Goal: Information Seeking & Learning: Learn about a topic

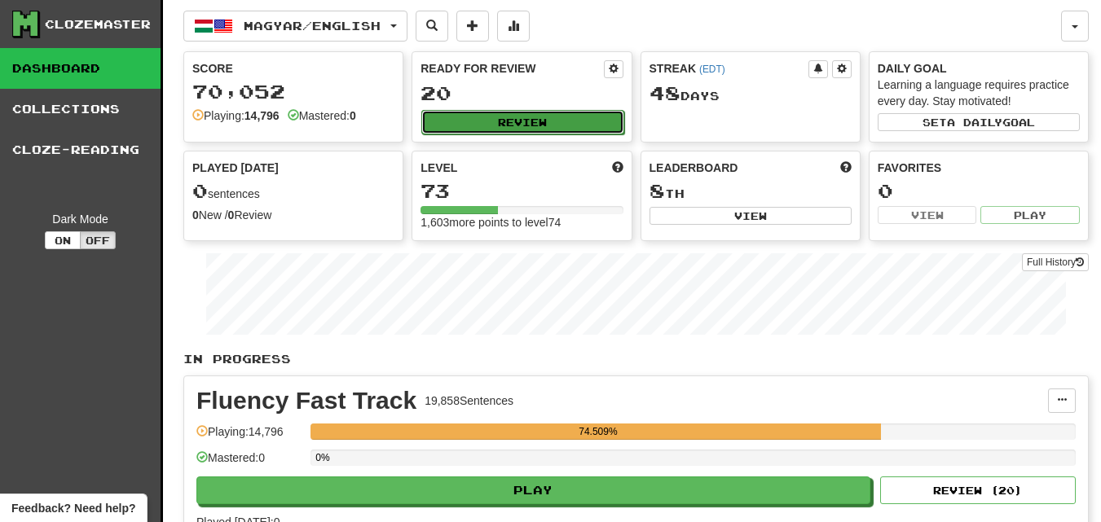
click at [496, 125] on button "Review" at bounding box center [522, 122] width 202 height 24
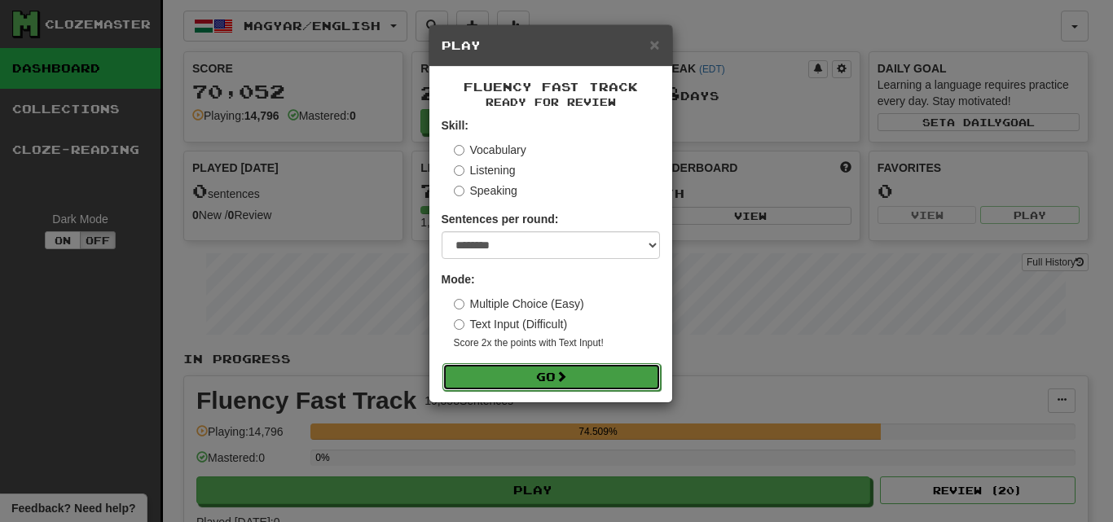
click at [620, 384] on button "Go" at bounding box center [551, 377] width 218 height 28
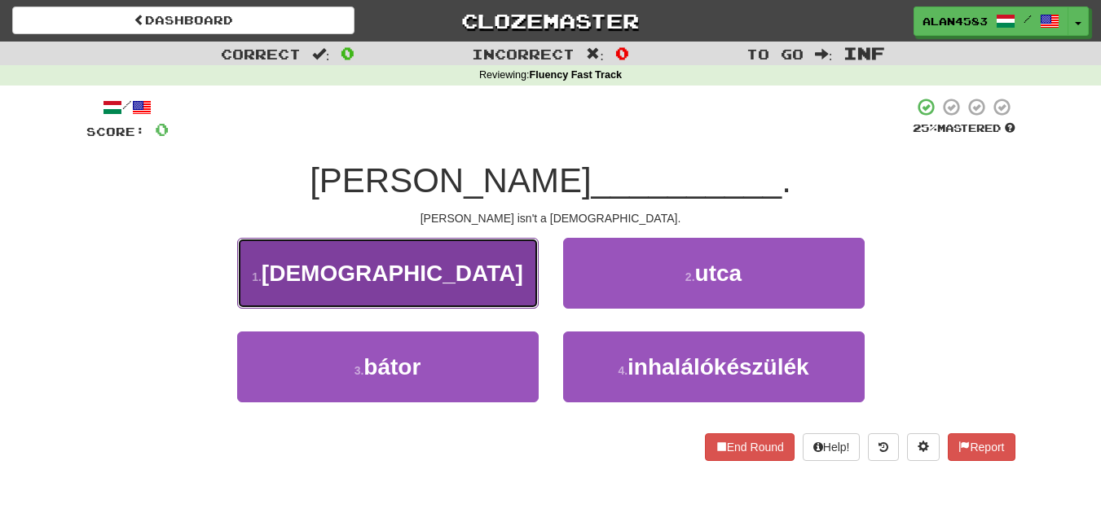
click at [456, 275] on button "1 . zsidó" at bounding box center [387, 273] width 301 height 71
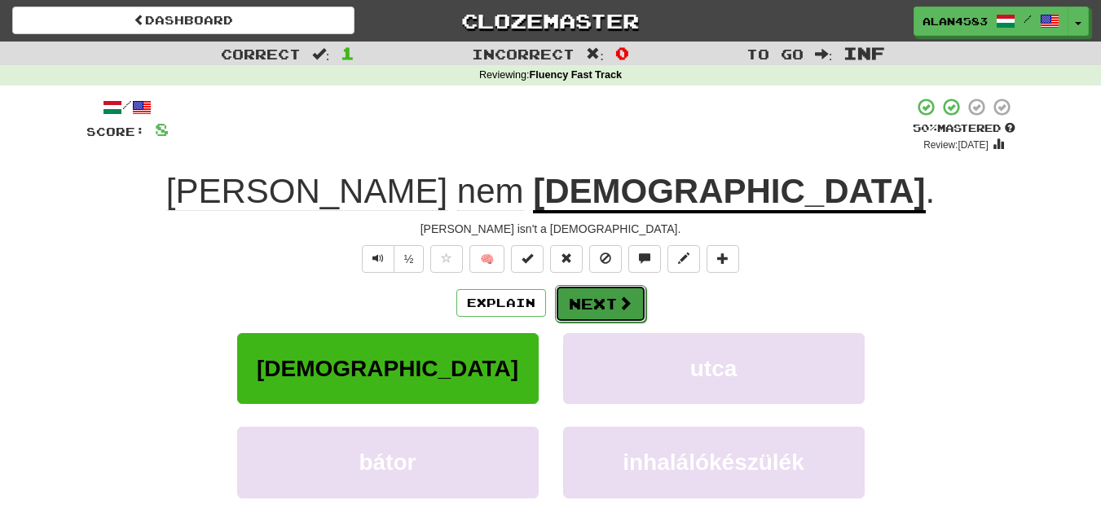
click at [565, 297] on button "Next" at bounding box center [600, 303] width 91 height 37
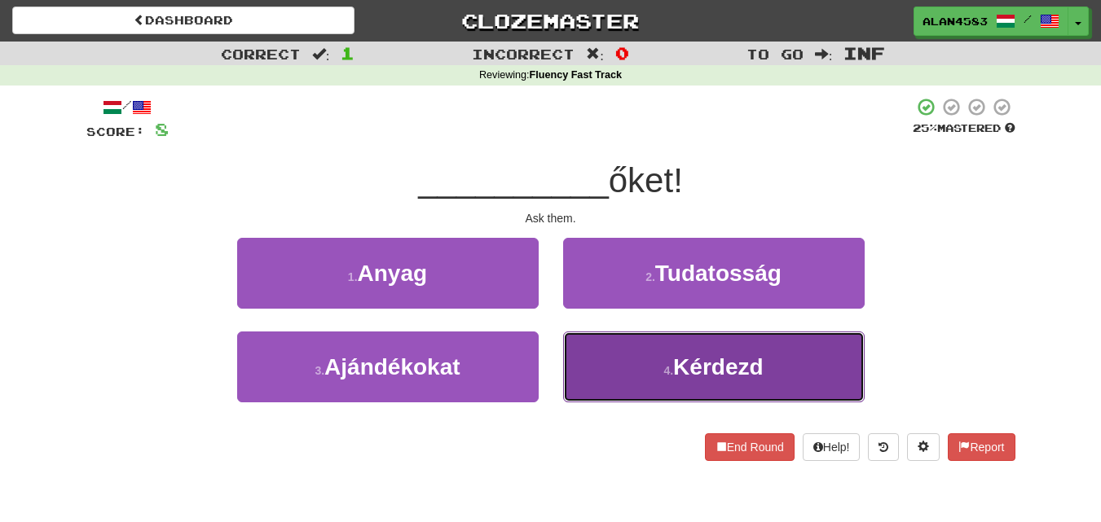
click at [626, 345] on button "4 . Kérdezd" at bounding box center [713, 367] width 301 height 71
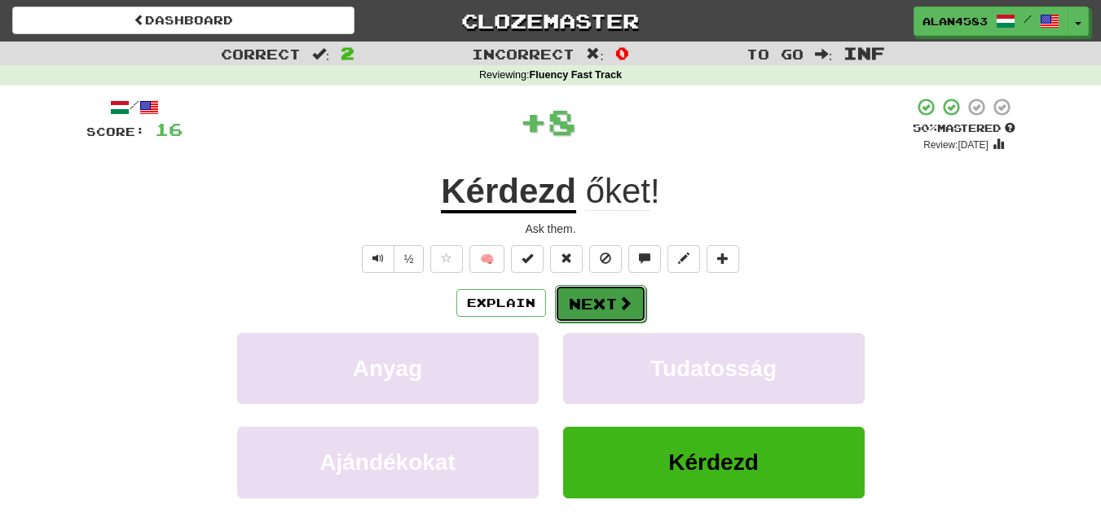
click at [587, 291] on button "Next" at bounding box center [600, 303] width 91 height 37
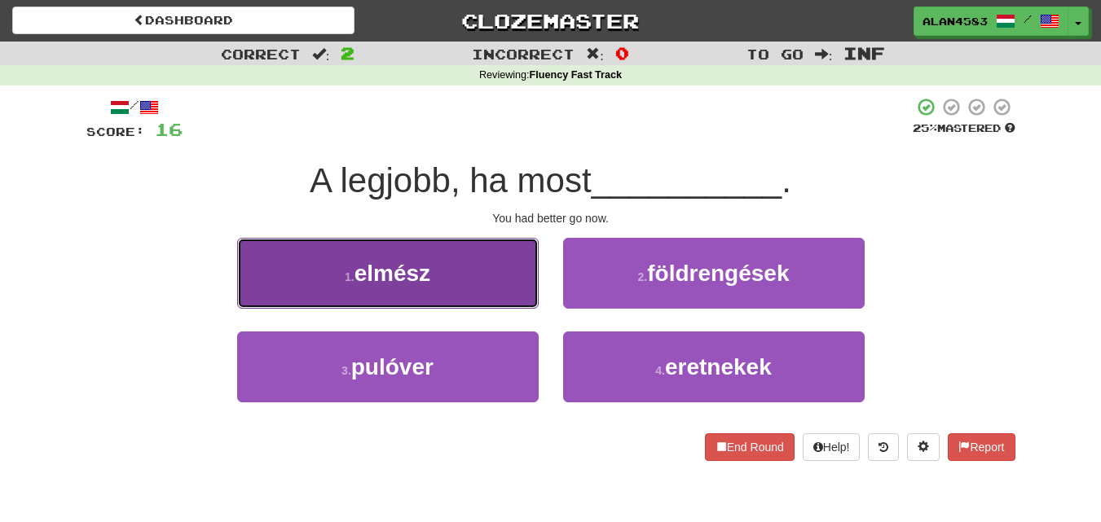
click at [514, 294] on button "1 . elmész" at bounding box center [387, 273] width 301 height 71
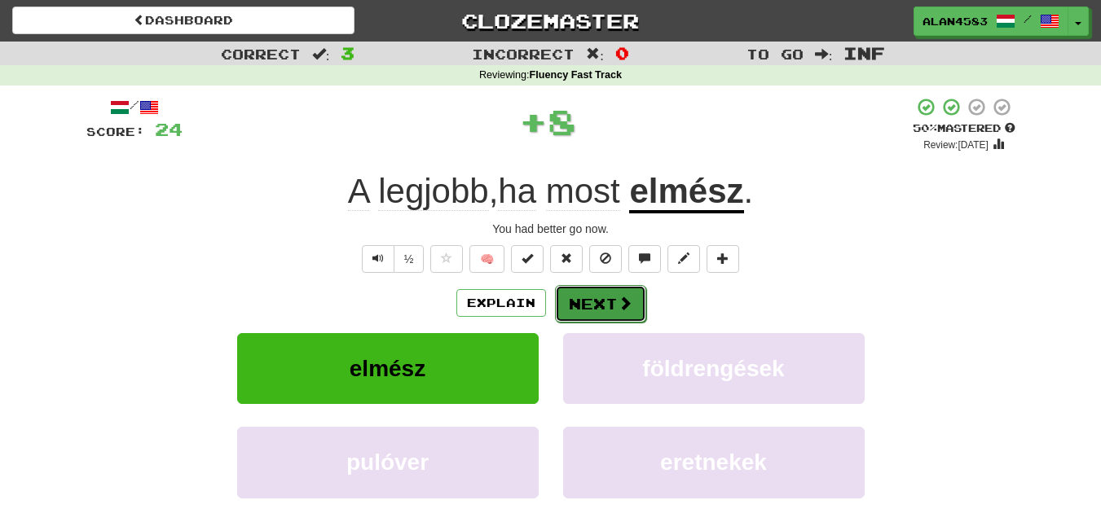
click at [583, 298] on button "Next" at bounding box center [600, 303] width 91 height 37
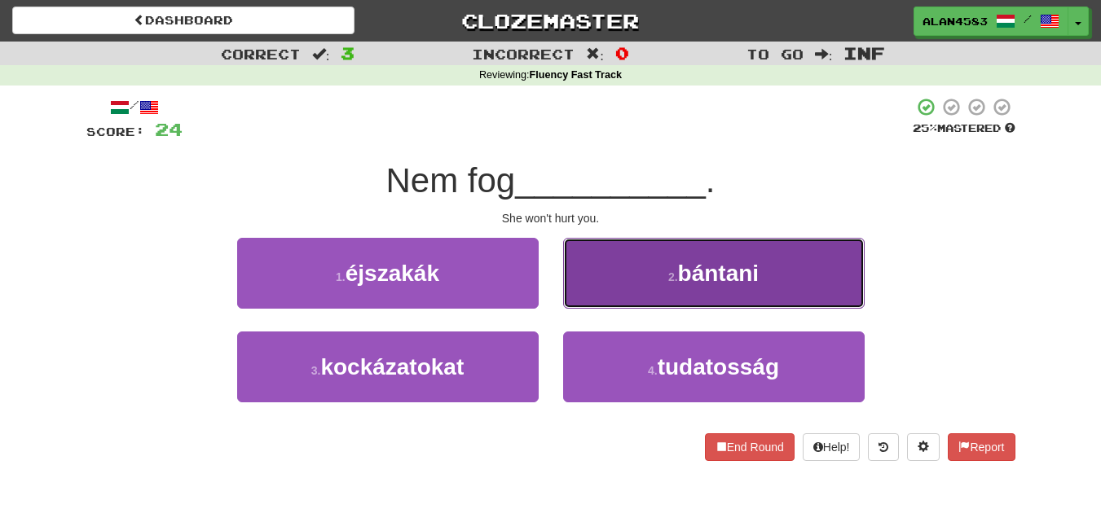
click at [701, 278] on span "bántani" at bounding box center [718, 273] width 81 height 25
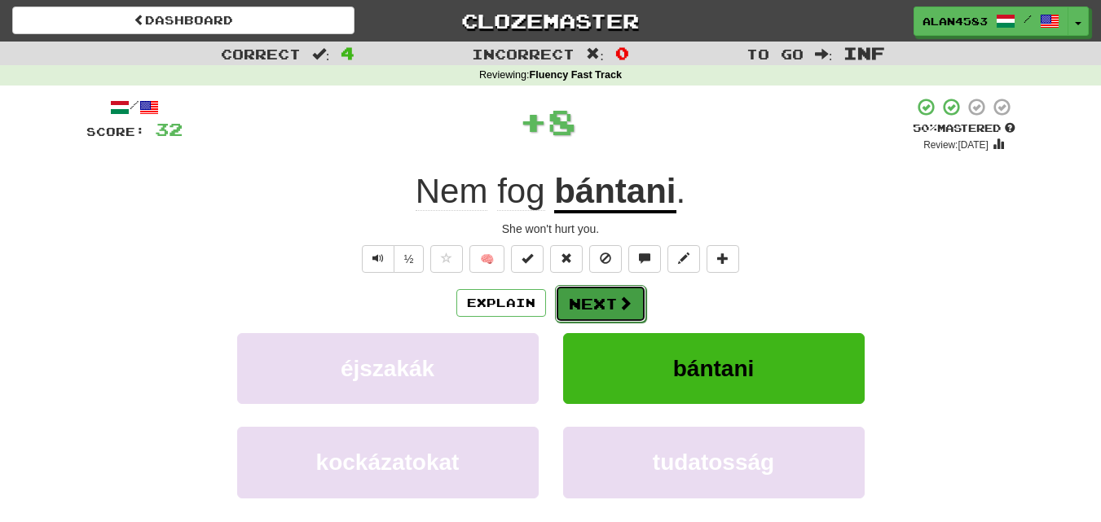
click at [602, 297] on button "Next" at bounding box center [600, 303] width 91 height 37
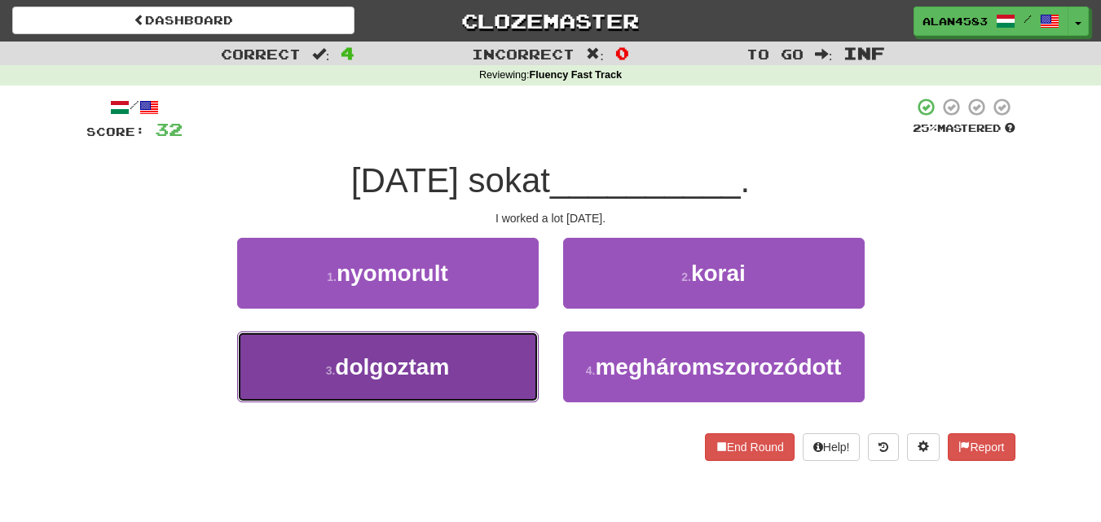
click at [487, 351] on button "3 . dolgoztam" at bounding box center [387, 367] width 301 height 71
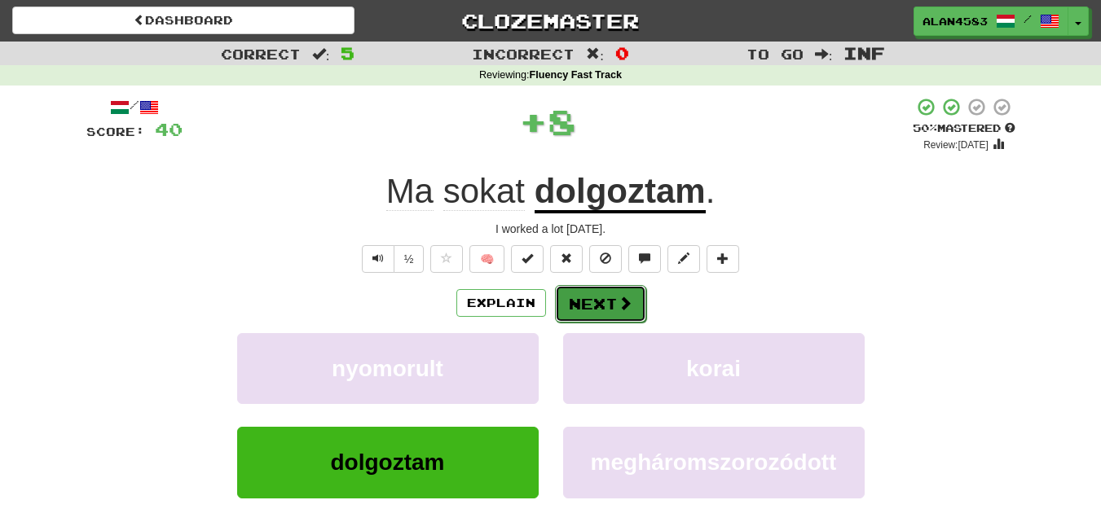
click at [602, 303] on button "Next" at bounding box center [600, 303] width 91 height 37
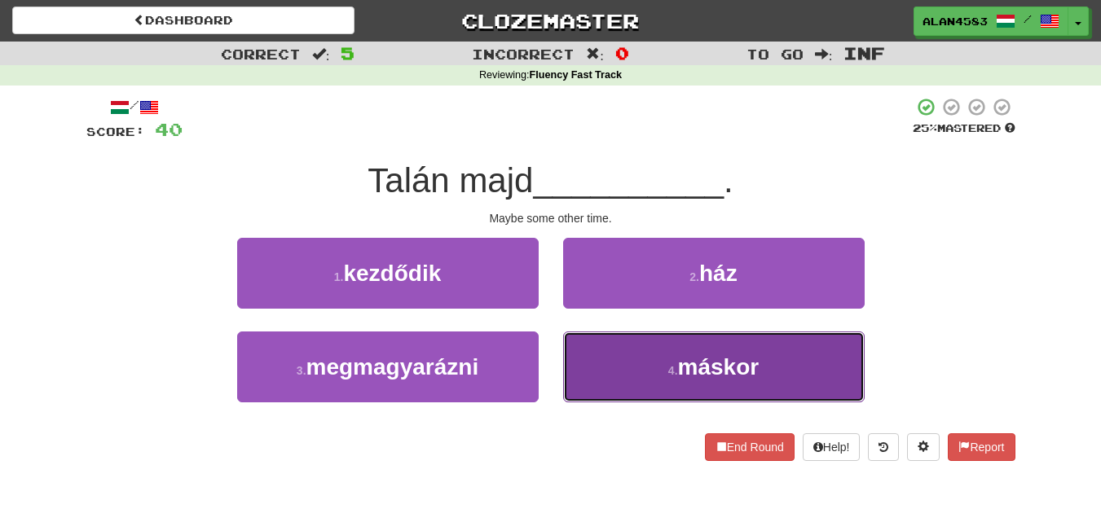
click at [720, 398] on button "4 . máskor" at bounding box center [713, 367] width 301 height 71
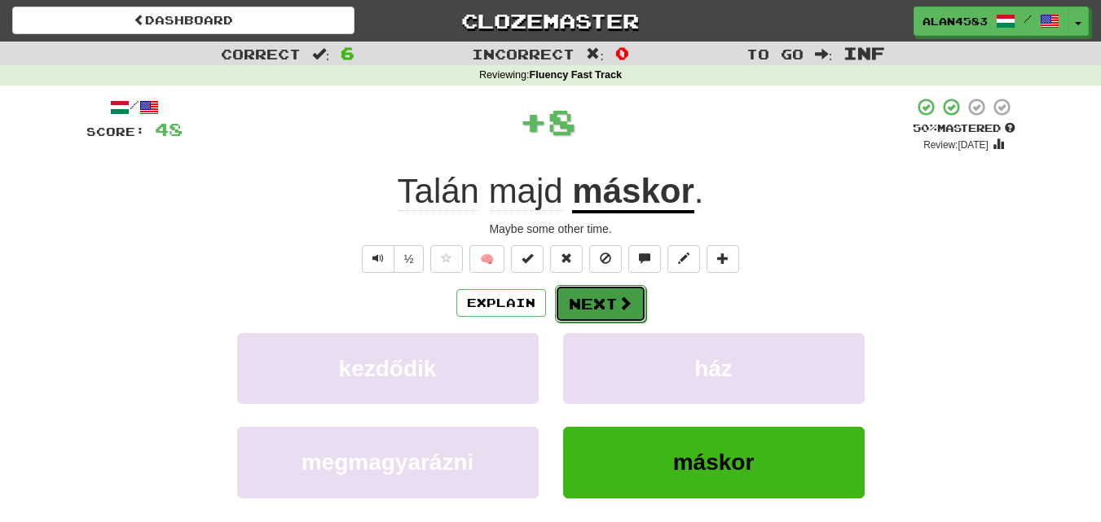
click at [586, 303] on button "Next" at bounding box center [600, 303] width 91 height 37
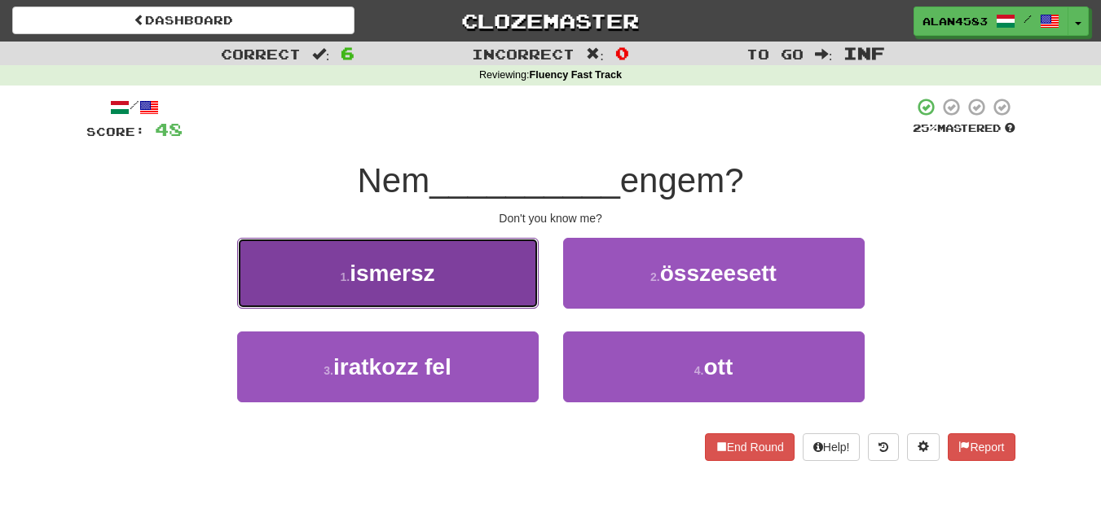
click at [514, 301] on button "1 . ismersz" at bounding box center [387, 273] width 301 height 71
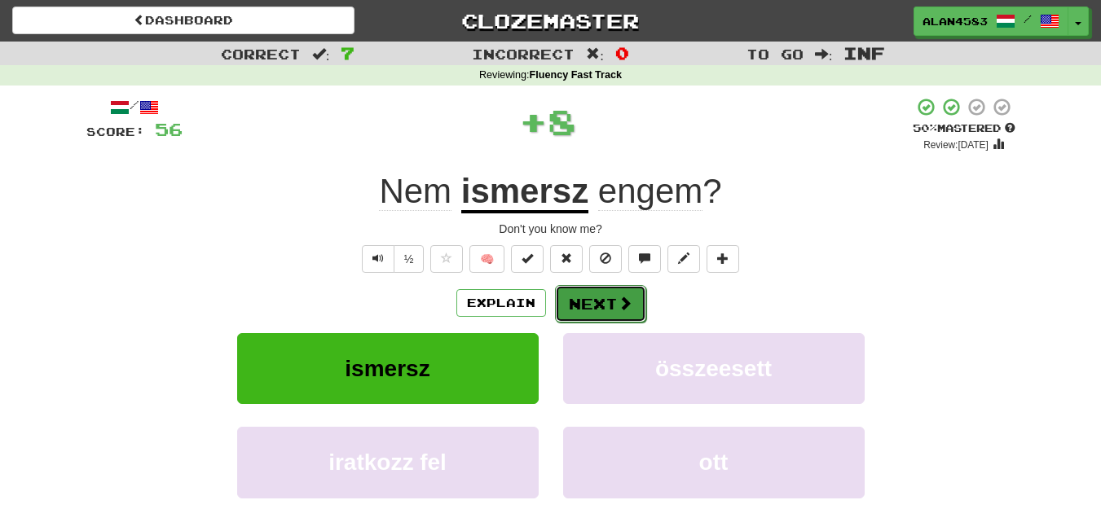
click at [590, 294] on button "Next" at bounding box center [600, 303] width 91 height 37
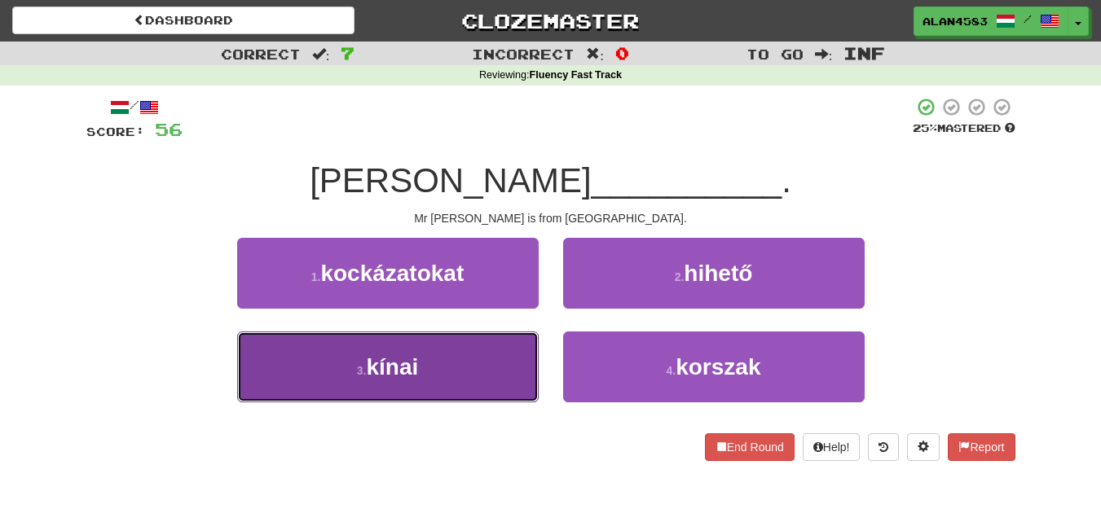
click at [506, 349] on button "3 . kínai" at bounding box center [387, 367] width 301 height 71
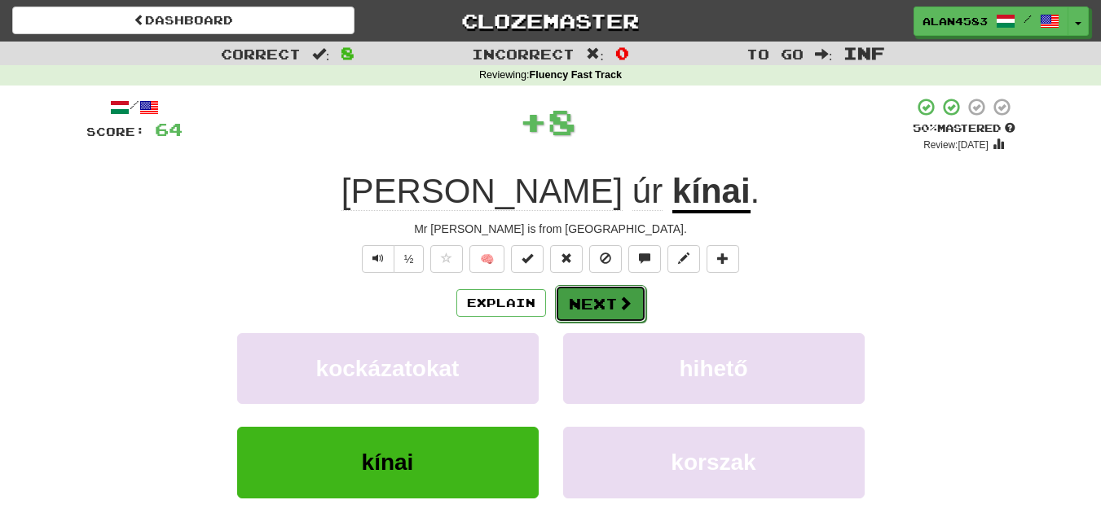
click at [582, 312] on button "Next" at bounding box center [600, 303] width 91 height 37
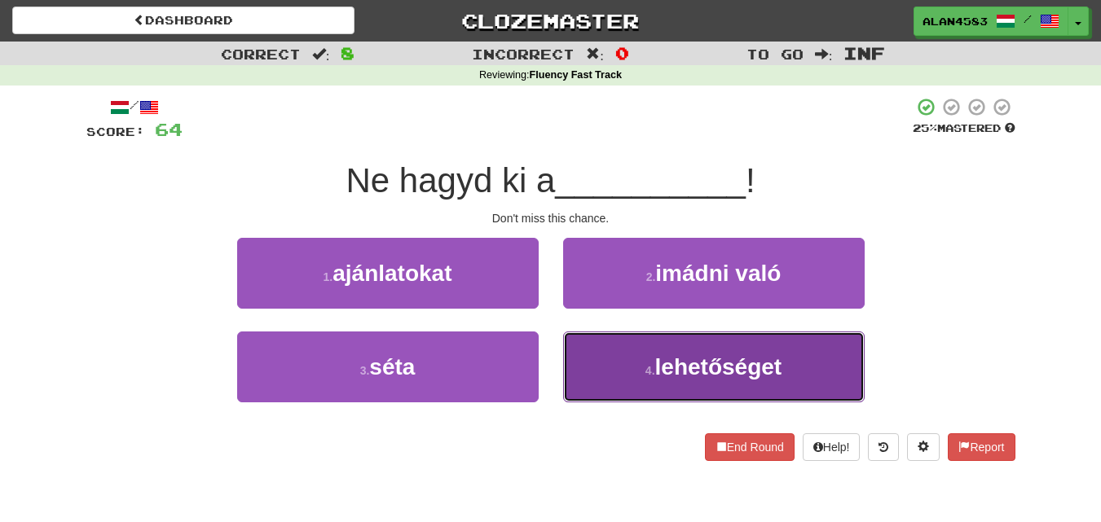
click at [749, 356] on span "lehetőséget" at bounding box center [718, 366] width 127 height 25
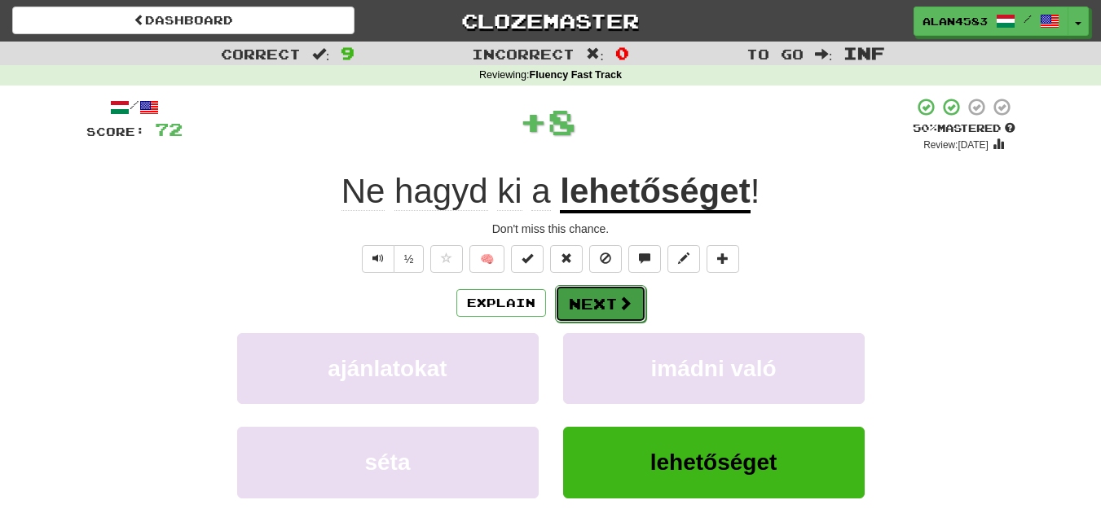
click at [578, 307] on button "Next" at bounding box center [600, 303] width 91 height 37
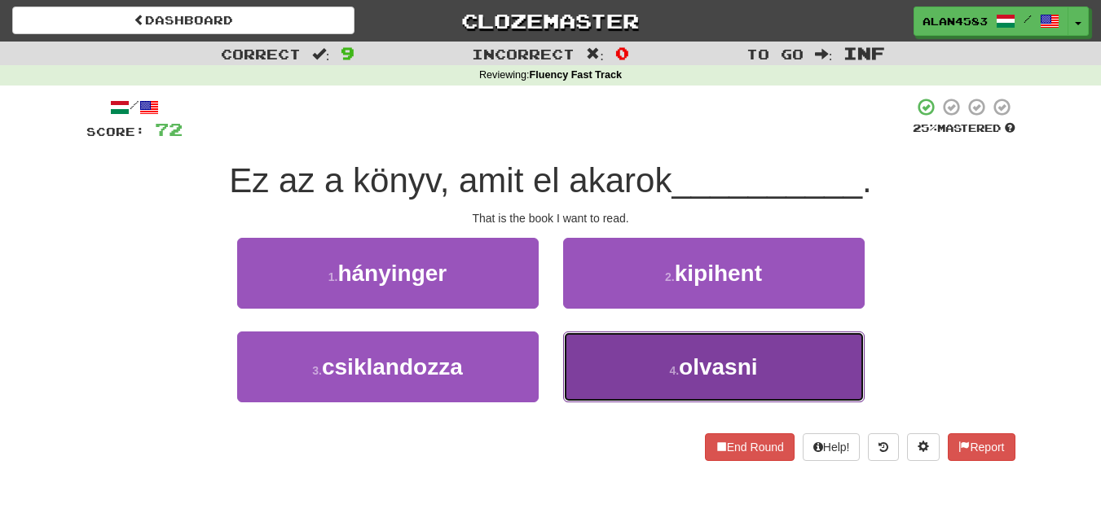
click at [660, 346] on button "4 . olvasni" at bounding box center [713, 367] width 301 height 71
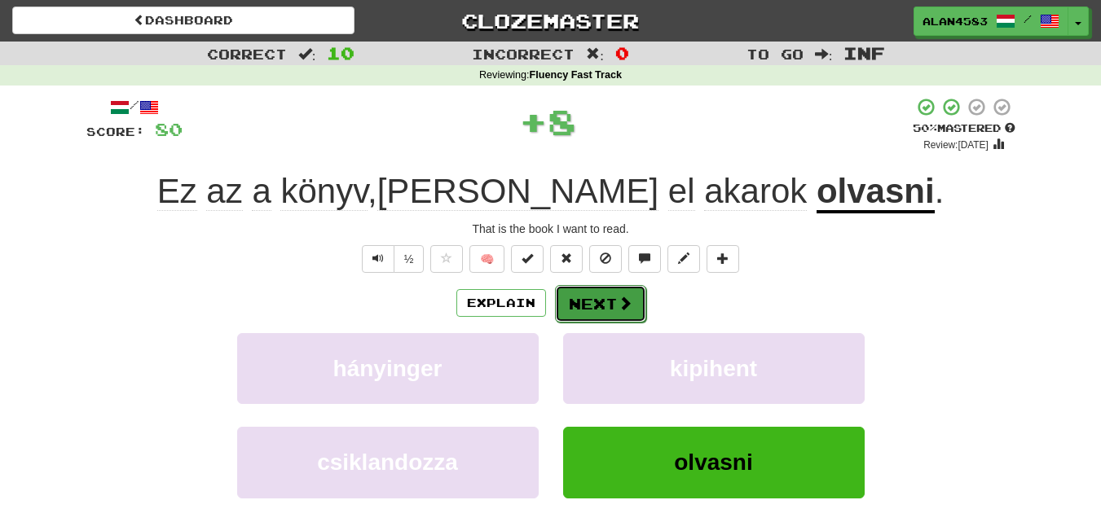
click at [589, 298] on button "Next" at bounding box center [600, 303] width 91 height 37
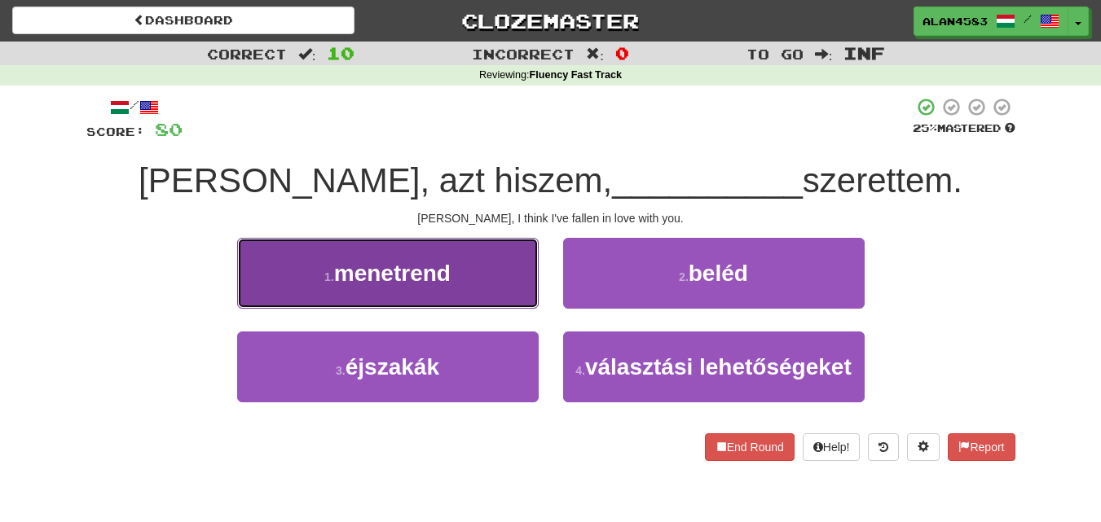
click at [516, 289] on button "1 . menetrend" at bounding box center [387, 273] width 301 height 71
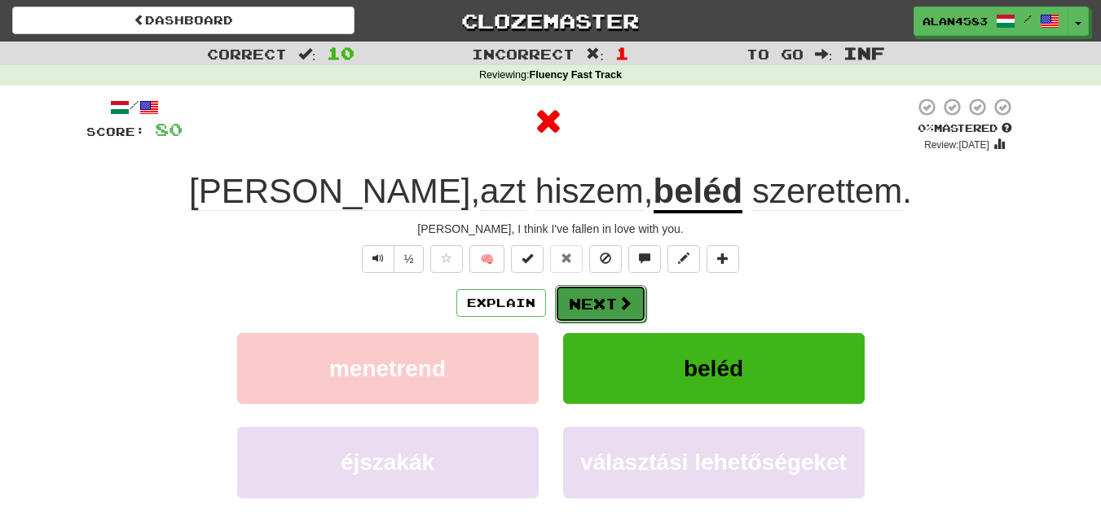
click at [587, 301] on button "Next" at bounding box center [600, 303] width 91 height 37
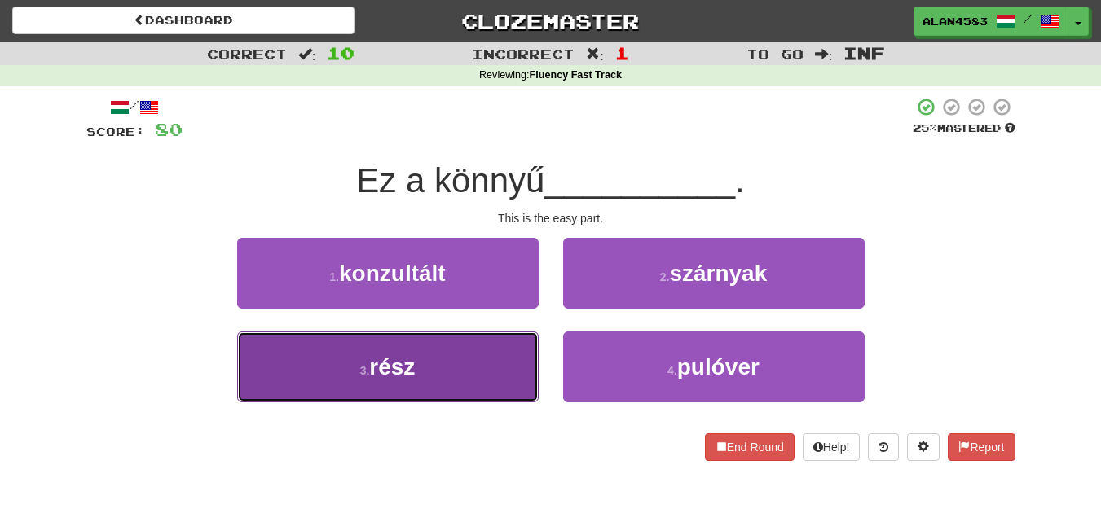
click at [483, 359] on button "3 . rész" at bounding box center [387, 367] width 301 height 71
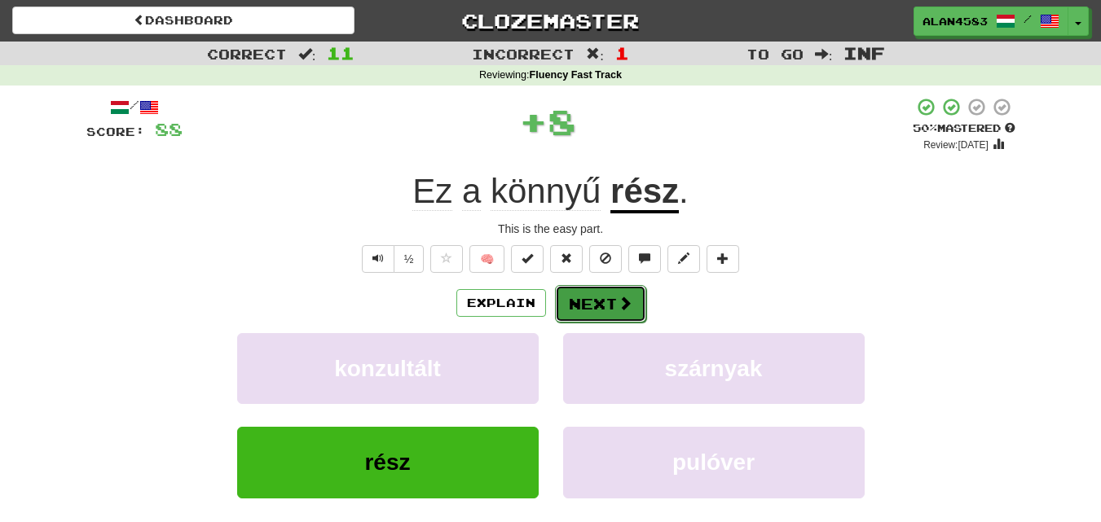
click at [557, 309] on button "Next" at bounding box center [600, 303] width 91 height 37
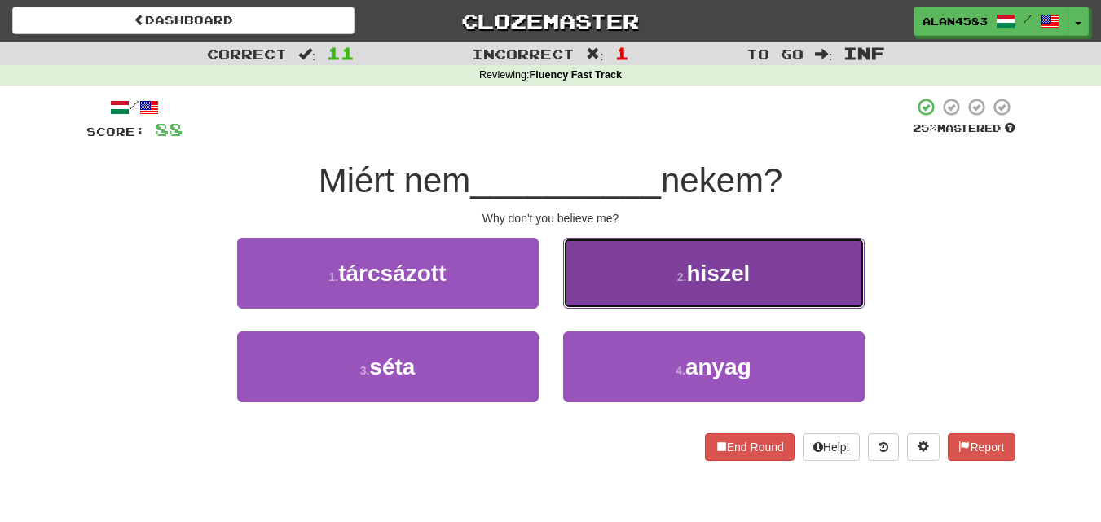
click at [702, 277] on span "hiszel" at bounding box center [718, 273] width 64 height 25
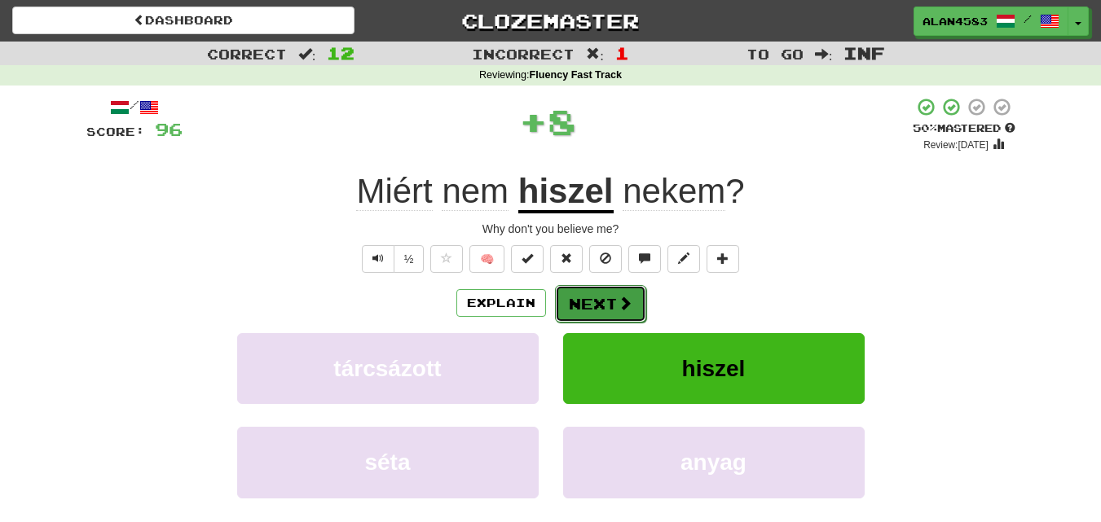
click at [619, 305] on span at bounding box center [624, 303] width 15 height 15
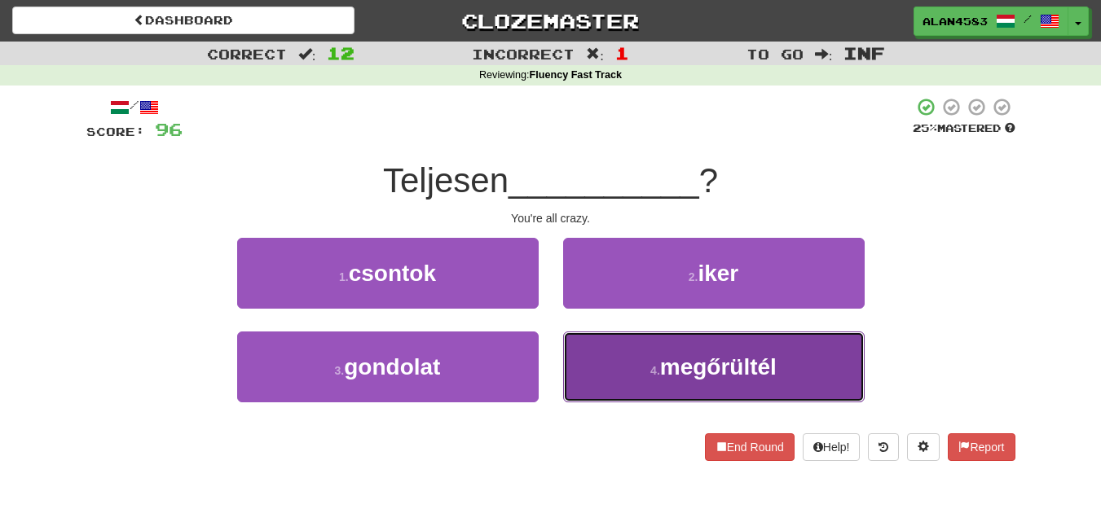
click at [639, 350] on button "4 . megőrültél" at bounding box center [713, 367] width 301 height 71
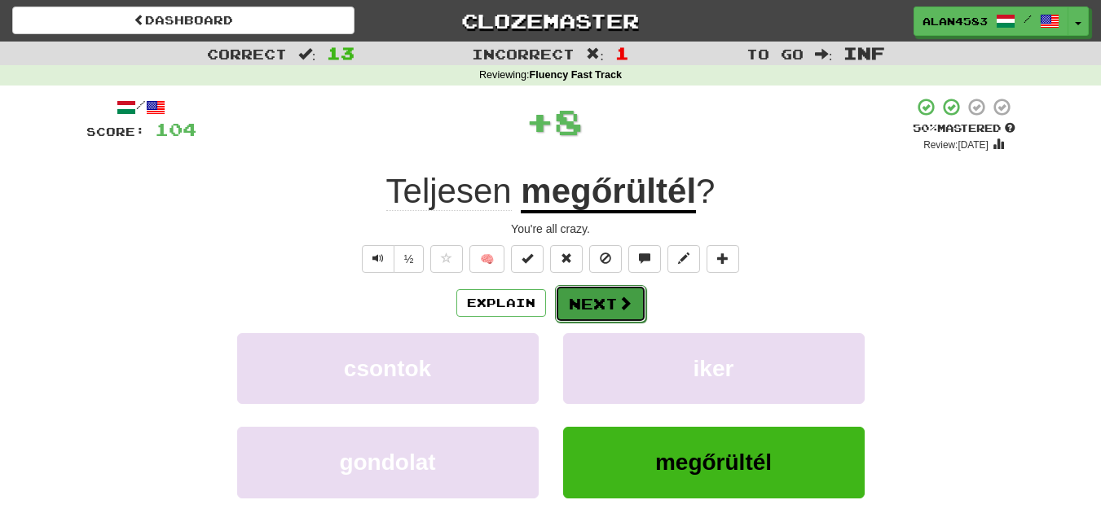
click at [606, 309] on button "Next" at bounding box center [600, 303] width 91 height 37
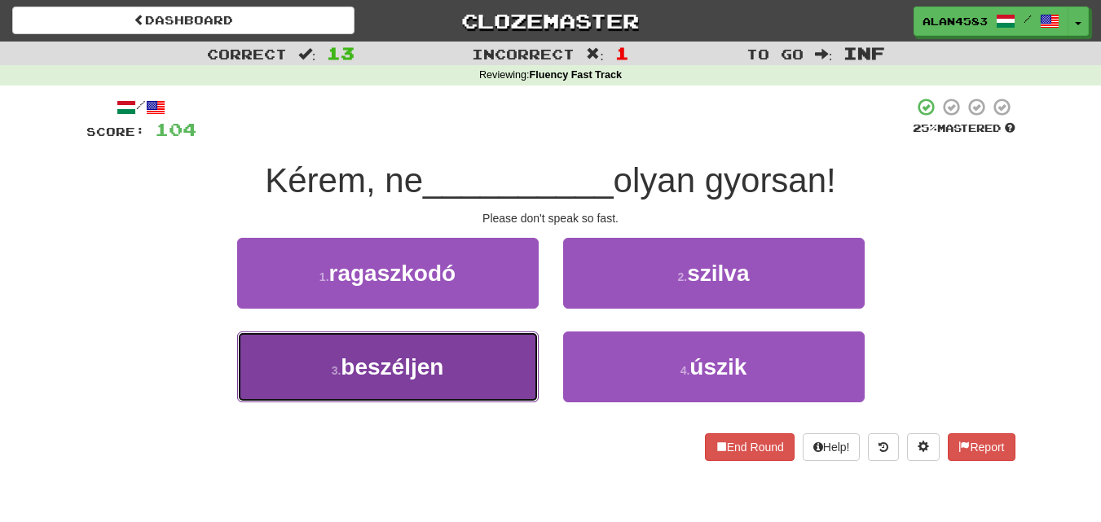
click at [462, 385] on button "3 . beszéljen" at bounding box center [387, 367] width 301 height 71
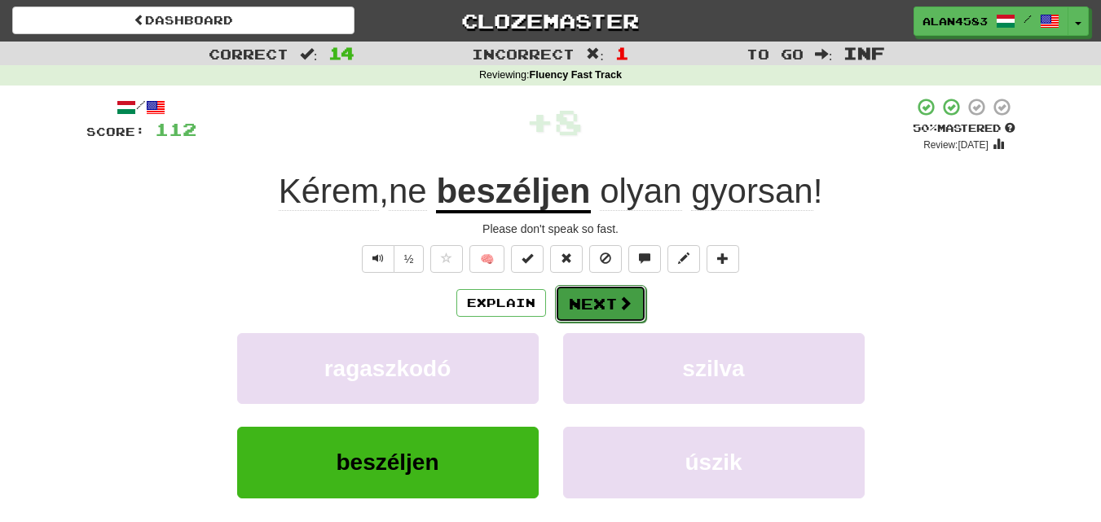
click at [598, 303] on button "Next" at bounding box center [600, 303] width 91 height 37
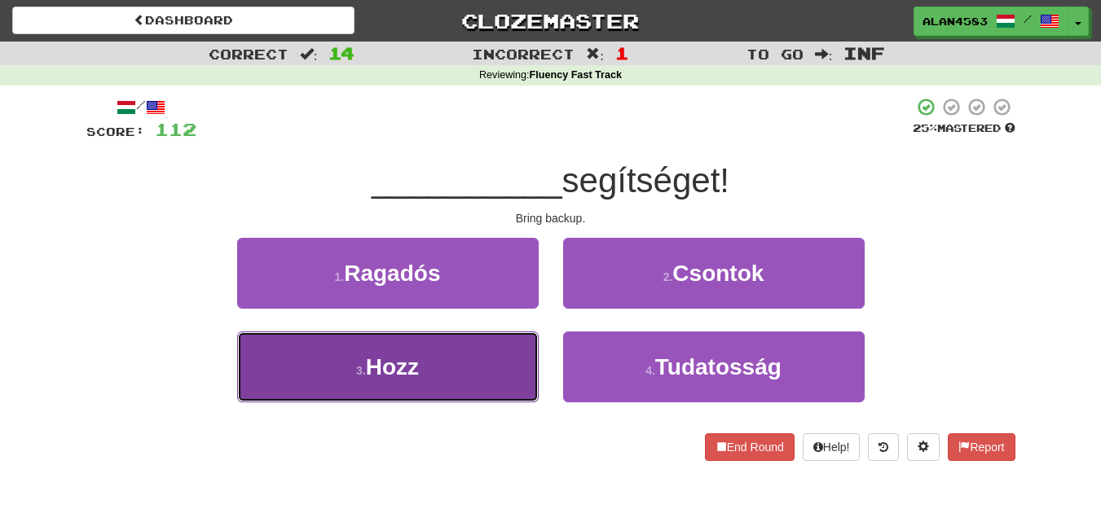
click at [516, 343] on button "3 . Hozz" at bounding box center [387, 367] width 301 height 71
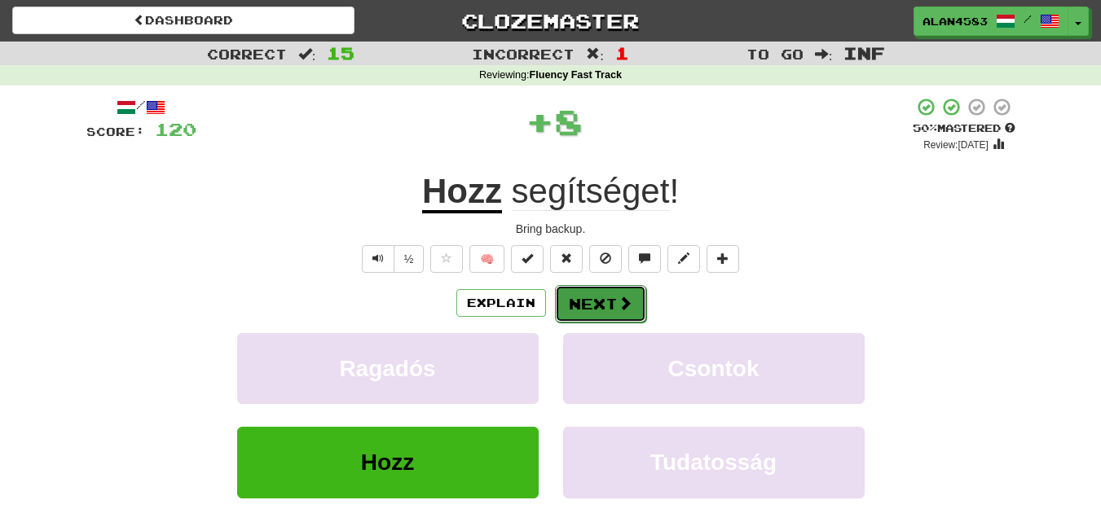
click at [589, 298] on button "Next" at bounding box center [600, 303] width 91 height 37
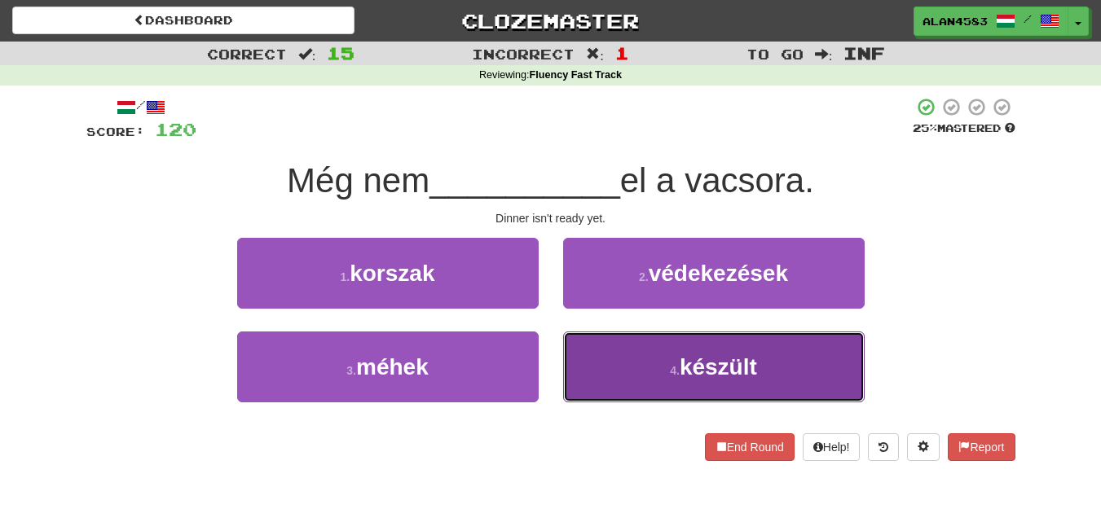
click at [679, 345] on button "4 . készült" at bounding box center [713, 367] width 301 height 71
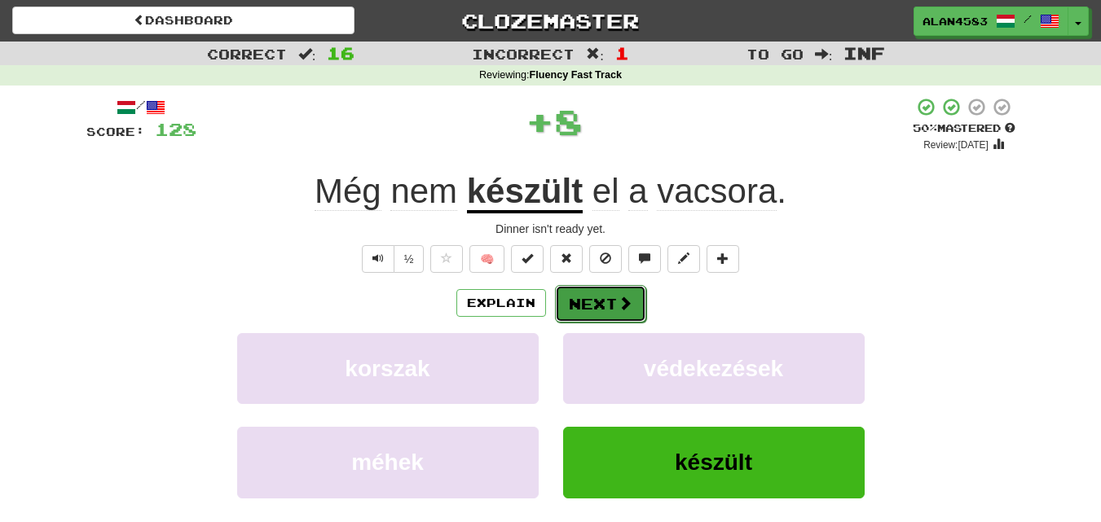
click at [608, 307] on button "Next" at bounding box center [600, 303] width 91 height 37
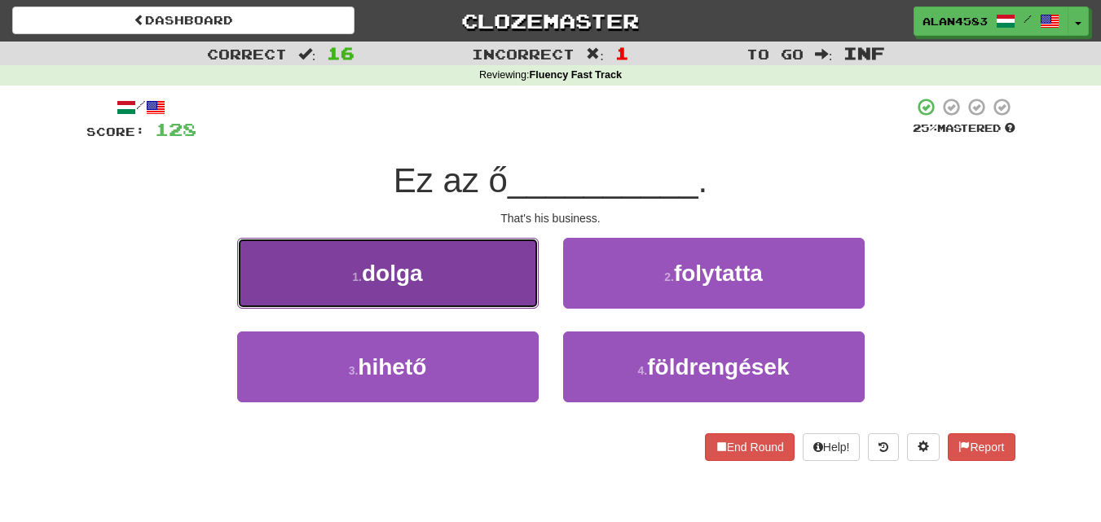
click at [479, 284] on button "1 . dolga" at bounding box center [387, 273] width 301 height 71
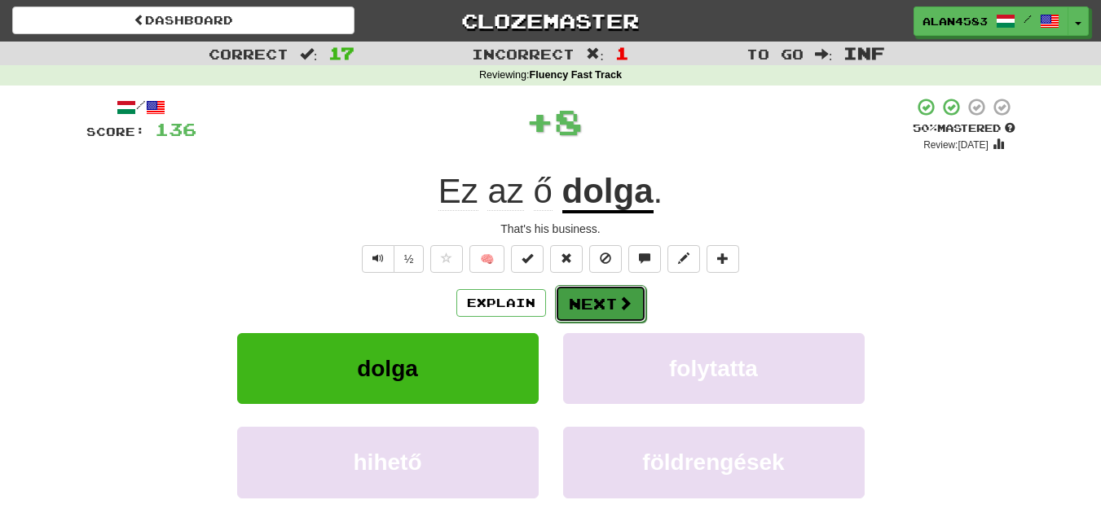
click at [580, 292] on button "Next" at bounding box center [600, 303] width 91 height 37
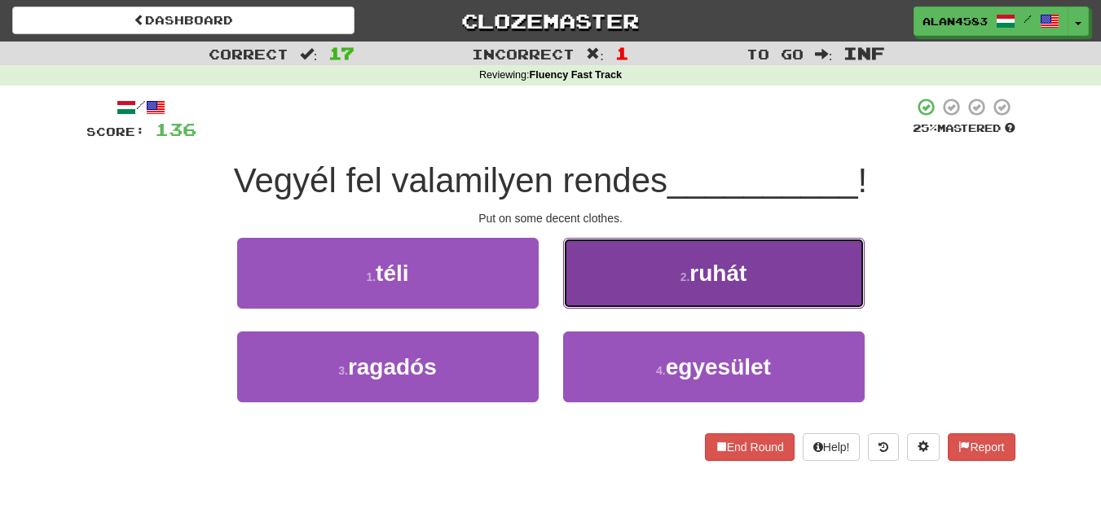
click at [699, 288] on button "2 . ruhát" at bounding box center [713, 273] width 301 height 71
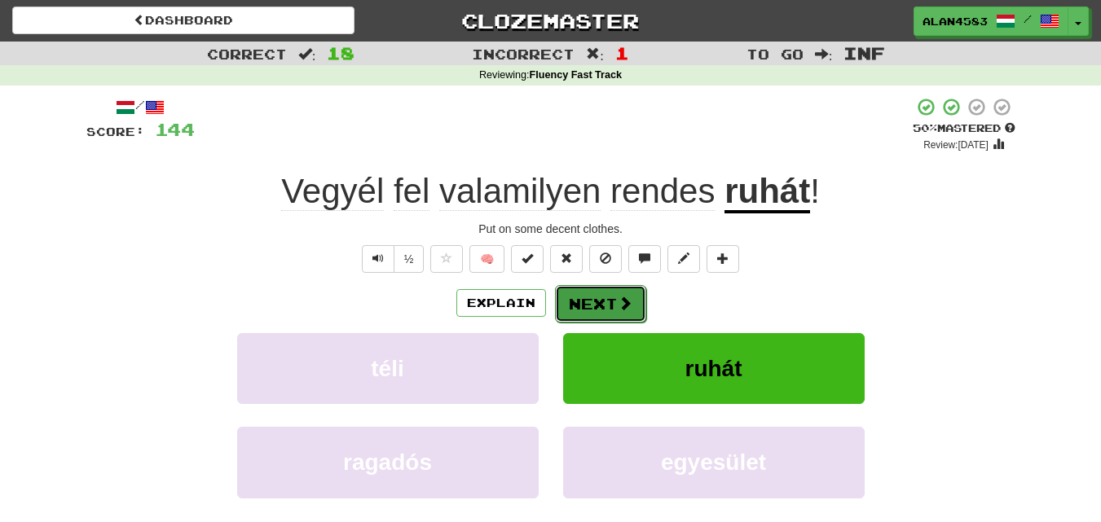
click at [604, 310] on button "Next" at bounding box center [600, 303] width 91 height 37
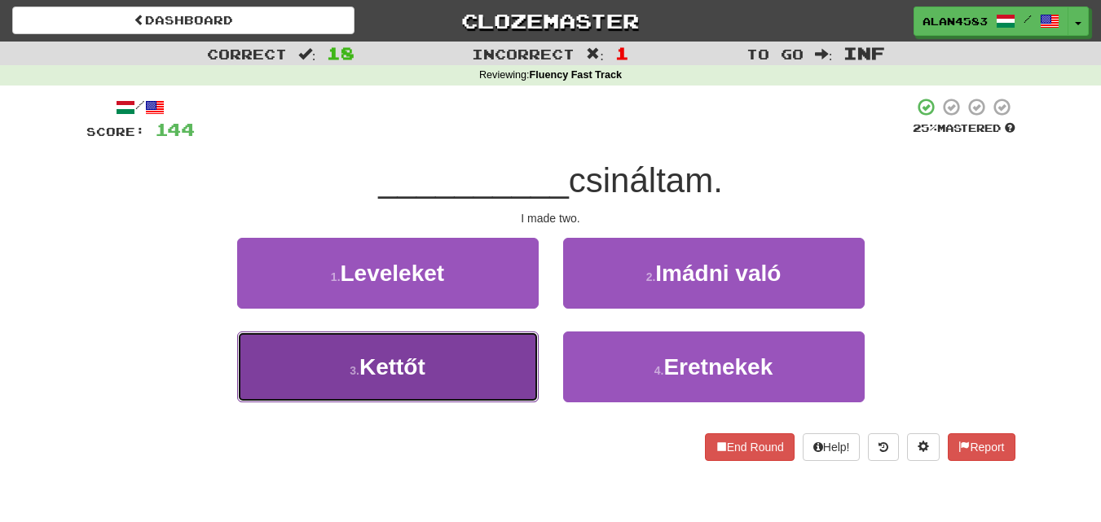
click at [488, 364] on button "3 . Kettőt" at bounding box center [387, 367] width 301 height 71
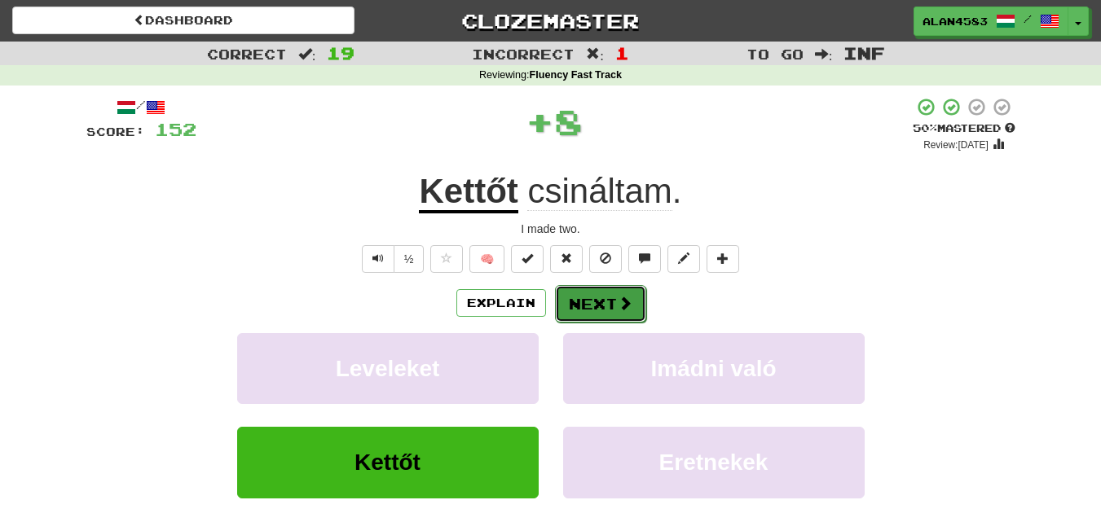
click at [595, 302] on button "Next" at bounding box center [600, 303] width 91 height 37
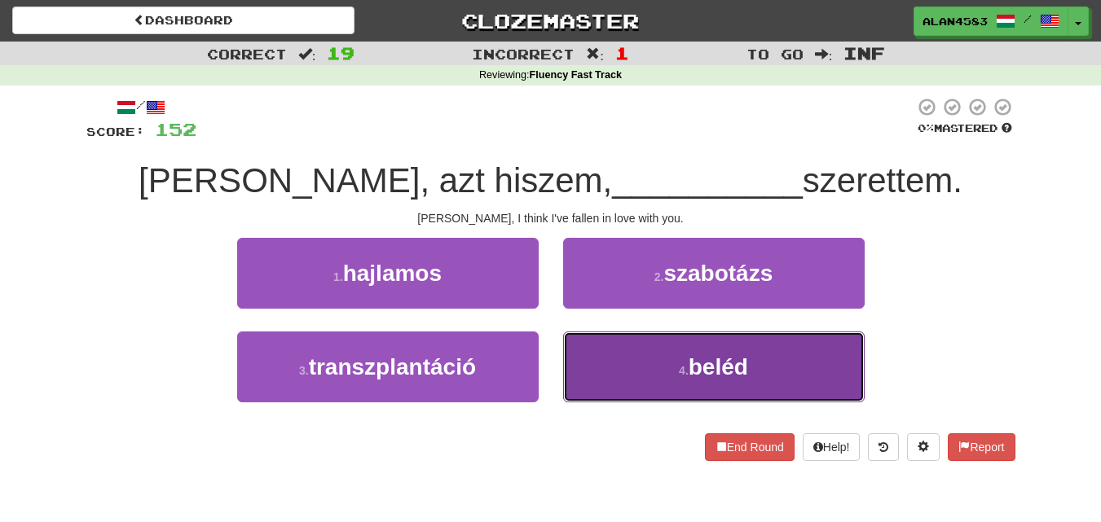
click at [720, 353] on button "4 . beléd" at bounding box center [713, 367] width 301 height 71
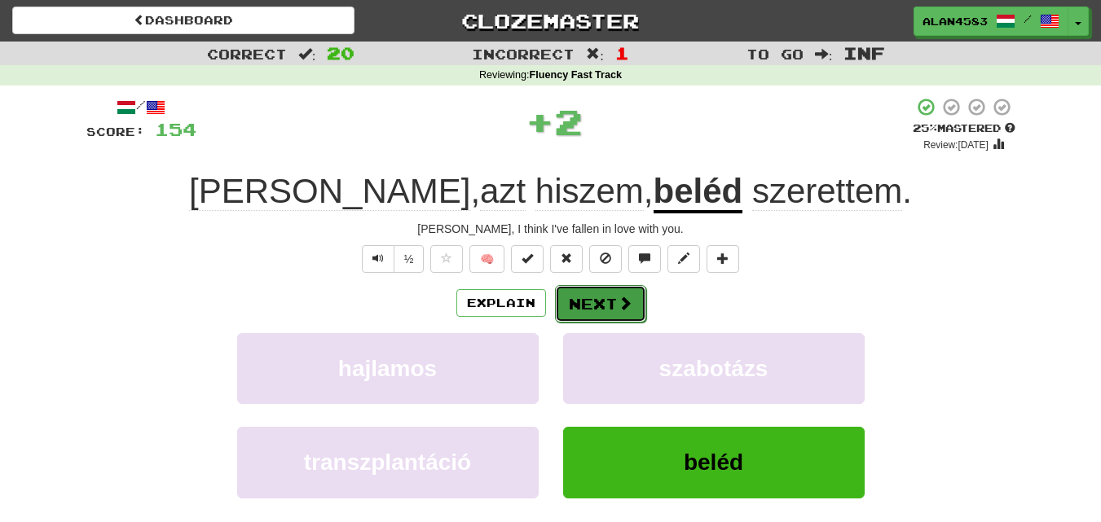
click at [592, 305] on button "Next" at bounding box center [600, 303] width 91 height 37
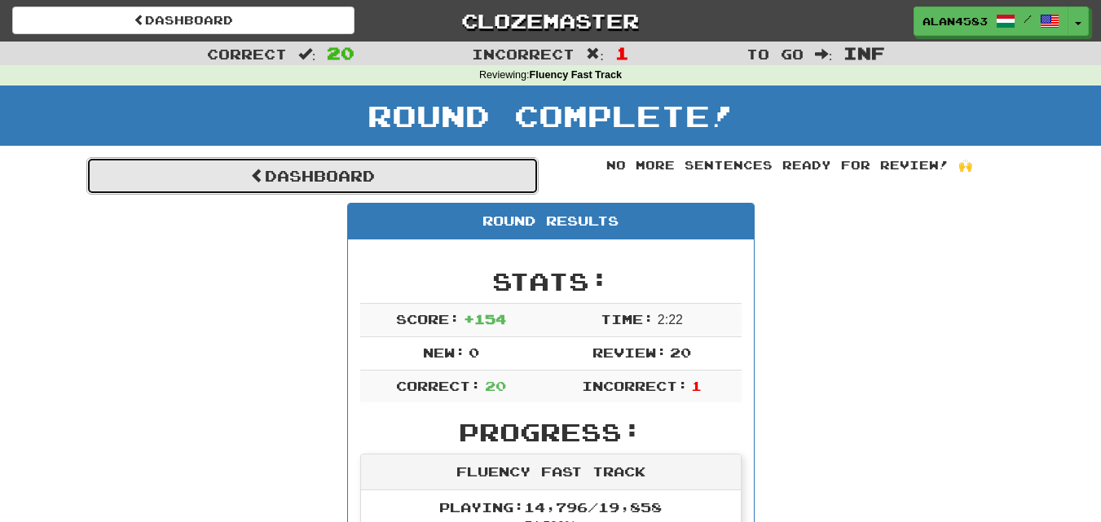
click at [376, 171] on link "Dashboard" at bounding box center [312, 175] width 452 height 37
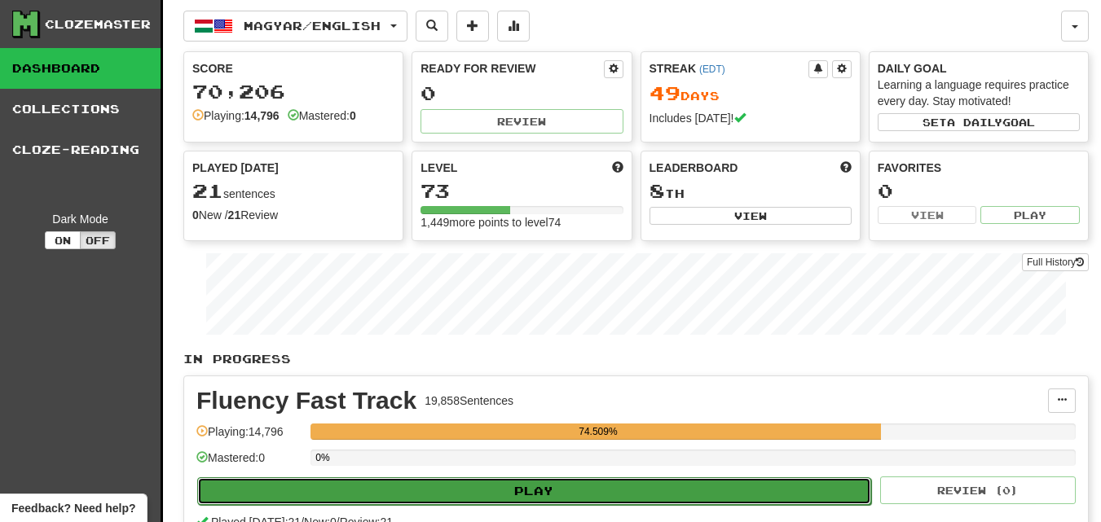
click at [387, 491] on button "Play" at bounding box center [534, 491] width 674 height 28
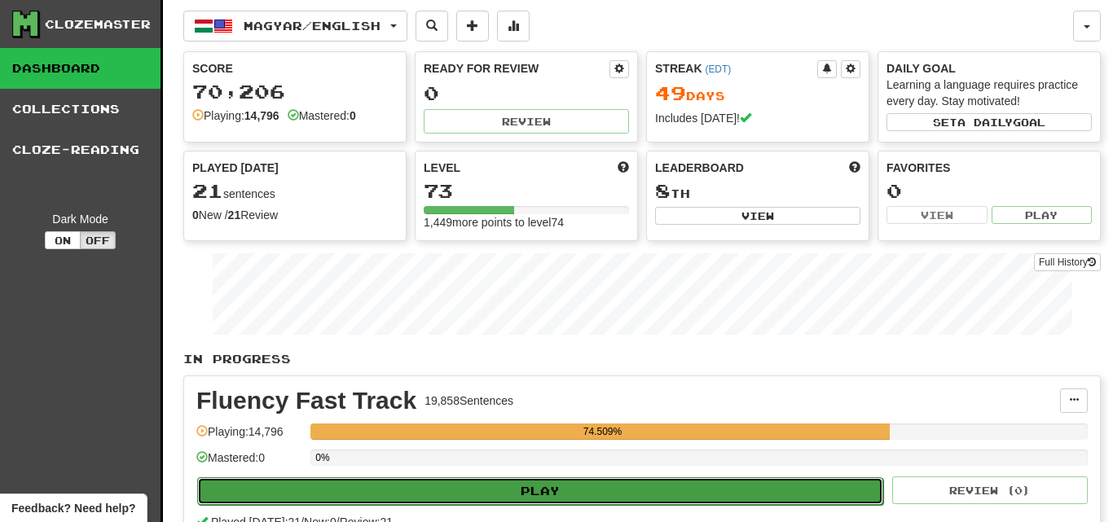
select select "********"
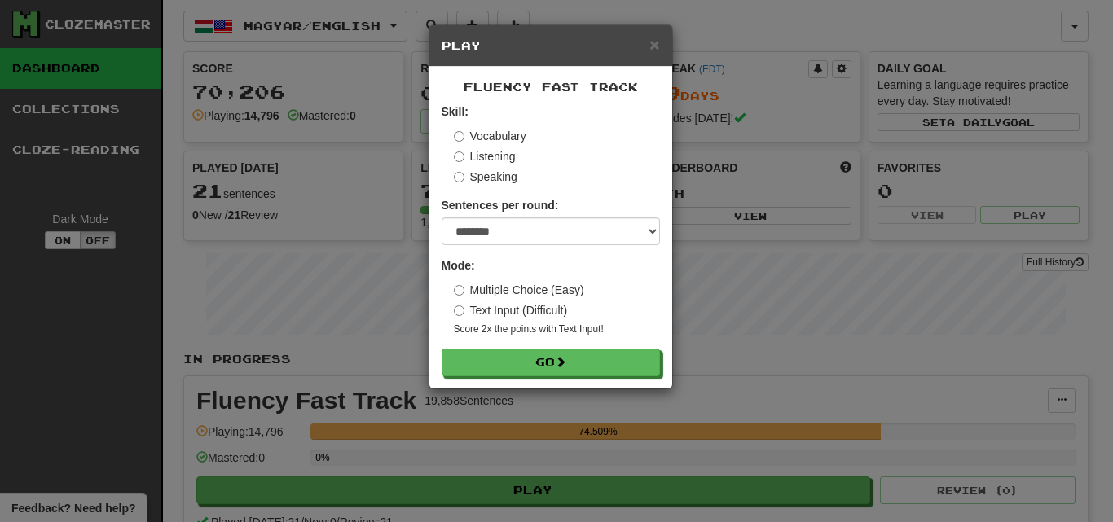
click at [475, 376] on div "Fluency Fast Track Skill: Vocabulary Listening Speaking Sentences per round: * …" at bounding box center [550, 228] width 243 height 322
click at [475, 366] on button "Go" at bounding box center [551, 363] width 218 height 28
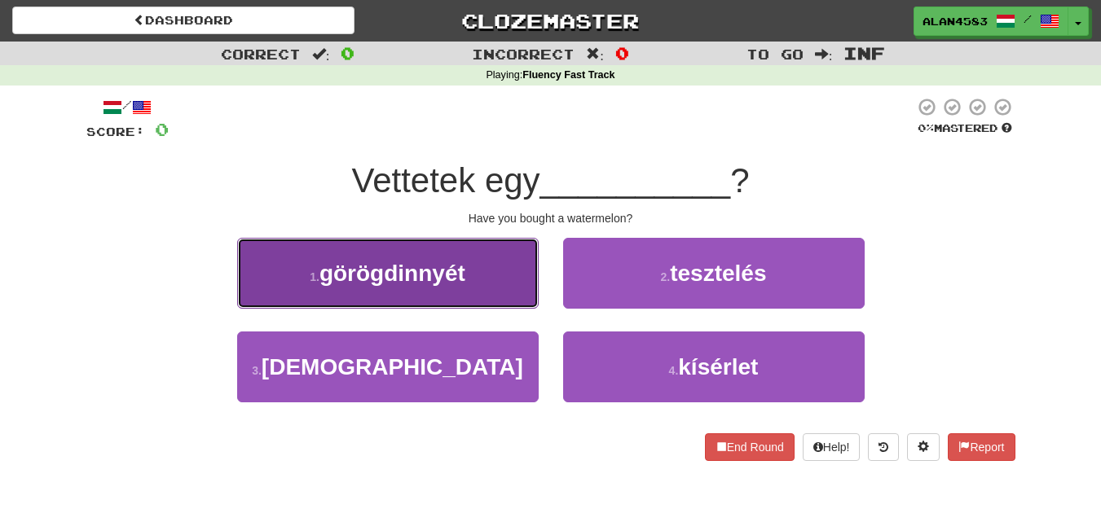
click at [372, 268] on span "görögdinnyét" at bounding box center [392, 273] width 146 height 25
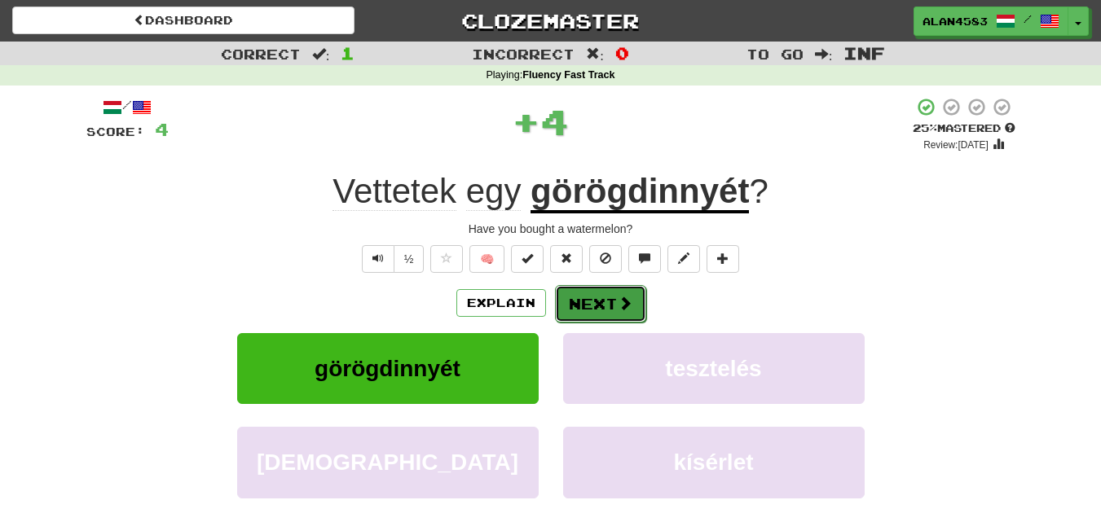
click at [591, 300] on button "Next" at bounding box center [600, 303] width 91 height 37
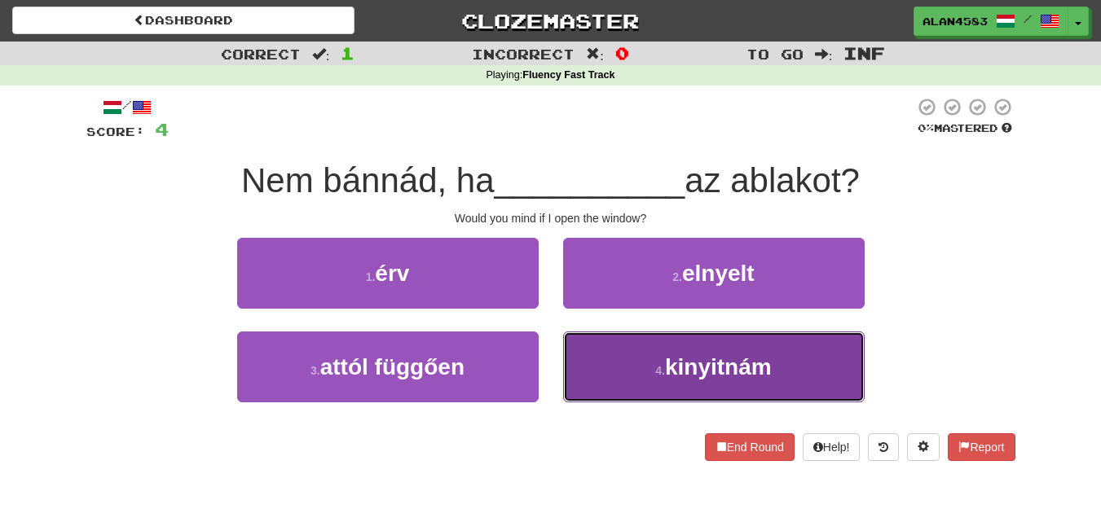
click at [680, 359] on span "kinyitnám" at bounding box center [718, 366] width 107 height 25
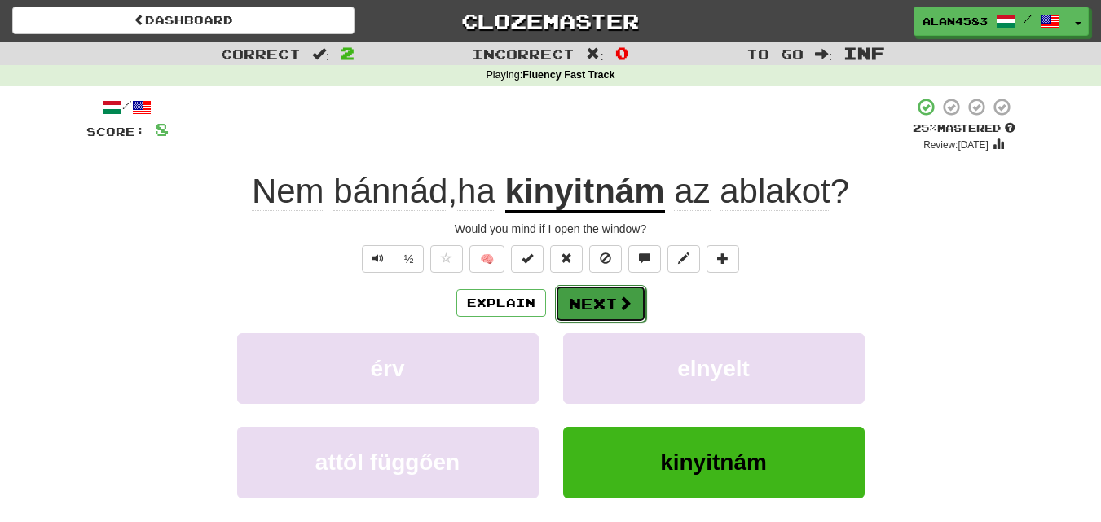
click at [604, 305] on button "Next" at bounding box center [600, 303] width 91 height 37
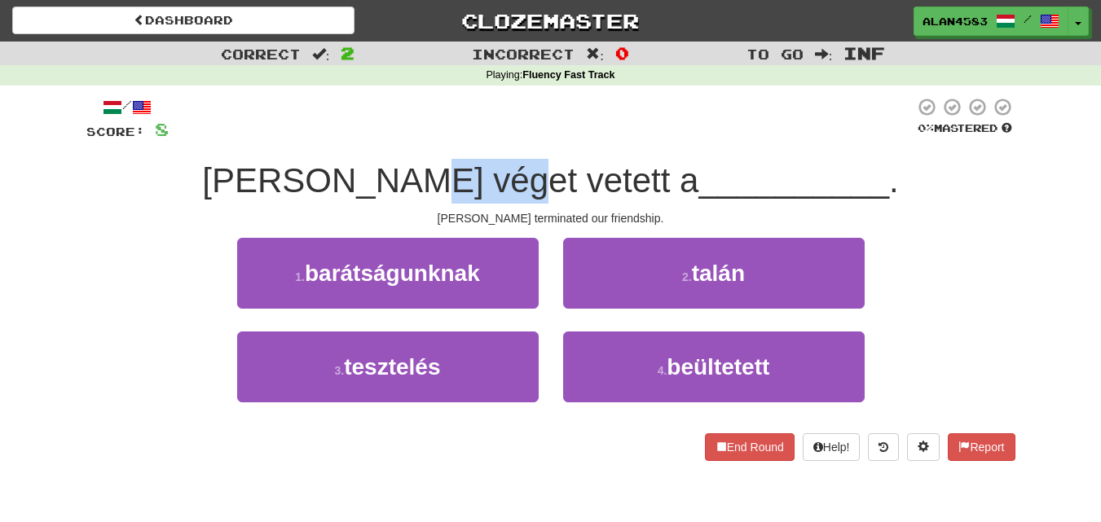
drag, startPoint x: 479, startPoint y: 179, endPoint x: 565, endPoint y: 172, distance: 85.8
click at [565, 172] on span "Mary véget vetett a" at bounding box center [450, 180] width 496 height 38
click at [554, 138] on div at bounding box center [554, 138] width 0 height 0
click at [578, 143] on div "/ Score: 8 0 % Mastered Mary véget vetett a __________ . Mary terminated our fr…" at bounding box center [550, 279] width 929 height 364
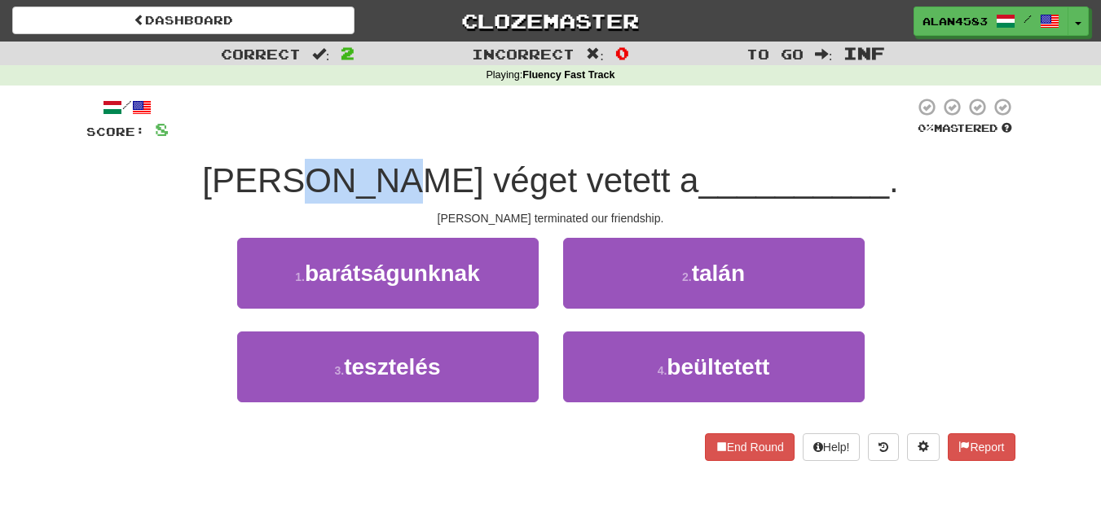
drag, startPoint x: 468, startPoint y: 173, endPoint x: 383, endPoint y: 173, distance: 85.5
click at [383, 173] on span "Mary véget vetett a" at bounding box center [450, 180] width 496 height 38
click at [372, 138] on div at bounding box center [372, 138] width 0 height 0
click at [432, 128] on div at bounding box center [541, 119] width 745 height 45
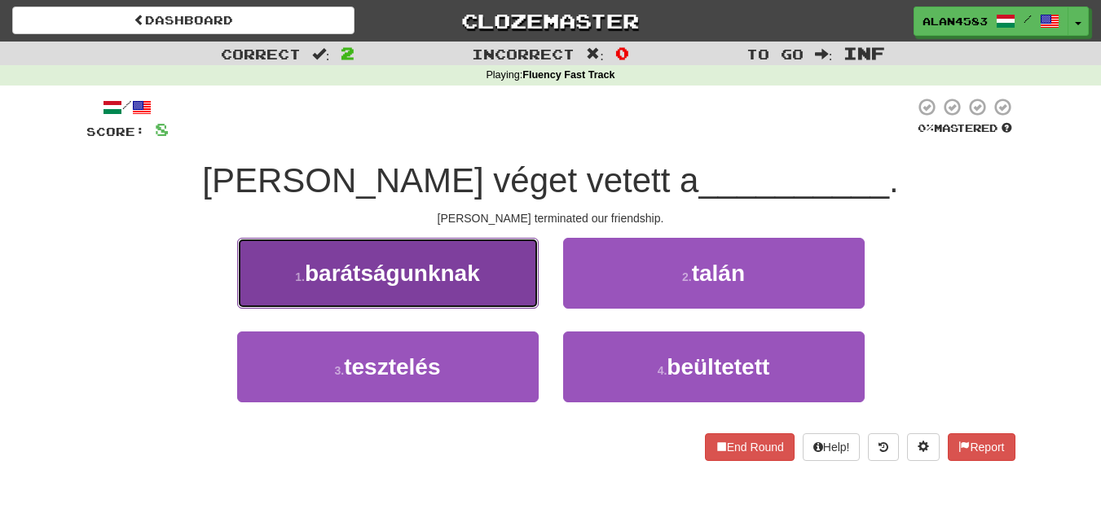
click at [364, 274] on span "barátságunknak" at bounding box center [392, 273] width 175 height 25
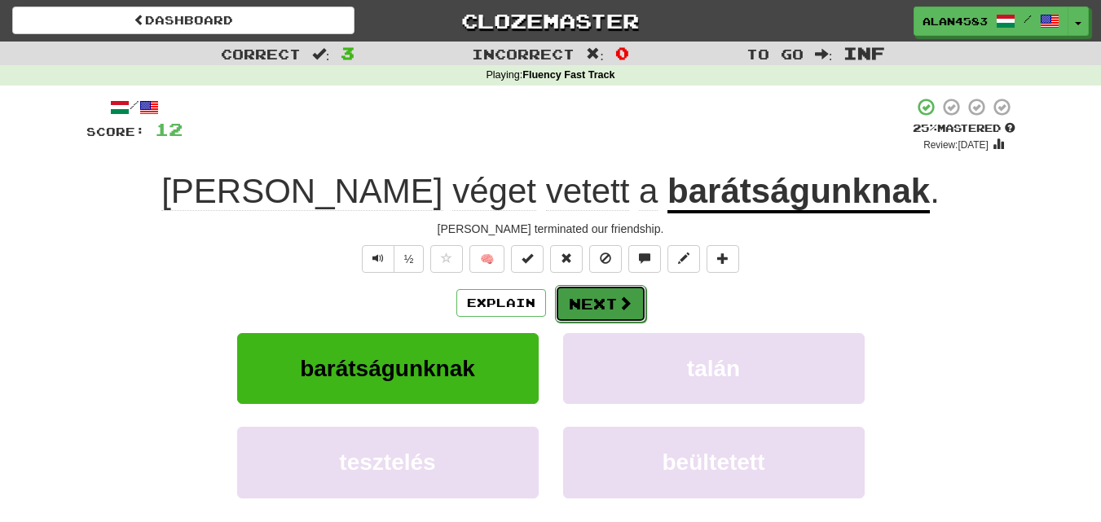
click at [591, 296] on button "Next" at bounding box center [600, 303] width 91 height 37
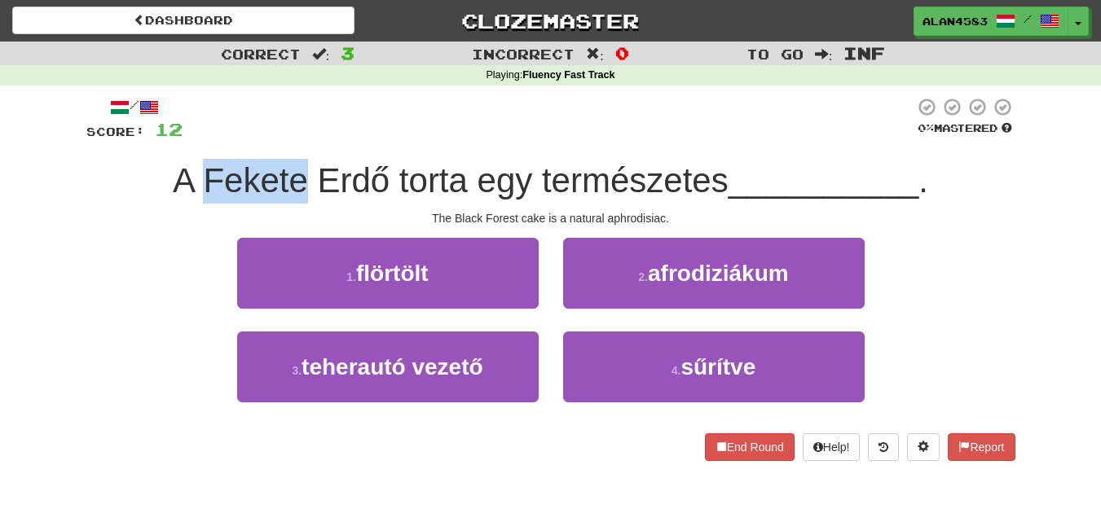
drag, startPoint x: 301, startPoint y: 173, endPoint x: 197, endPoint y: 173, distance: 104.3
click at [197, 173] on span "A Fekete Erdő torta egy természetes" at bounding box center [451, 180] width 556 height 38
click at [187, 138] on div at bounding box center [187, 138] width 0 height 0
click at [271, 124] on div at bounding box center [547, 119] width 731 height 45
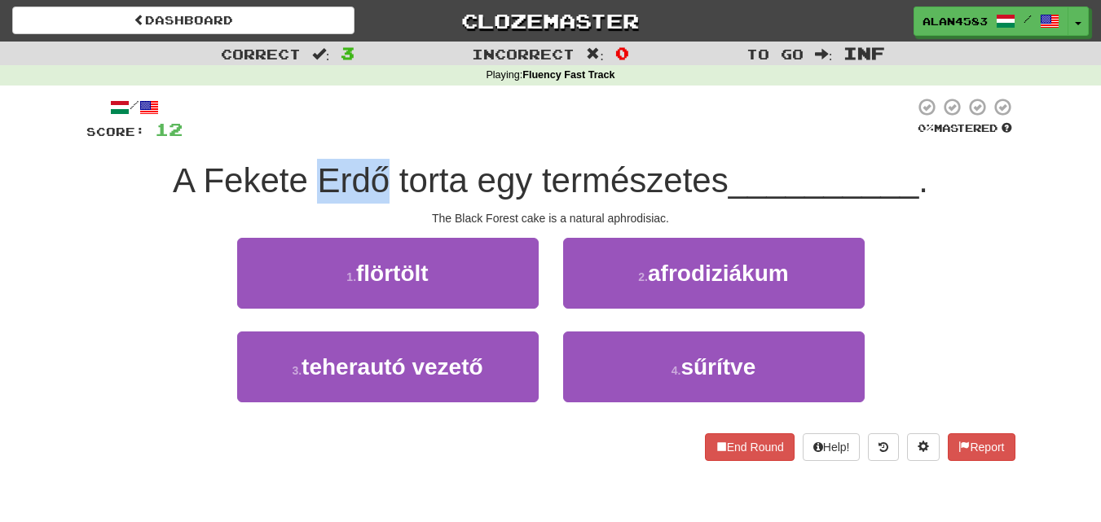
drag, startPoint x: 318, startPoint y: 169, endPoint x: 384, endPoint y: 165, distance: 66.9
click at [384, 165] on span "A Fekete Erdő torta egy természetes" at bounding box center [451, 180] width 556 height 38
click at [374, 138] on div at bounding box center [374, 138] width 0 height 0
click at [394, 144] on div "/ Score: 12 0 % Mastered A Fekete Erdő torta egy természetes __________ . The B…" at bounding box center [550, 279] width 929 height 364
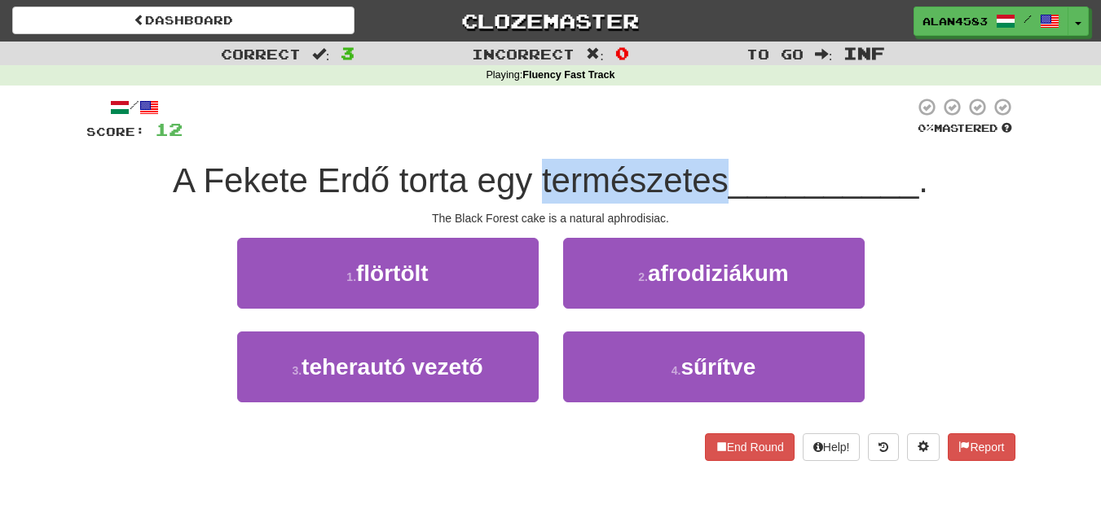
drag, startPoint x: 537, startPoint y: 172, endPoint x: 724, endPoint y: 161, distance: 187.7
click at [724, 161] on span "A Fekete Erdő torta egy természetes" at bounding box center [451, 180] width 556 height 38
click at [714, 138] on div at bounding box center [714, 138] width 0 height 0
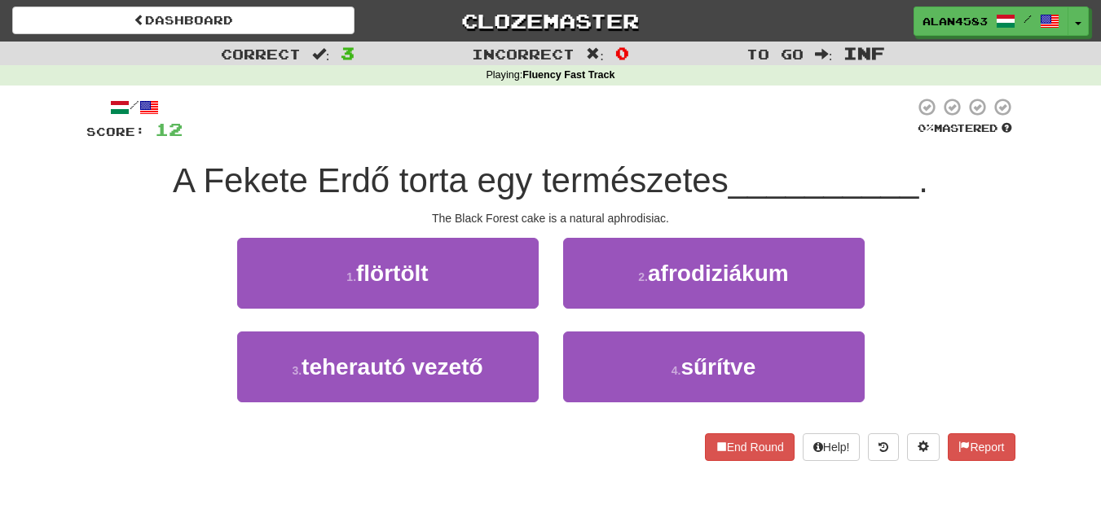
click at [745, 153] on div "/ Score: 12 0 % Mastered A Fekete Erdő torta egy természetes __________ . The B…" at bounding box center [550, 279] width 929 height 364
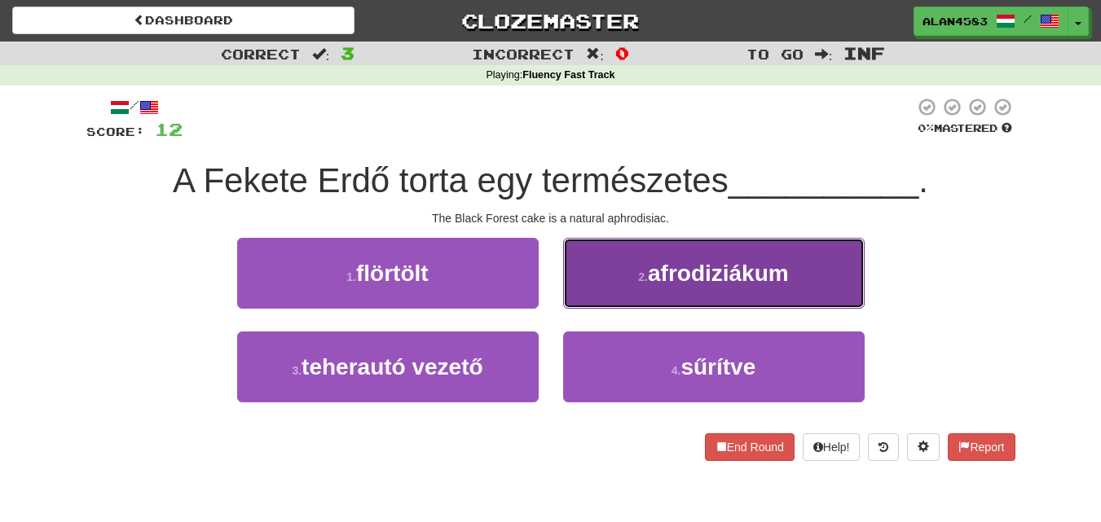
click at [685, 266] on span "afrodiziákum" at bounding box center [718, 273] width 141 height 25
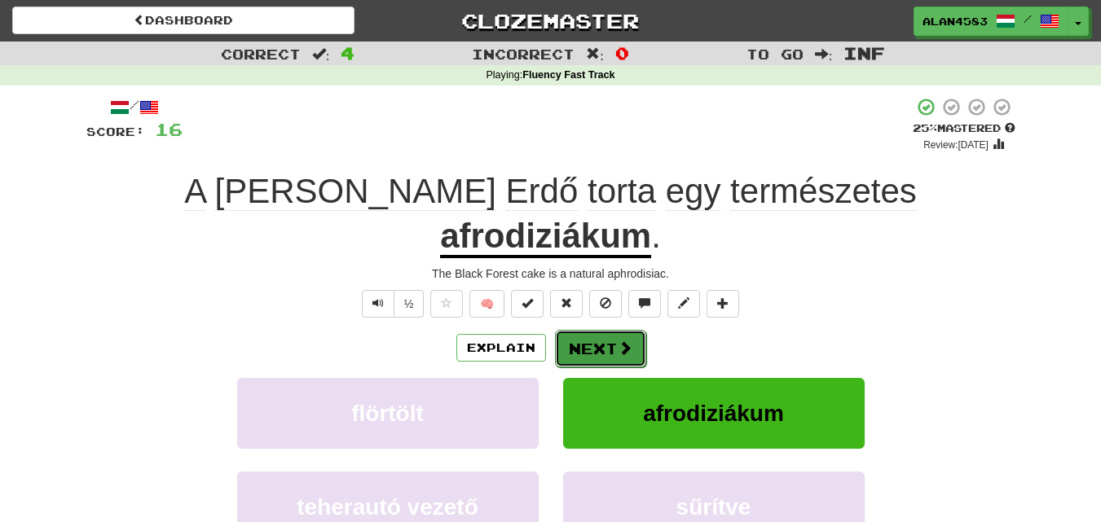
click at [589, 330] on button "Next" at bounding box center [600, 348] width 91 height 37
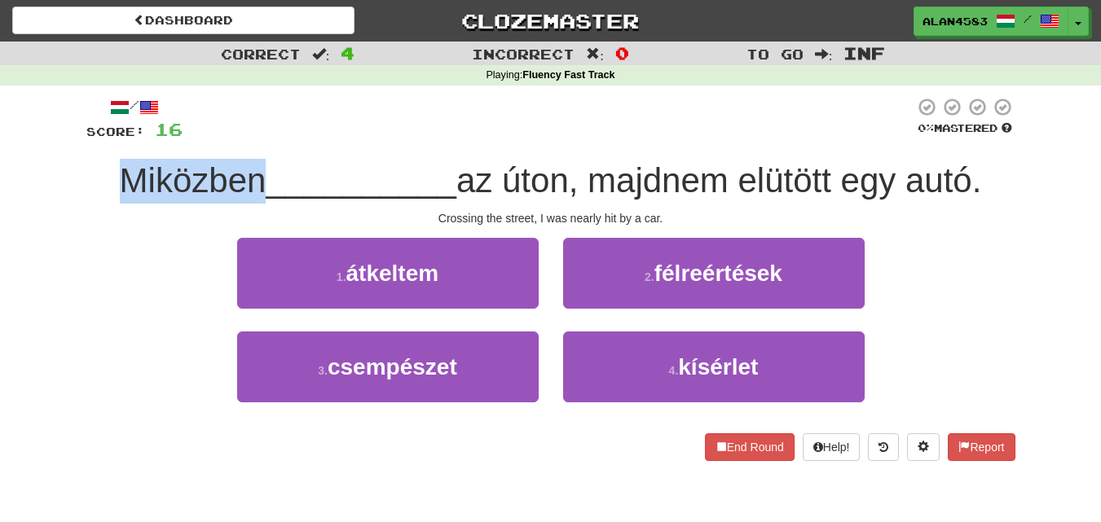
drag, startPoint x: 257, startPoint y: 173, endPoint x: 66, endPoint y: 179, distance: 190.7
click at [66, 179] on div "Correct : 4 Incorrect : 0 To go : Inf Playing : Fluency Fast Track / Score: 16 …" at bounding box center [550, 263] width 1101 height 442
click at [55, 138] on div at bounding box center [55, 138] width 0 height 0
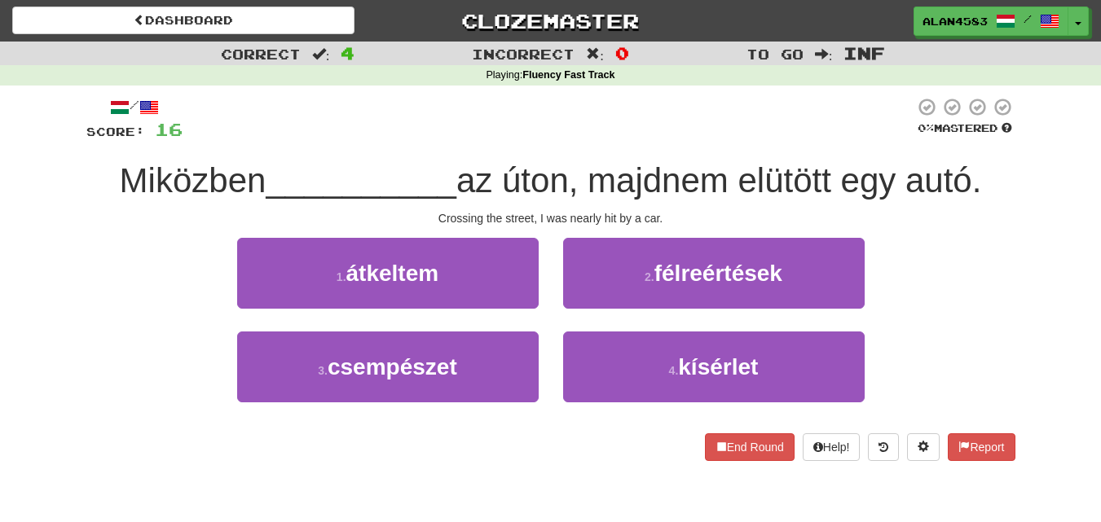
click at [410, 131] on div at bounding box center [547, 119] width 731 height 45
drag, startPoint x: 513, startPoint y: 176, endPoint x: 572, endPoint y: 170, distance: 58.9
click at [572, 170] on span "az úton, majdnem elütött egy autó." at bounding box center [718, 180] width 525 height 38
click at [561, 138] on div at bounding box center [561, 138] width 0 height 0
click at [598, 136] on div at bounding box center [547, 119] width 731 height 45
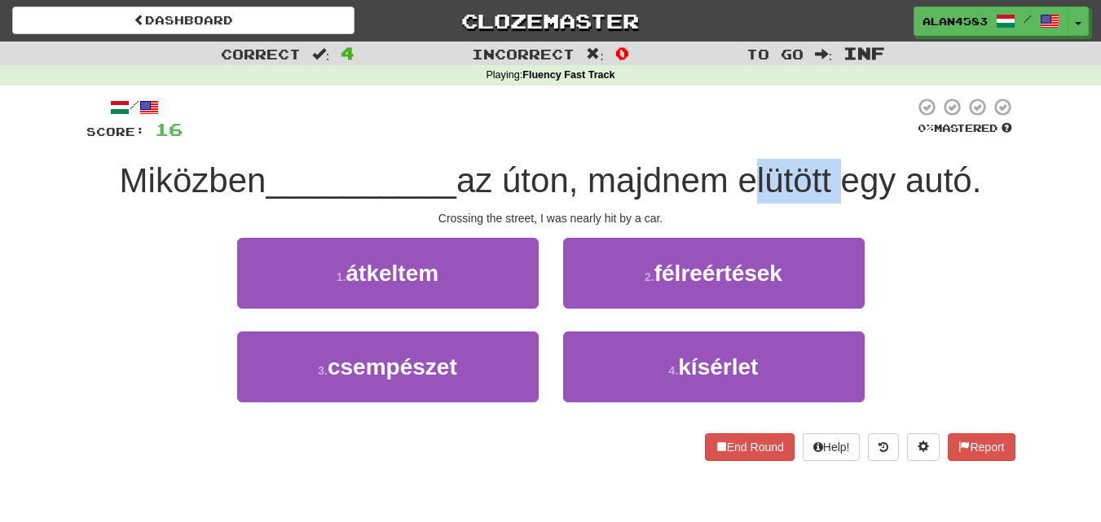
drag, startPoint x: 749, startPoint y: 171, endPoint x: 841, endPoint y: 166, distance: 91.4
click at [841, 166] on span "az úton, majdnem elütött egy autó." at bounding box center [718, 180] width 525 height 38
click at [830, 138] on div at bounding box center [830, 138] width 0 height 0
click at [860, 154] on div "/ Score: 16 0 % Mastered Miközben __________ az úton, majdnem elütött egy autó.…" at bounding box center [550, 279] width 929 height 364
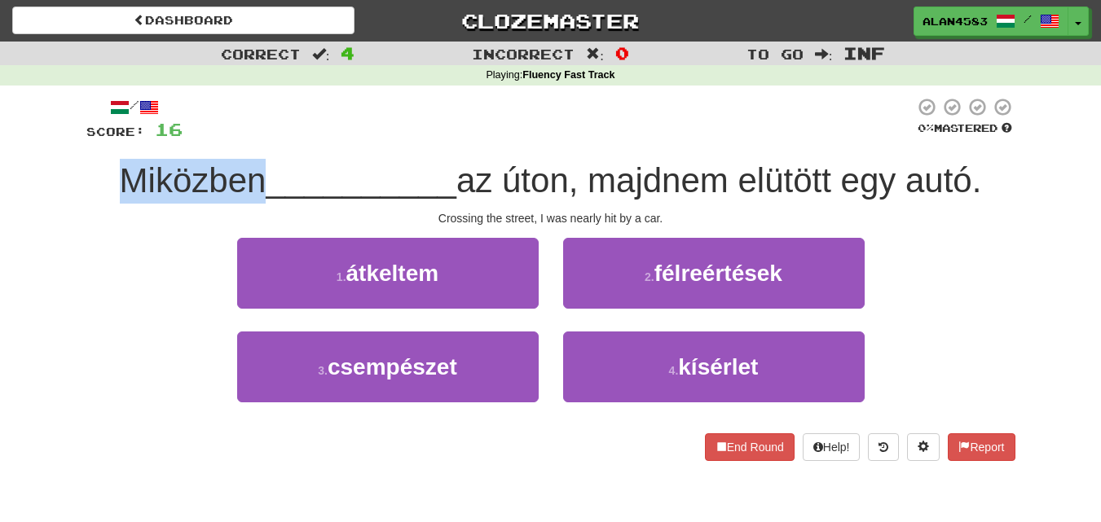
drag, startPoint x: 257, startPoint y: 174, endPoint x: 63, endPoint y: 184, distance: 195.0
click at [63, 184] on div "Correct : 4 Incorrect : 0 To go : Inf Playing : Fluency Fast Track / Score: 16 …" at bounding box center [550, 263] width 1101 height 442
click at [52, 200] on div at bounding box center [52, 200] width 0 height 0
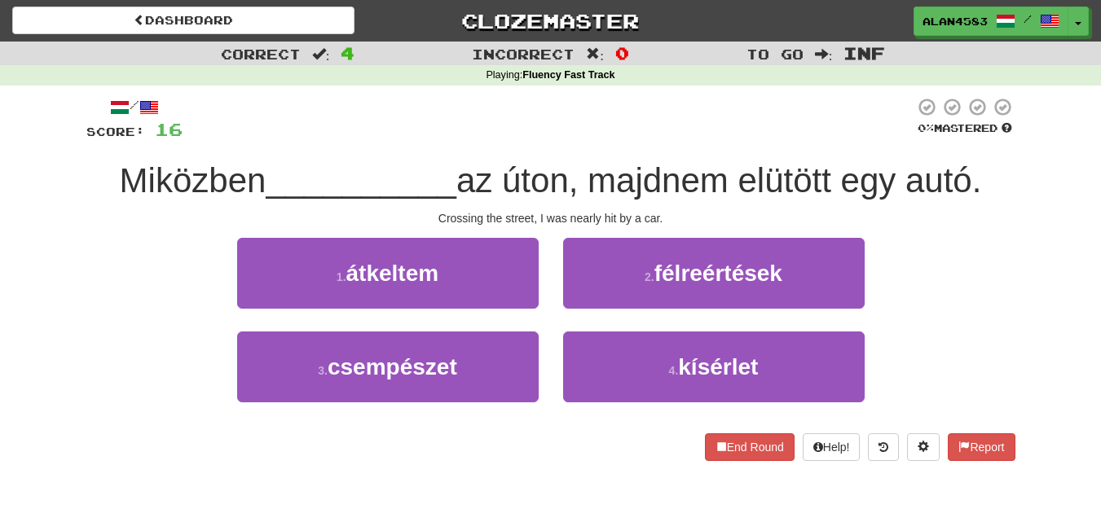
click at [324, 134] on div at bounding box center [547, 119] width 731 height 45
drag, startPoint x: 515, startPoint y: 173, endPoint x: 571, endPoint y: 170, distance: 56.3
click at [571, 170] on span "az úton, majdnem elütött egy autó." at bounding box center [718, 180] width 525 height 38
click at [560, 138] on div at bounding box center [560, 138] width 0 height 0
click at [625, 158] on div "/ Score: 16 0 % Mastered Miközben __________ az úton, majdnem elütött egy autó.…" at bounding box center [550, 279] width 929 height 364
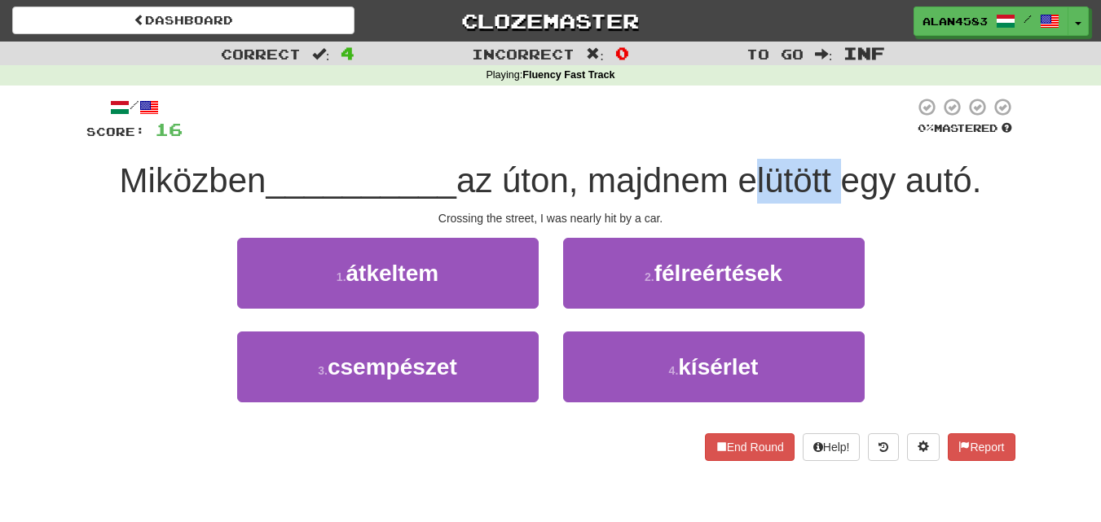
drag, startPoint x: 748, startPoint y: 169, endPoint x: 841, endPoint y: 165, distance: 93.0
click at [841, 165] on span "az úton, majdnem elütött egy autó." at bounding box center [718, 180] width 525 height 38
click at [830, 138] on div at bounding box center [830, 138] width 0 height 0
click at [855, 144] on div "/ Score: 16 0 % Mastered Miközben __________ az úton, majdnem elütött egy autó.…" at bounding box center [550, 279] width 929 height 364
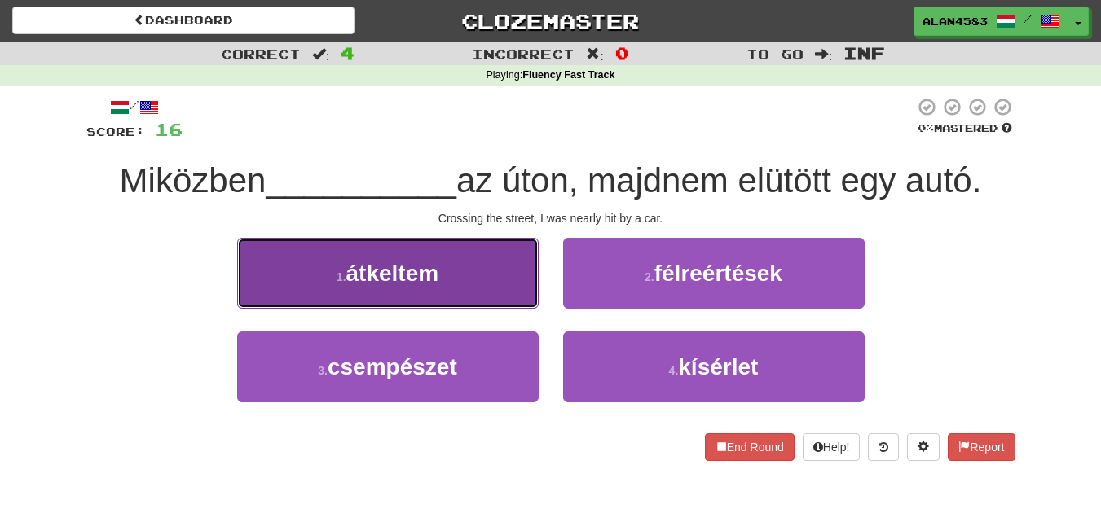
click at [373, 256] on button "1 . átkeltem" at bounding box center [387, 273] width 301 height 71
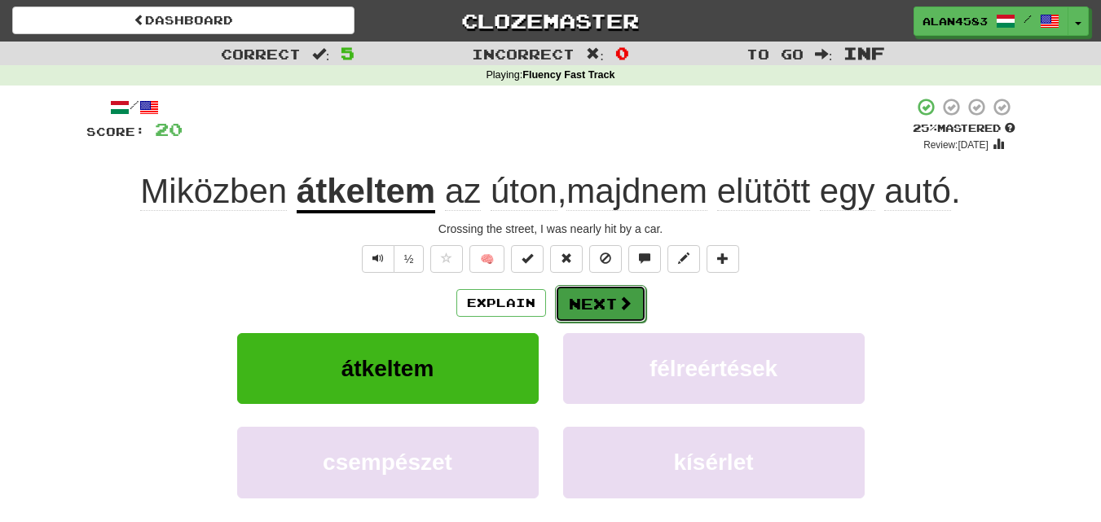
click at [608, 311] on button "Next" at bounding box center [600, 303] width 91 height 37
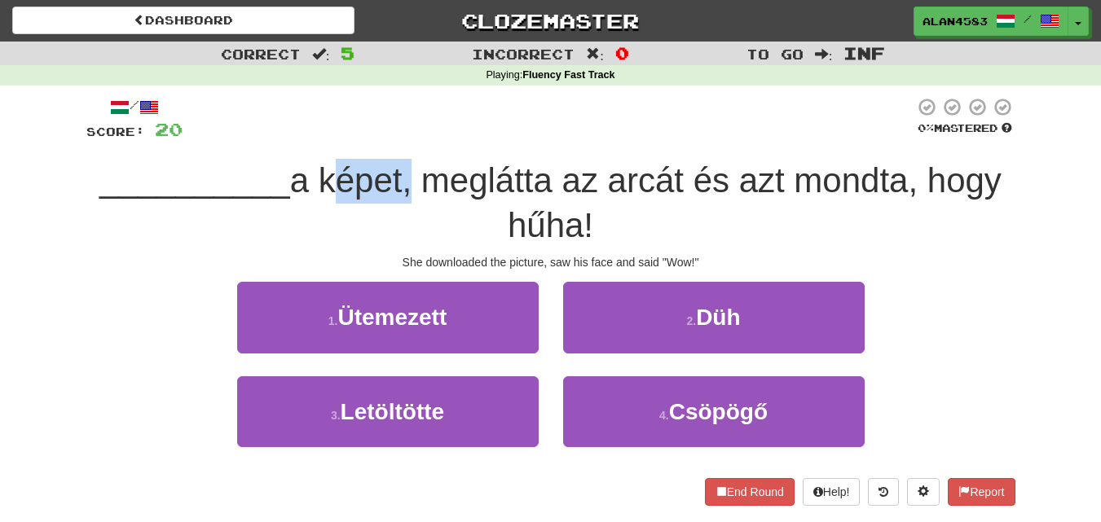
drag, startPoint x: 408, startPoint y: 169, endPoint x: 326, endPoint y: 171, distance: 82.3
click at [326, 171] on span "a képet, meglátta az arcát és azt mondta, hogy hűha!" at bounding box center [645, 202] width 711 height 83
click at [315, 138] on div at bounding box center [315, 138] width 0 height 0
click at [389, 132] on div at bounding box center [547, 119] width 731 height 45
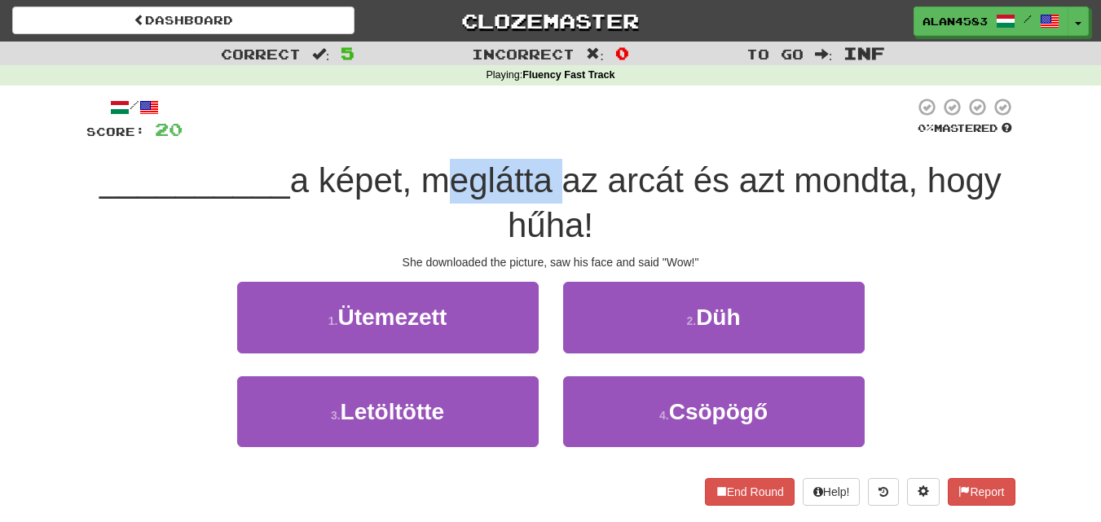
drag, startPoint x: 426, startPoint y: 169, endPoint x: 553, endPoint y: 169, distance: 127.1
click at [553, 169] on span "a képet, meglátta az arcát és azt mondta, hogy hűha!" at bounding box center [645, 202] width 711 height 83
click at [543, 138] on div at bounding box center [543, 138] width 0 height 0
click at [560, 147] on div "/ Score: 20 0 % Mastered __________ a képet, meglátta az arcát és azt mondta, h…" at bounding box center [550, 301] width 929 height 408
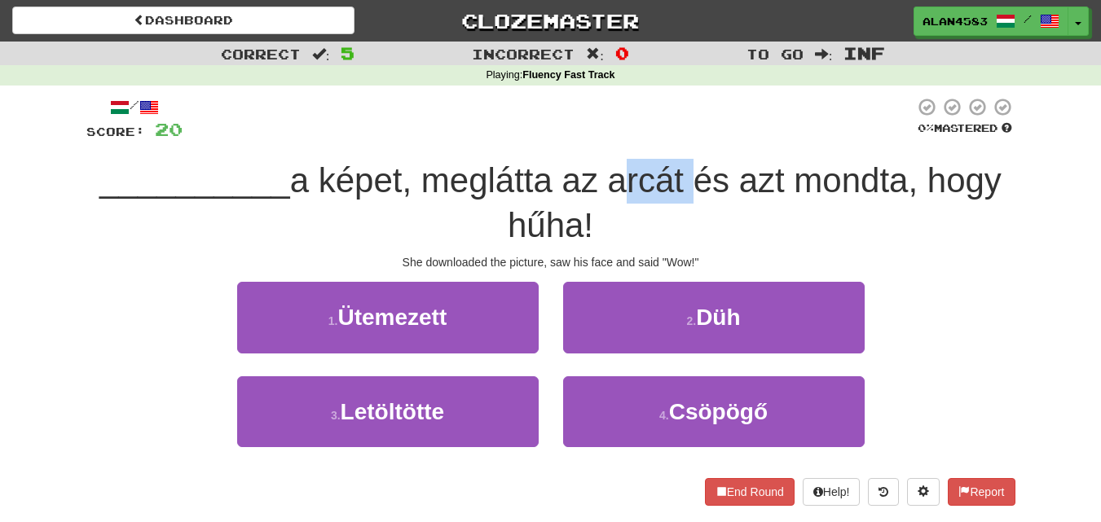
drag, startPoint x: 612, startPoint y: 177, endPoint x: 687, endPoint y: 173, distance: 75.1
click at [687, 173] on span "a képet, meglátta az arcát és azt mondta, hogy hűha!" at bounding box center [645, 202] width 711 height 83
click at [676, 138] on div at bounding box center [676, 138] width 0 height 0
click at [724, 142] on div at bounding box center [547, 119] width 731 height 45
drag, startPoint x: 582, startPoint y: 222, endPoint x: 482, endPoint y: 224, distance: 99.4
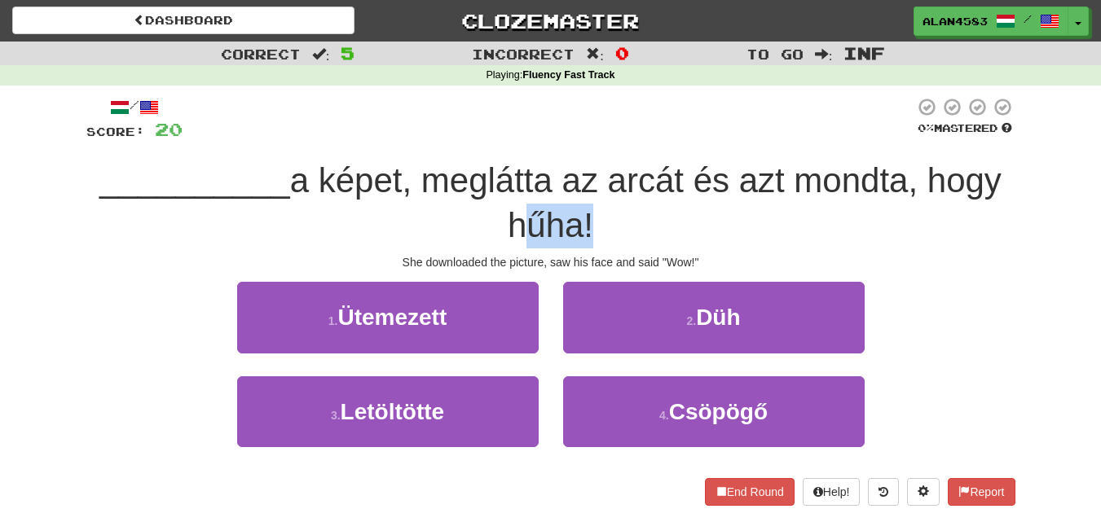
click at [482, 224] on div "__________ a képet, meglátta az arcát és azt mondta, hogy hűha!" at bounding box center [550, 203] width 929 height 89
click at [472, 183] on div at bounding box center [472, 183] width 0 height 0
click at [358, 231] on div "__________ a képet, meglátta az arcát és azt mondta, hogy hűha!" at bounding box center [550, 203] width 929 height 89
drag, startPoint x: 411, startPoint y: 173, endPoint x: 319, endPoint y: 180, distance: 92.3
click at [319, 180] on span "a képet, meglátta az arcát és azt mondta, hogy hűha!" at bounding box center [645, 202] width 711 height 83
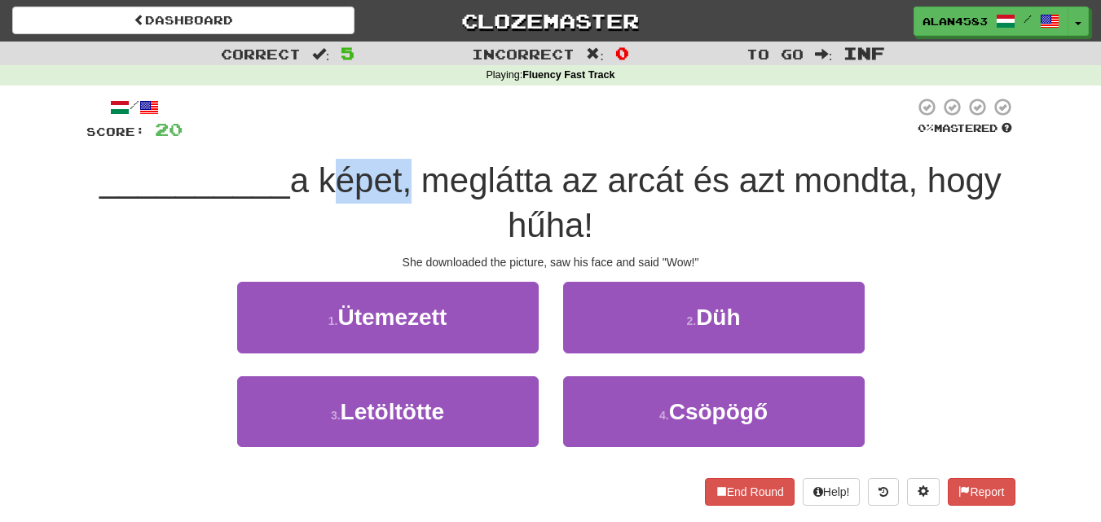
click at [309, 138] on div at bounding box center [309, 138] width 0 height 0
click at [355, 138] on div at bounding box center [547, 119] width 731 height 45
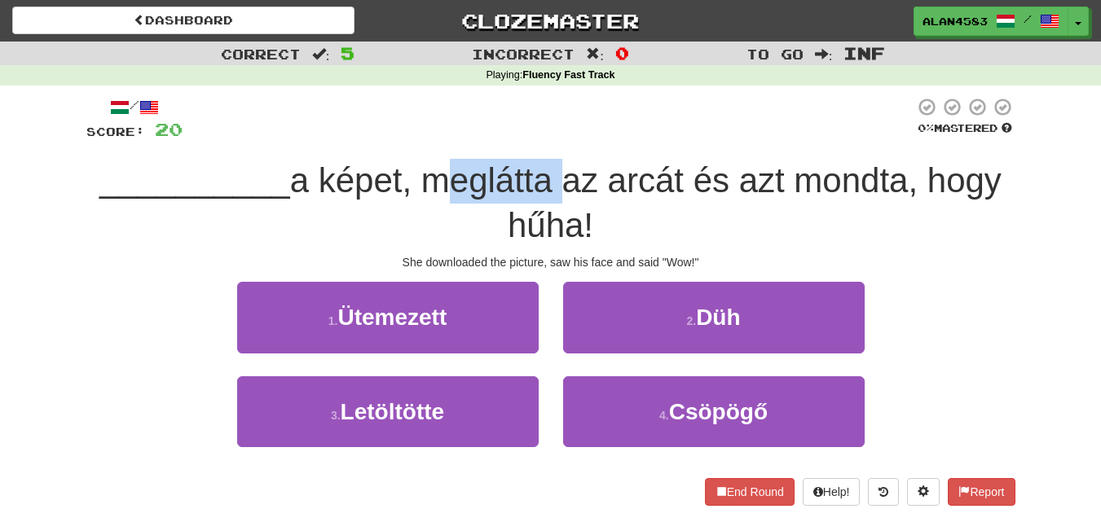
drag, startPoint x: 425, startPoint y: 174, endPoint x: 551, endPoint y: 163, distance: 126.8
click at [551, 163] on span "a képet, meglátta az arcát és azt mondta, hogy hűha!" at bounding box center [645, 202] width 711 height 83
click at [541, 138] on div at bounding box center [541, 138] width 0 height 0
click at [578, 154] on div "/ Score: 20 0 % Mastered __________ a képet, meglátta az arcát és azt mondta, h…" at bounding box center [550, 301] width 929 height 408
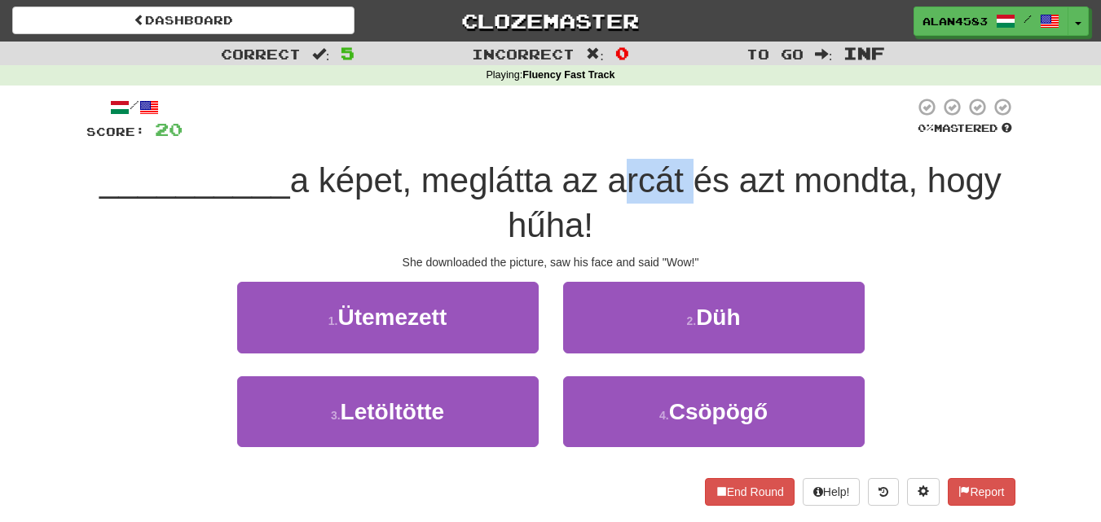
drag, startPoint x: 611, startPoint y: 169, endPoint x: 690, endPoint y: 164, distance: 79.2
click at [690, 164] on span "a képet, meglátta az arcát és azt mondta, hogy hűha!" at bounding box center [645, 202] width 711 height 83
click at [679, 138] on div at bounding box center [679, 138] width 0 height 0
click at [714, 152] on div "/ Score: 20 0 % Mastered __________ a képet, meglátta az arcát és azt mondta, h…" at bounding box center [550, 301] width 929 height 408
drag, startPoint x: 579, startPoint y: 221, endPoint x: 491, endPoint y: 236, distance: 89.3
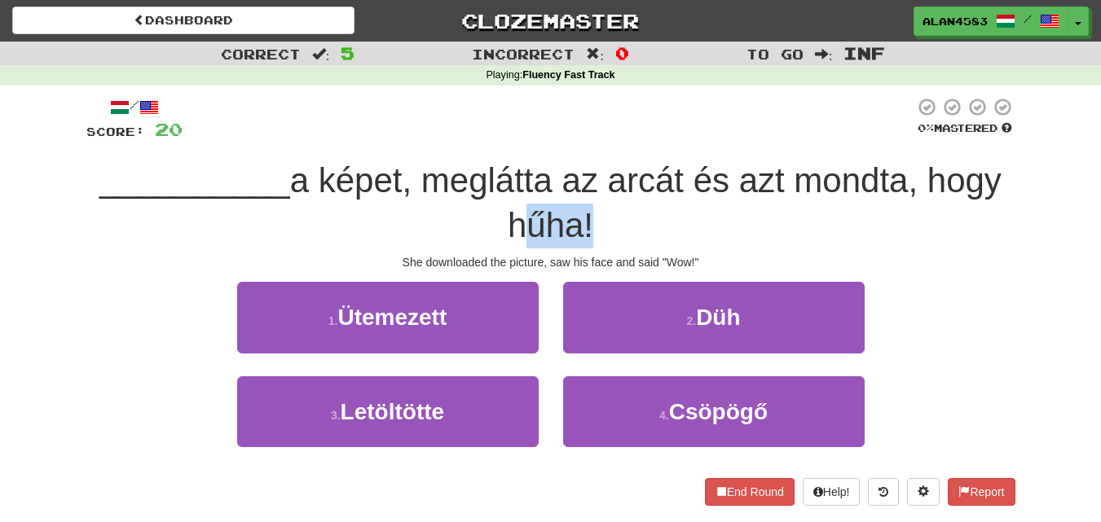
click at [491, 236] on div "__________ a képet, meglátta az arcát és azt mondta, hogy hűha!" at bounding box center [550, 203] width 929 height 89
click at [481, 245] on div at bounding box center [481, 245] width 0 height 0
click at [631, 222] on div "__________ a képet, meglátta az arcát és azt mondta, hogy hűha!" at bounding box center [550, 203] width 929 height 89
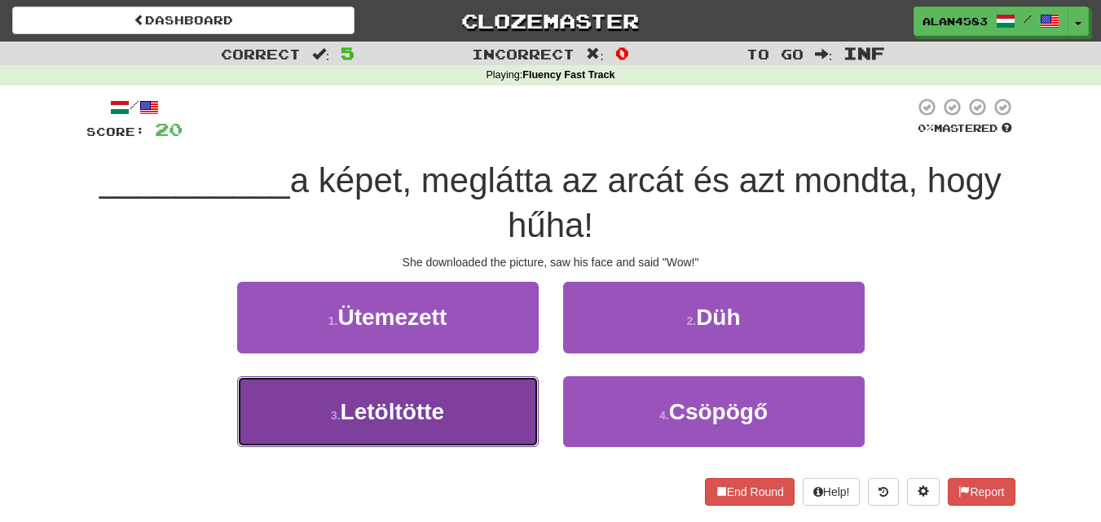
click at [422, 423] on span "Letöltötte" at bounding box center [392, 411] width 104 height 25
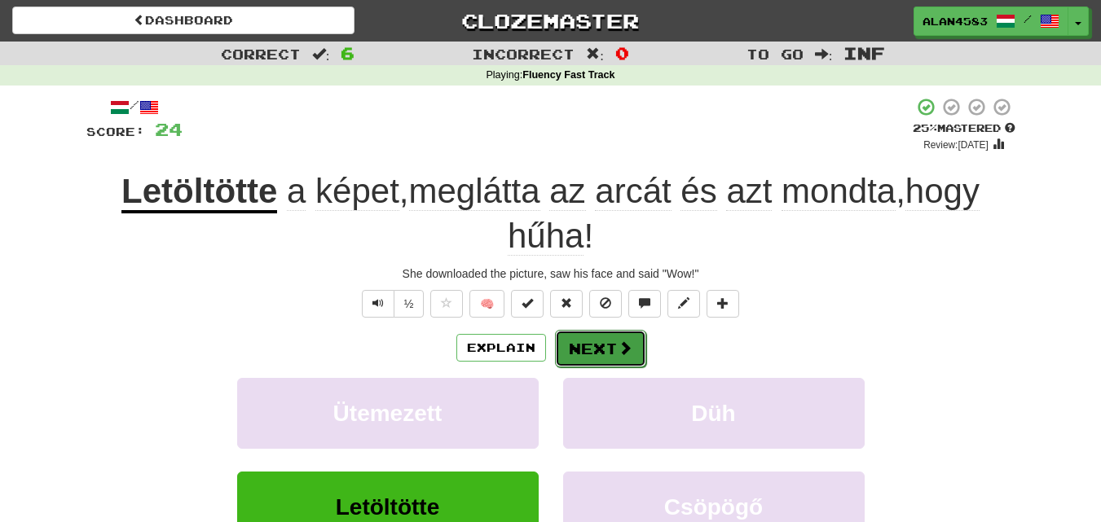
click at [599, 352] on button "Next" at bounding box center [600, 348] width 91 height 37
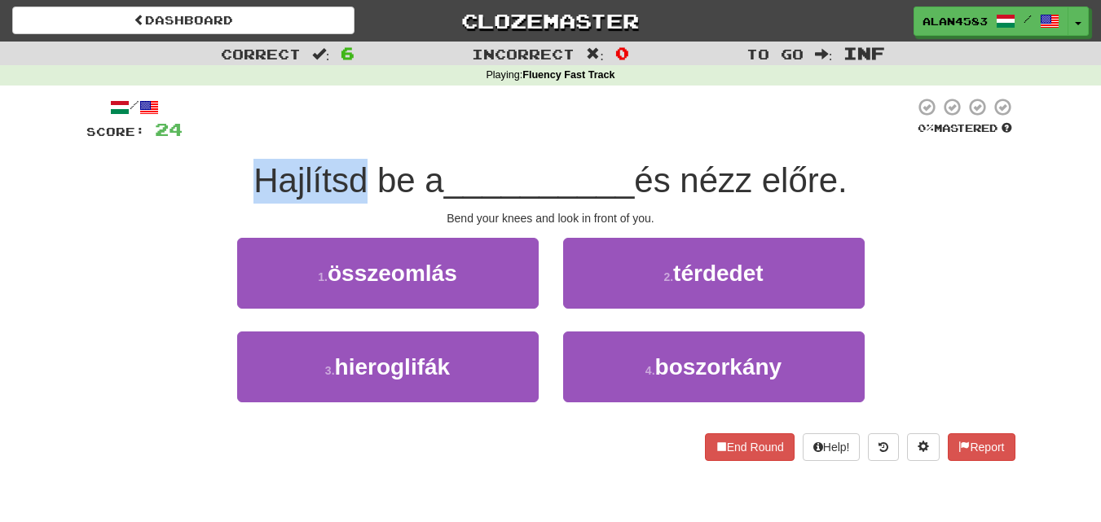
drag, startPoint x: 356, startPoint y: 183, endPoint x: 221, endPoint y: 186, distance: 135.2
click at [221, 186] on div "Hajlítsd be a __________ és nézz előre." at bounding box center [550, 181] width 929 height 45
click at [210, 200] on div at bounding box center [210, 200] width 0 height 0
click at [156, 245] on div "1 . összeomlás 2 . térdedet" at bounding box center [551, 285] width 978 height 94
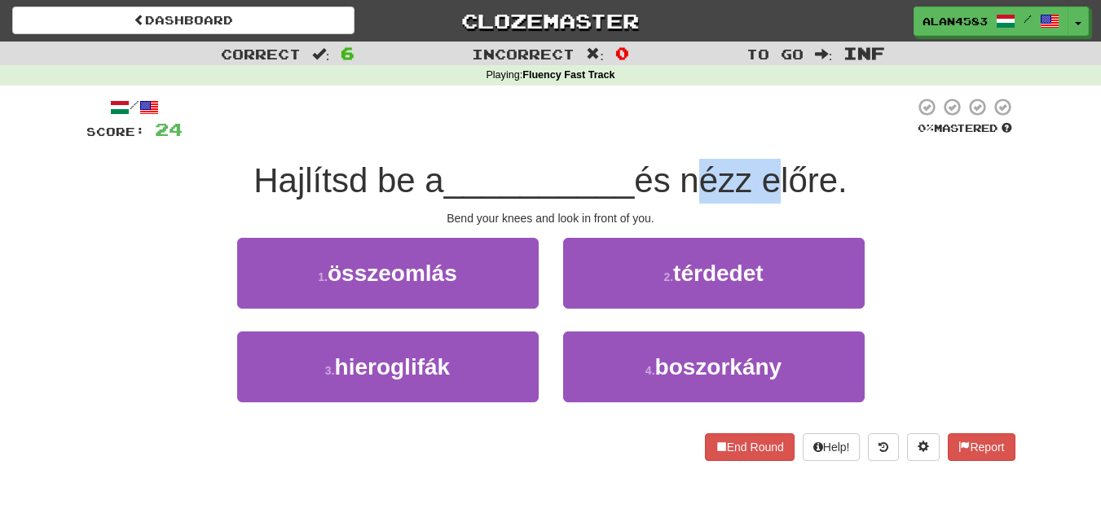
drag, startPoint x: 692, startPoint y: 171, endPoint x: 770, endPoint y: 169, distance: 77.4
click at [770, 169] on span "és nézz előre." at bounding box center [740, 180] width 213 height 38
click at [759, 138] on div at bounding box center [759, 138] width 0 height 0
click at [774, 152] on div "/ Score: 24 0 % Mastered Hajlítsd be a __________ és nézz előre. Bend your knee…" at bounding box center [550, 279] width 929 height 364
drag, startPoint x: 771, startPoint y: 174, endPoint x: 844, endPoint y: 170, distance: 72.6
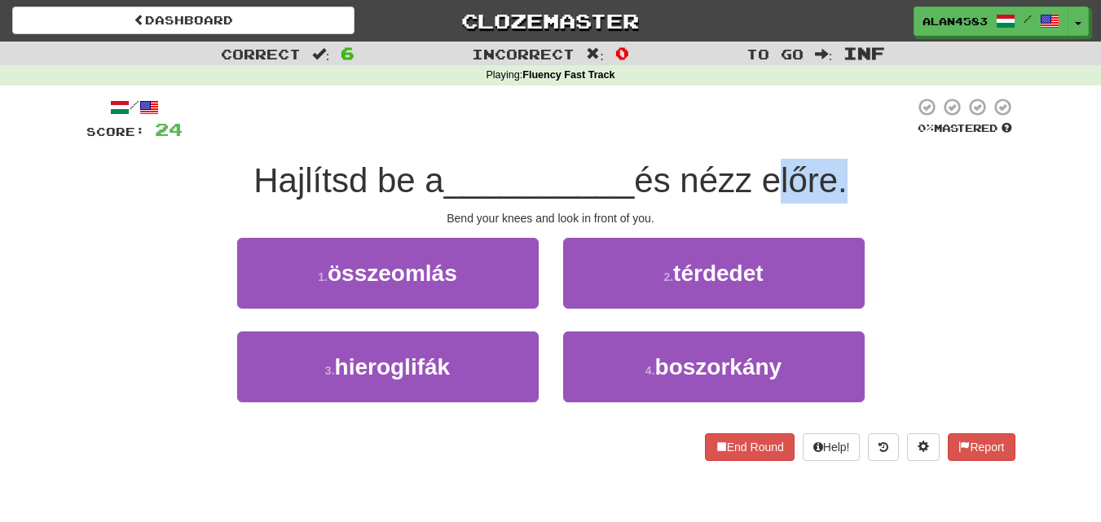
click at [844, 170] on span "és nézz előre." at bounding box center [740, 180] width 213 height 38
click at [833, 138] on div at bounding box center [833, 138] width 0 height 0
click at [859, 149] on div "/ Score: 24 0 % Mastered Hajlítsd be a __________ és nézz előre. Bend your knee…" at bounding box center [550, 279] width 929 height 364
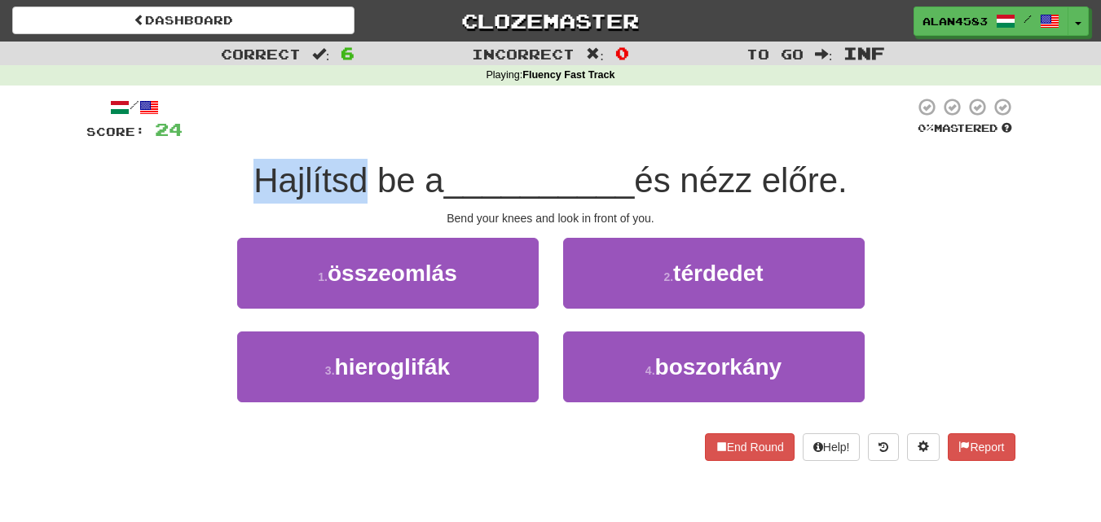
drag, startPoint x: 359, startPoint y: 169, endPoint x: 183, endPoint y: 174, distance: 176.0
click at [183, 174] on div "Hajlítsd be a __________ és nézz előre." at bounding box center [550, 181] width 929 height 45
click at [173, 138] on div at bounding box center [173, 138] width 0 height 0
click at [132, 196] on div "Hajlítsd be a __________ és nézz előre." at bounding box center [550, 181] width 929 height 45
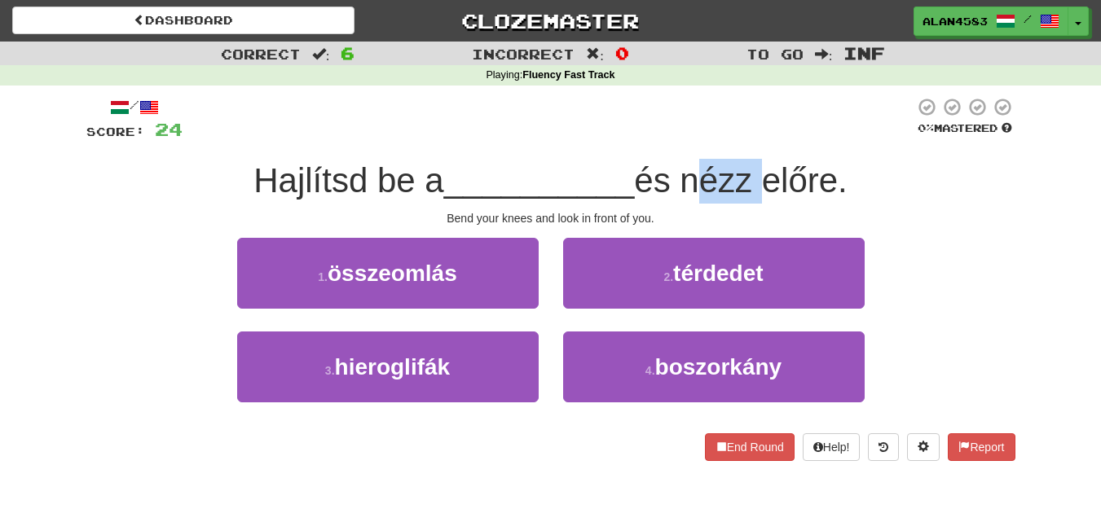
drag, startPoint x: 692, startPoint y: 170, endPoint x: 762, endPoint y: 167, distance: 70.9
click at [762, 167] on span "és nézz előre." at bounding box center [740, 180] width 213 height 38
click at [752, 138] on div at bounding box center [752, 138] width 0 height 0
click at [782, 142] on div at bounding box center [547, 119] width 731 height 45
drag, startPoint x: 774, startPoint y: 176, endPoint x: 846, endPoint y: 169, distance: 72.8
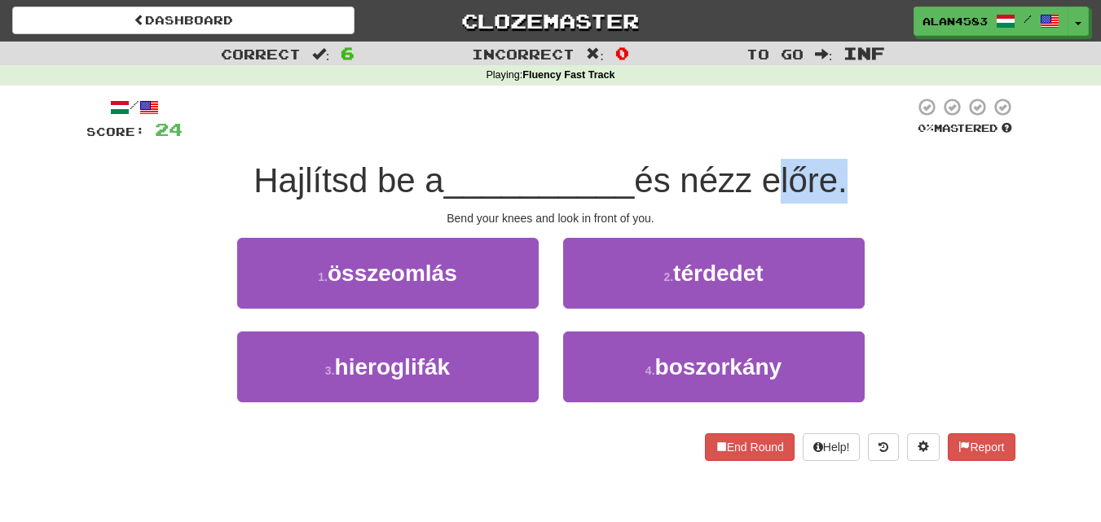
click at [846, 169] on span "és nézz előre." at bounding box center [740, 180] width 213 height 38
click at [836, 138] on div at bounding box center [836, 138] width 0 height 0
click at [864, 170] on div "Hajlítsd be a __________ és nézz előre." at bounding box center [550, 181] width 929 height 45
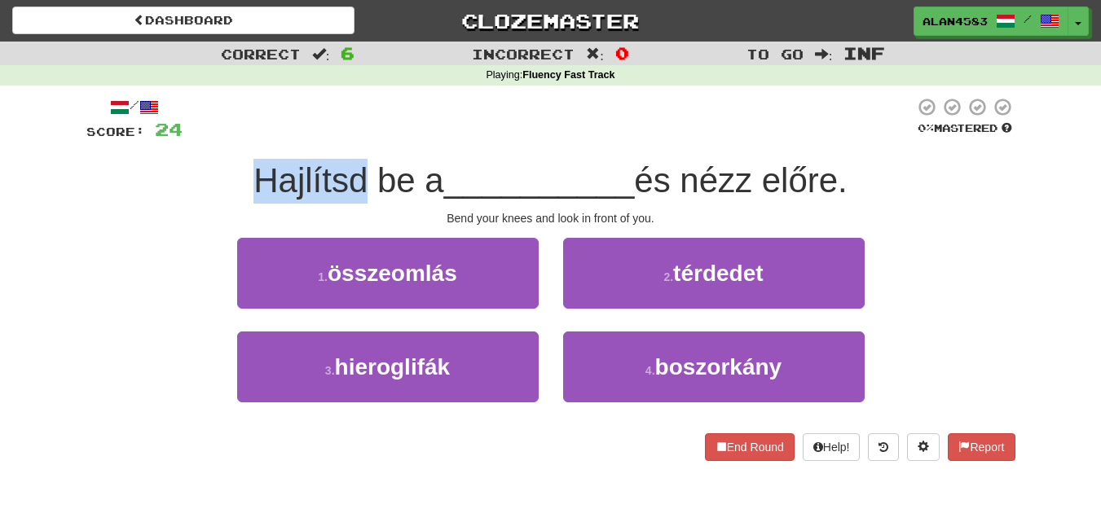
drag, startPoint x: 358, startPoint y: 176, endPoint x: 235, endPoint y: 176, distance: 123.8
click at [235, 176] on div "Hajlítsd be a __________ és nézz előre." at bounding box center [550, 181] width 929 height 45
click at [224, 138] on div at bounding box center [224, 138] width 0 height 0
click at [344, 130] on div at bounding box center [547, 119] width 731 height 45
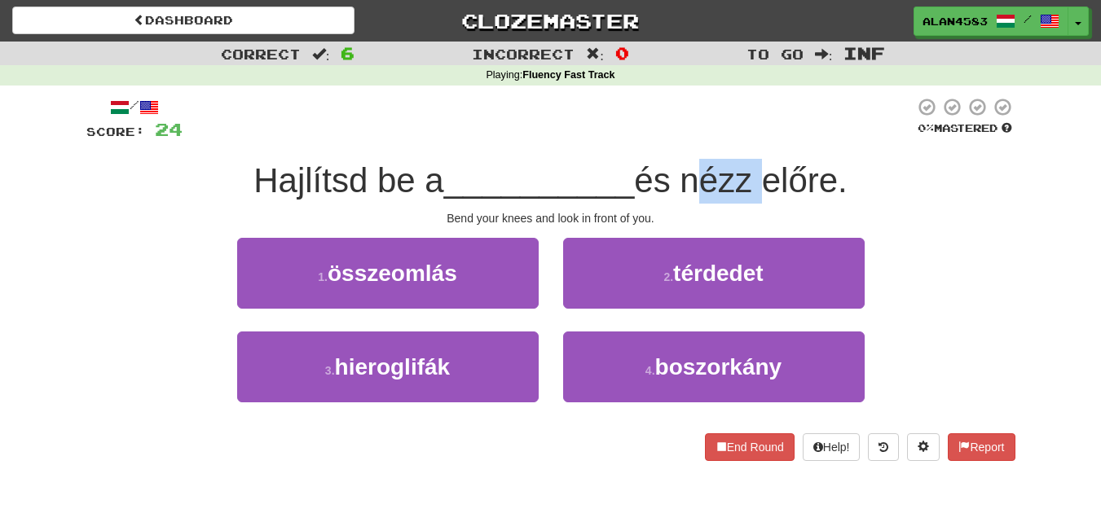
drag, startPoint x: 689, startPoint y: 168, endPoint x: 763, endPoint y: 168, distance: 74.1
click at [763, 168] on span "és nézz előre." at bounding box center [740, 180] width 213 height 38
click at [753, 138] on div at bounding box center [753, 138] width 0 height 0
click at [772, 146] on div "/ Score: 24 0 % Mastered Hajlítsd be a __________ és nézz előre. Bend your knee…" at bounding box center [550, 279] width 929 height 364
drag, startPoint x: 770, startPoint y: 176, endPoint x: 841, endPoint y: 171, distance: 71.0
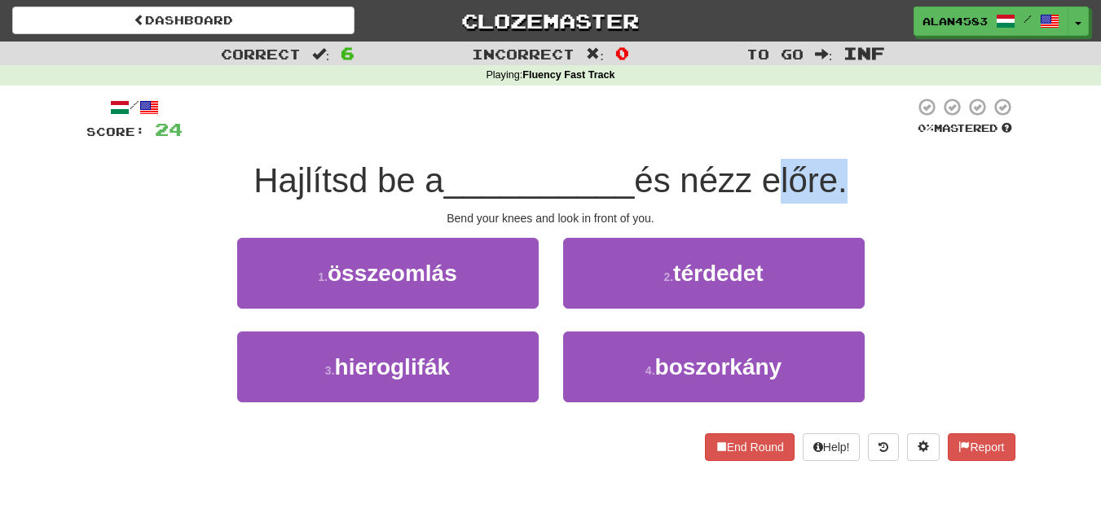
click at [841, 171] on span "és nézz előre." at bounding box center [740, 180] width 213 height 38
click at [830, 138] on div at bounding box center [830, 138] width 0 height 0
click at [882, 178] on div "Hajlítsd be a __________ és nézz előre." at bounding box center [550, 181] width 929 height 45
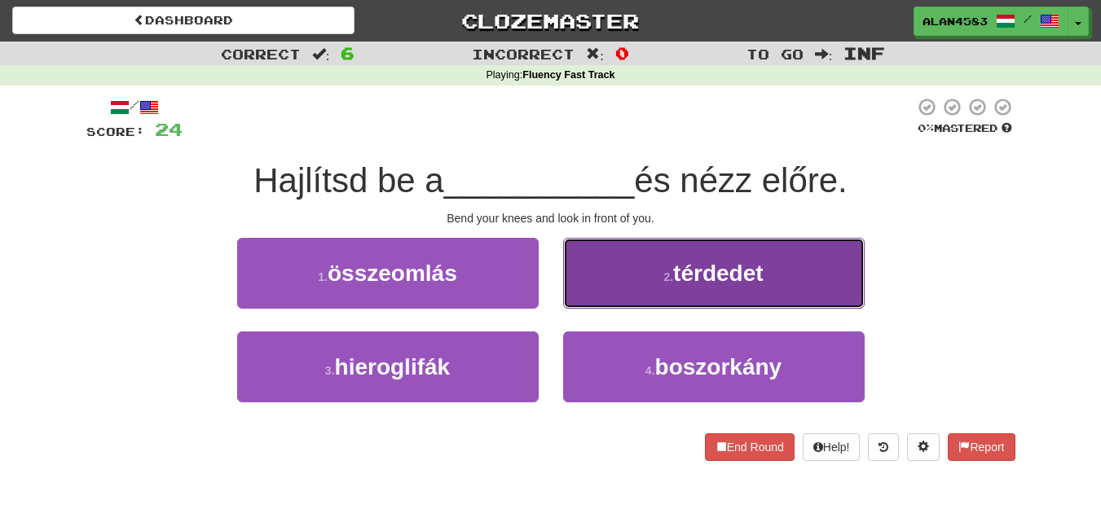
click at [696, 253] on button "2 . térdedet" at bounding box center [713, 273] width 301 height 71
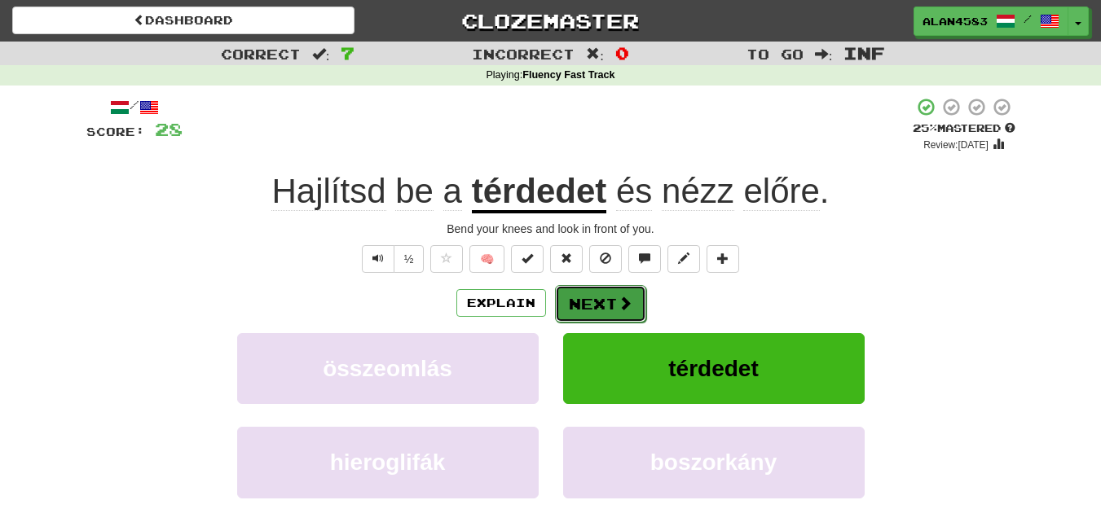
click at [574, 306] on button "Next" at bounding box center [600, 303] width 91 height 37
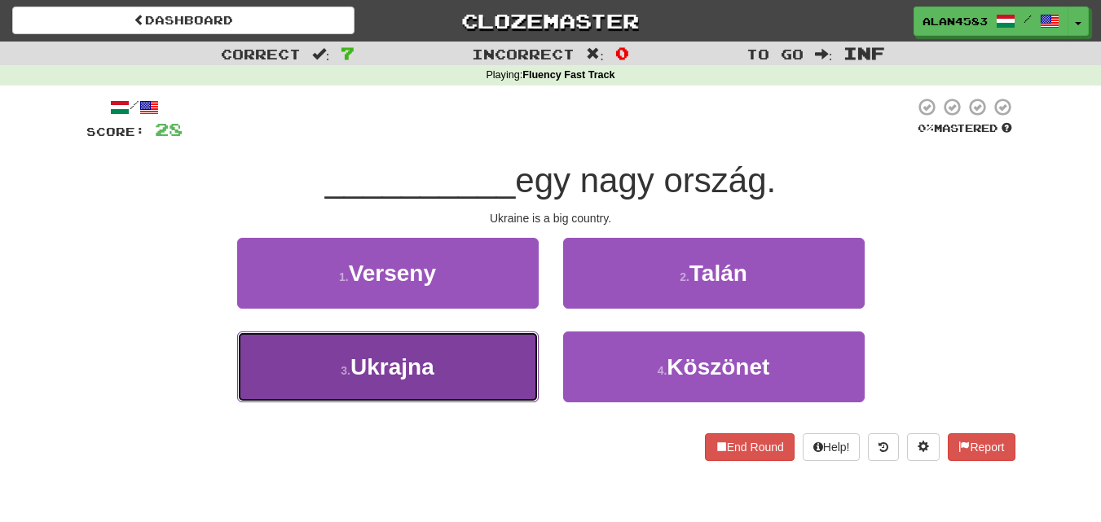
click at [463, 389] on button "3 . Ukrajna" at bounding box center [387, 367] width 301 height 71
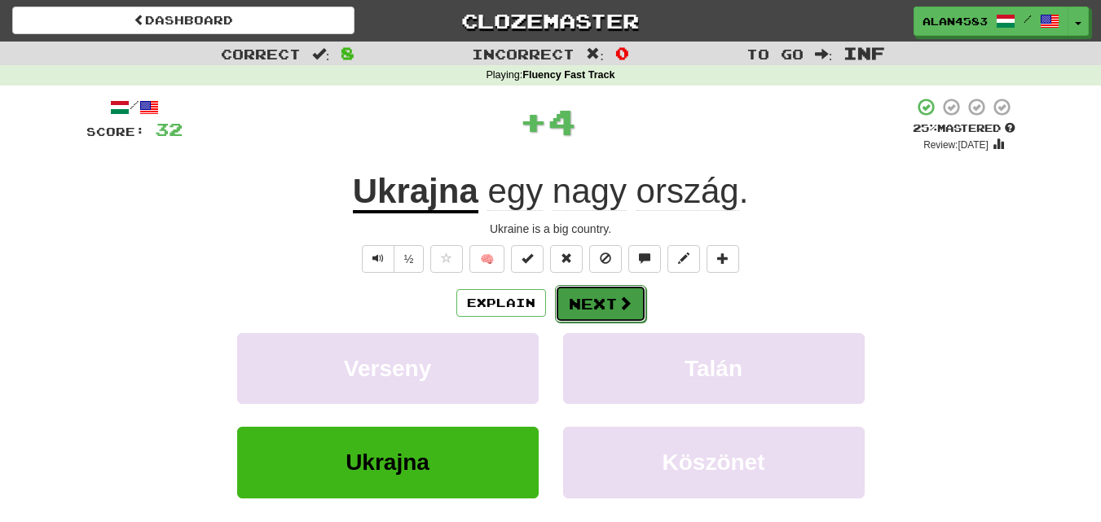
click at [599, 289] on button "Next" at bounding box center [600, 303] width 91 height 37
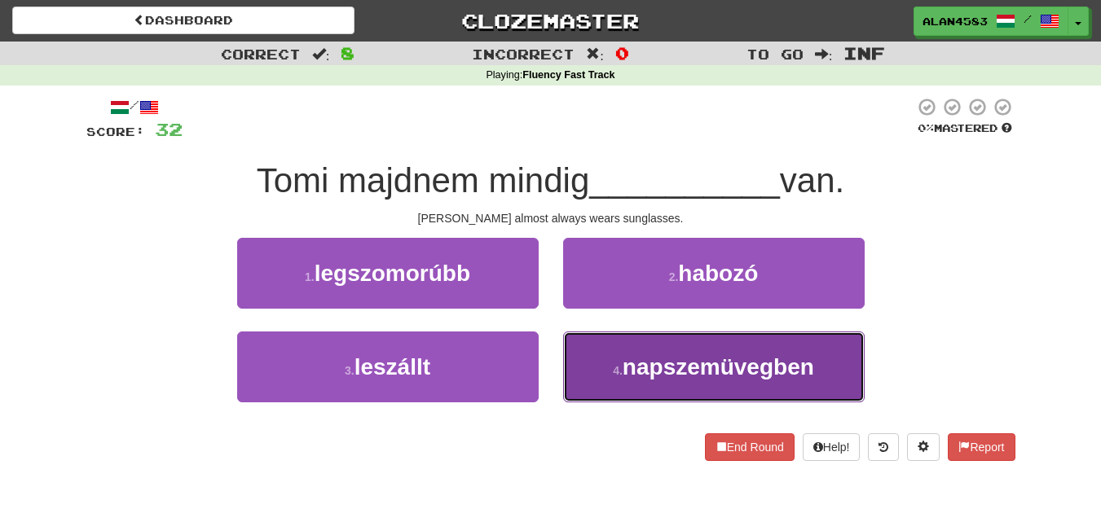
click at [678, 387] on button "4 . napszemüvegben" at bounding box center [713, 367] width 301 height 71
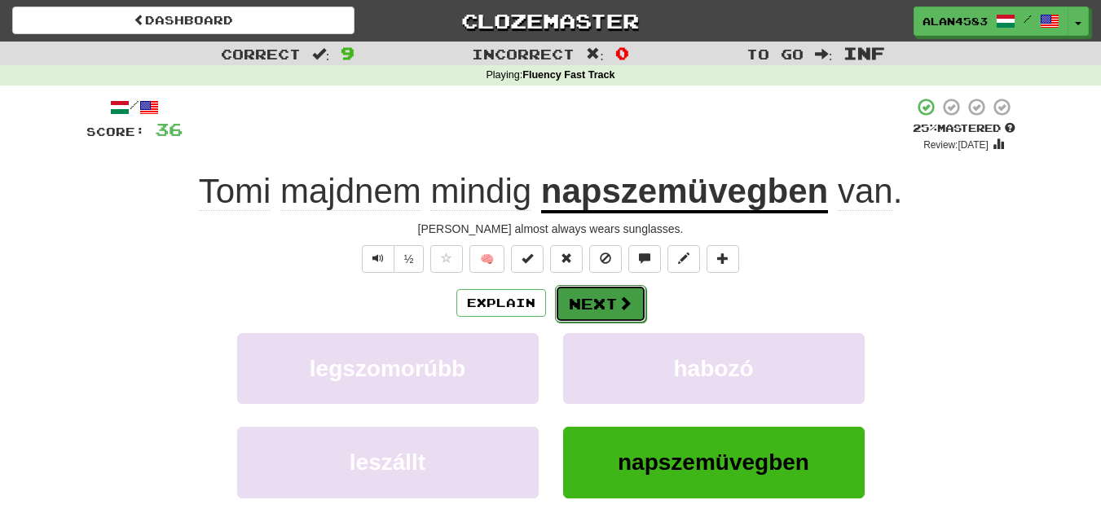
click at [588, 300] on button "Next" at bounding box center [600, 303] width 91 height 37
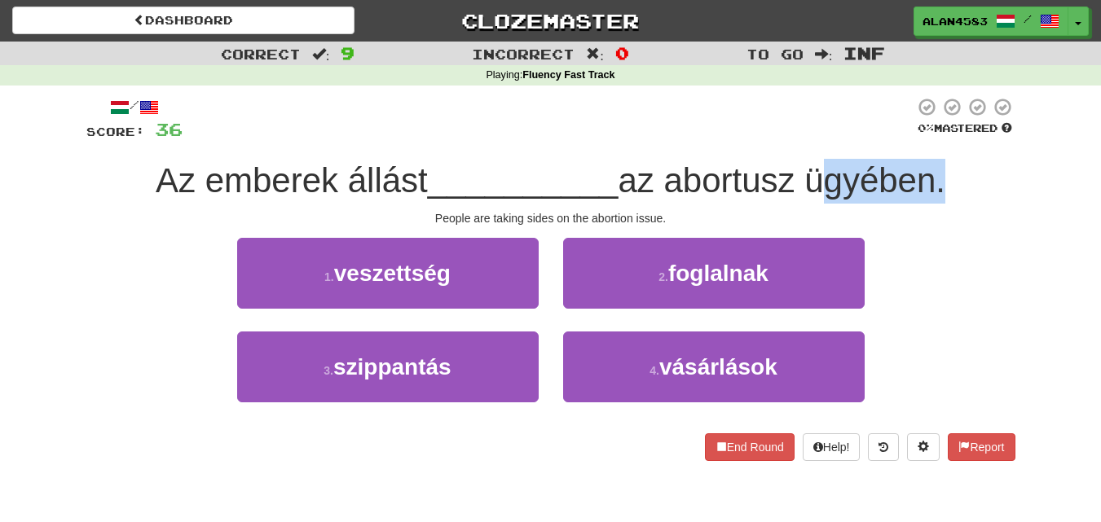
drag, startPoint x: 812, startPoint y: 177, endPoint x: 949, endPoint y: 169, distance: 137.1
click at [945, 169] on span "az abortusz ügyében." at bounding box center [780, 180] width 327 height 38
click at [938, 138] on div at bounding box center [938, 138] width 0 height 0
click at [967, 152] on div "/ Score: 36 0 % Mastered Az emberek állást __________ az abortusz ügyében. Peop…" at bounding box center [550, 279] width 929 height 364
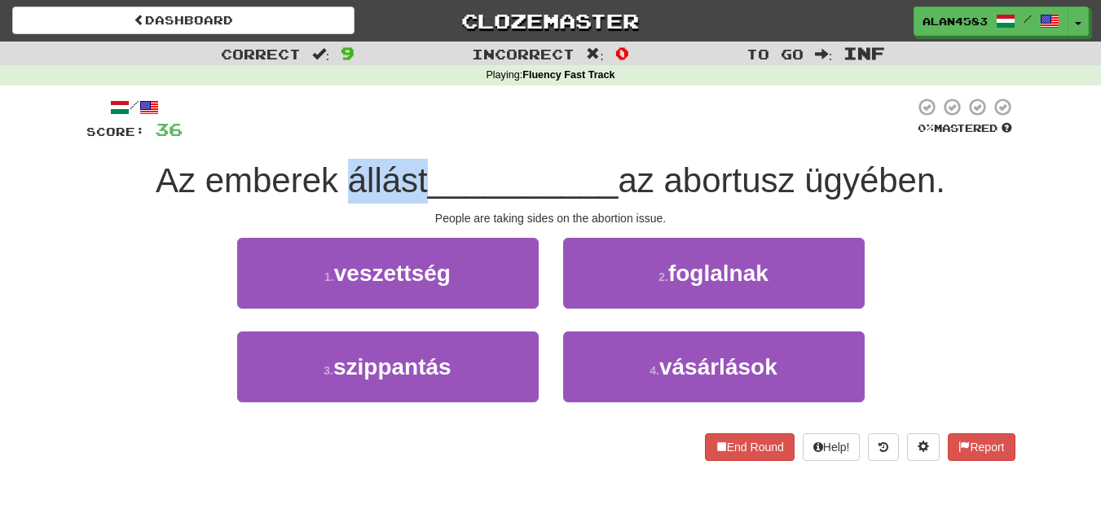
drag, startPoint x: 420, startPoint y: 170, endPoint x: 336, endPoint y: 172, distance: 83.9
click at [336, 172] on span "Az emberek állást" at bounding box center [292, 180] width 272 height 38
click at [326, 138] on div at bounding box center [326, 138] width 0 height 0
click at [236, 201] on div "Az emberek állást __________ az abortusz ügyében." at bounding box center [550, 181] width 929 height 45
drag, startPoint x: 341, startPoint y: 176, endPoint x: 417, endPoint y: 165, distance: 76.6
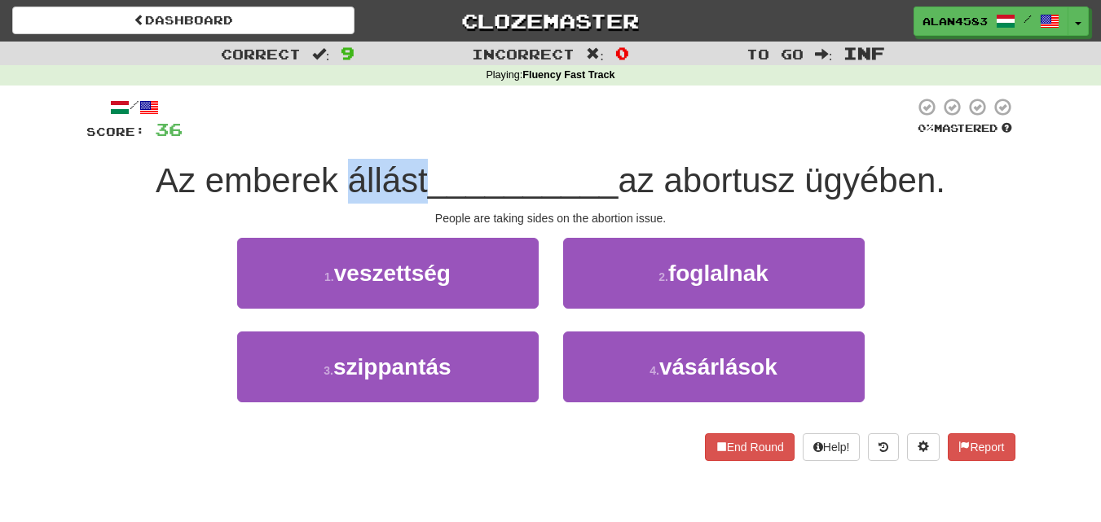
click at [417, 165] on span "Az emberek állást" at bounding box center [292, 180] width 272 height 38
click at [406, 138] on div at bounding box center [406, 138] width 0 height 0
click at [446, 152] on div "/ Score: 36 0 % Mastered Az emberek állást __________ az abortusz ügyében. Peop…" at bounding box center [550, 279] width 929 height 364
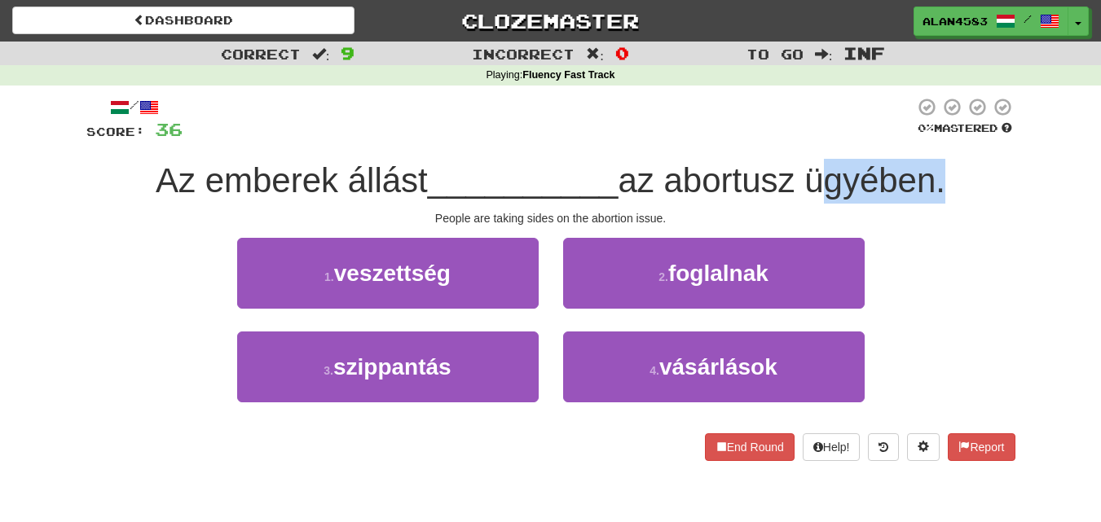
drag, startPoint x: 819, startPoint y: 169, endPoint x: 940, endPoint y: 169, distance: 121.4
click at [940, 169] on span "az abortusz ügyében." at bounding box center [780, 180] width 327 height 38
click at [929, 138] on div at bounding box center [929, 138] width 0 height 0
click at [964, 148] on div "/ Score: 36 0 % Mastered Az emberek állást __________ az abortusz ügyében. Peop…" at bounding box center [550, 279] width 929 height 364
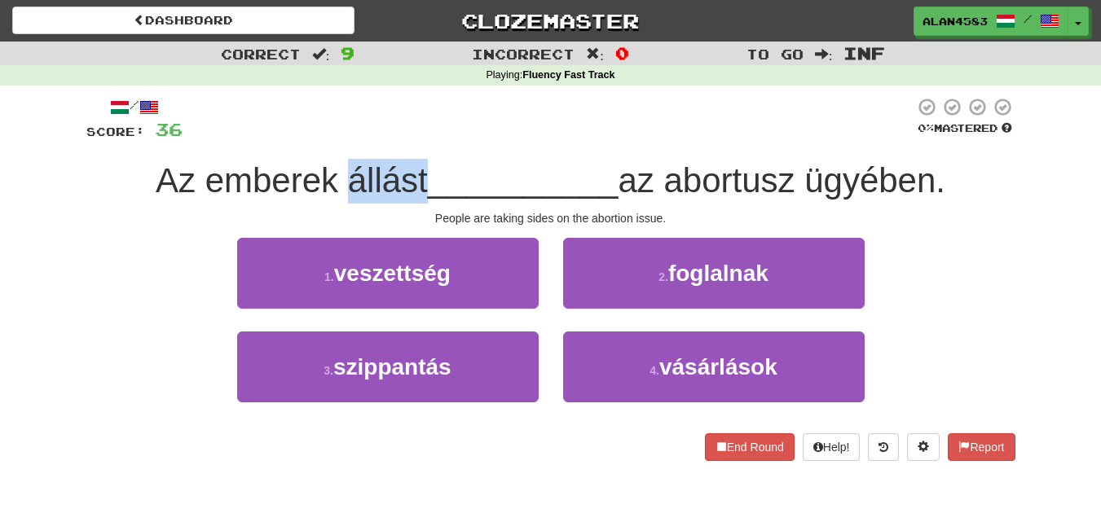
drag, startPoint x: 418, startPoint y: 166, endPoint x: 341, endPoint y: 163, distance: 76.6
click at [341, 163] on span "Az emberek állást" at bounding box center [292, 180] width 272 height 38
click at [331, 138] on div at bounding box center [331, 138] width 0 height 0
click at [485, 147] on div "/ Score: 36 0 % Mastered Az emberek állást __________ az abortusz ügyében. Peop…" at bounding box center [550, 279] width 929 height 364
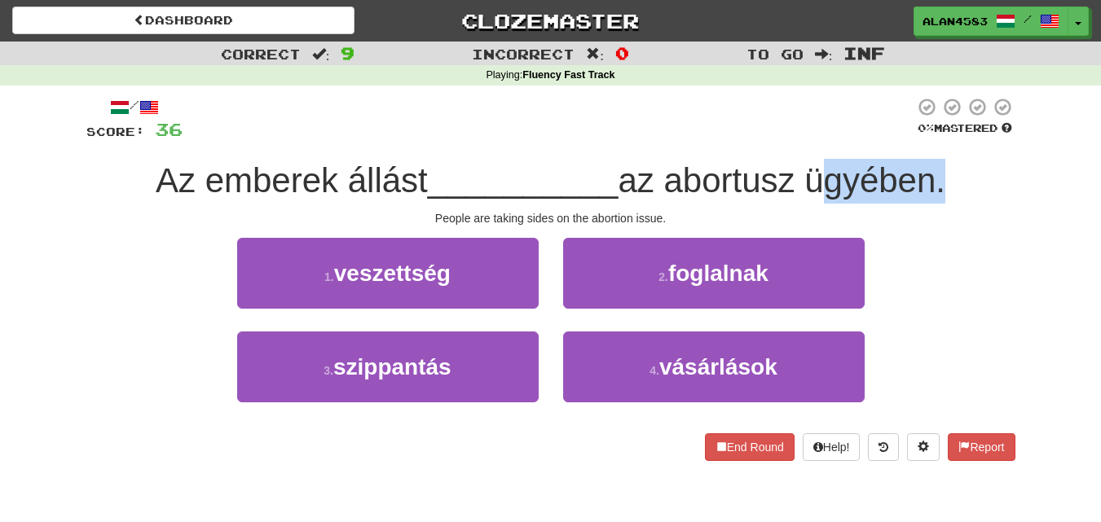
drag, startPoint x: 815, startPoint y: 170, endPoint x: 939, endPoint y: 169, distance: 123.8
click at [939, 169] on span "az abortusz ügyében." at bounding box center [780, 180] width 327 height 38
click at [929, 138] on div at bounding box center [929, 138] width 0 height 0
click at [963, 148] on div "/ Score: 36 0 % Mastered Az emberek állást __________ az abortusz ügyében. Peop…" at bounding box center [550, 279] width 929 height 364
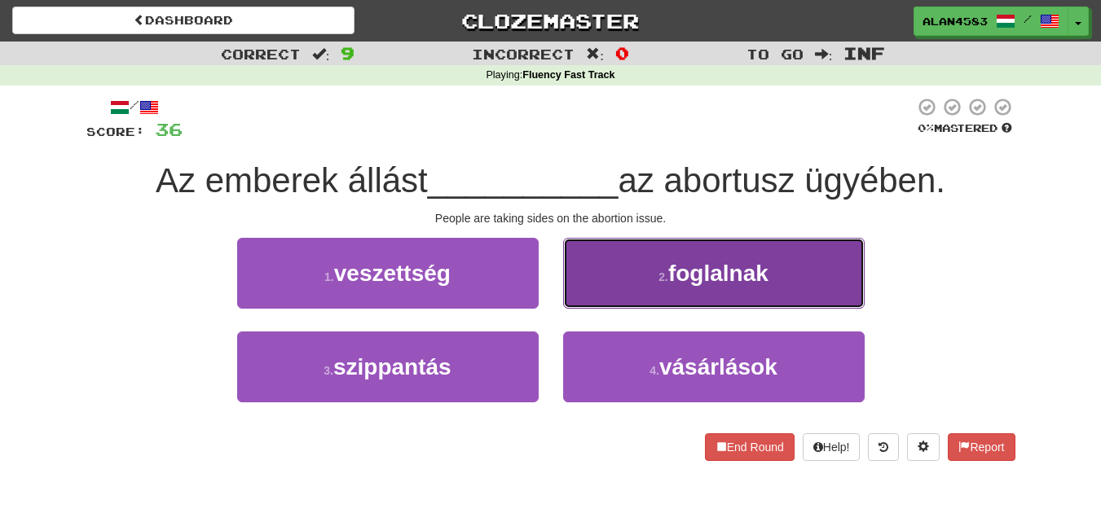
click at [722, 301] on button "2 . foglalnak" at bounding box center [713, 273] width 301 height 71
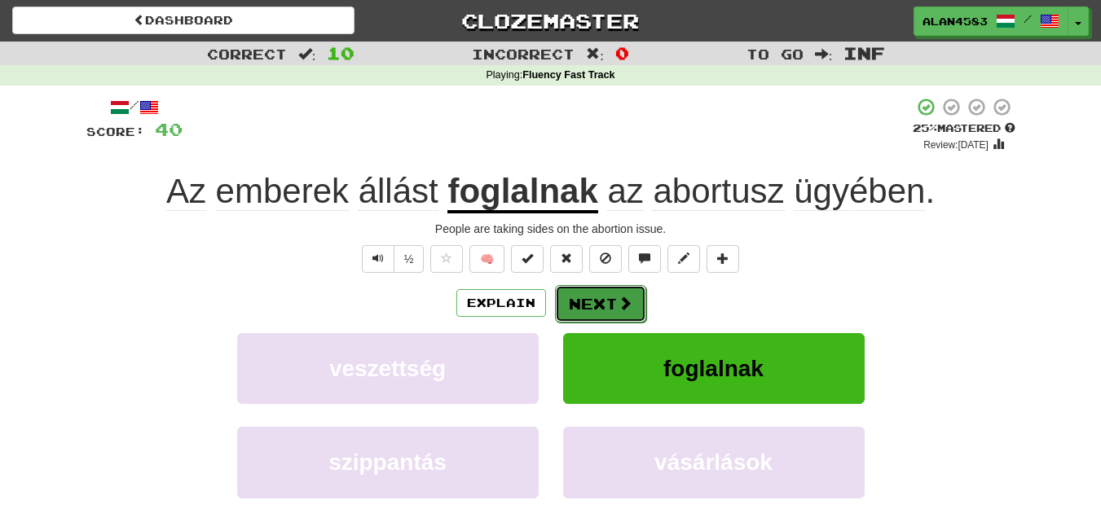
click at [582, 298] on button "Next" at bounding box center [600, 303] width 91 height 37
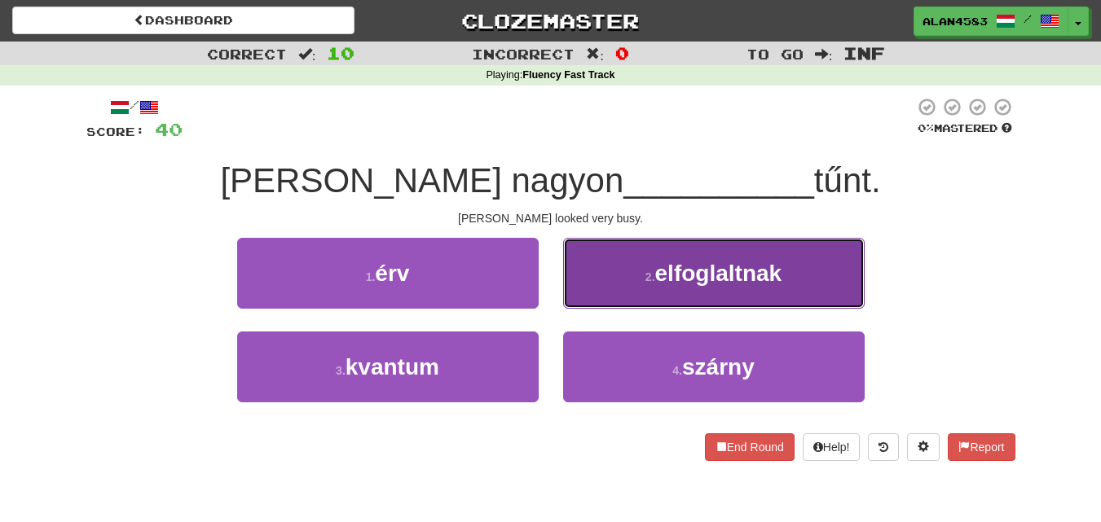
click at [758, 250] on button "2 . elfoglaltnak" at bounding box center [713, 273] width 301 height 71
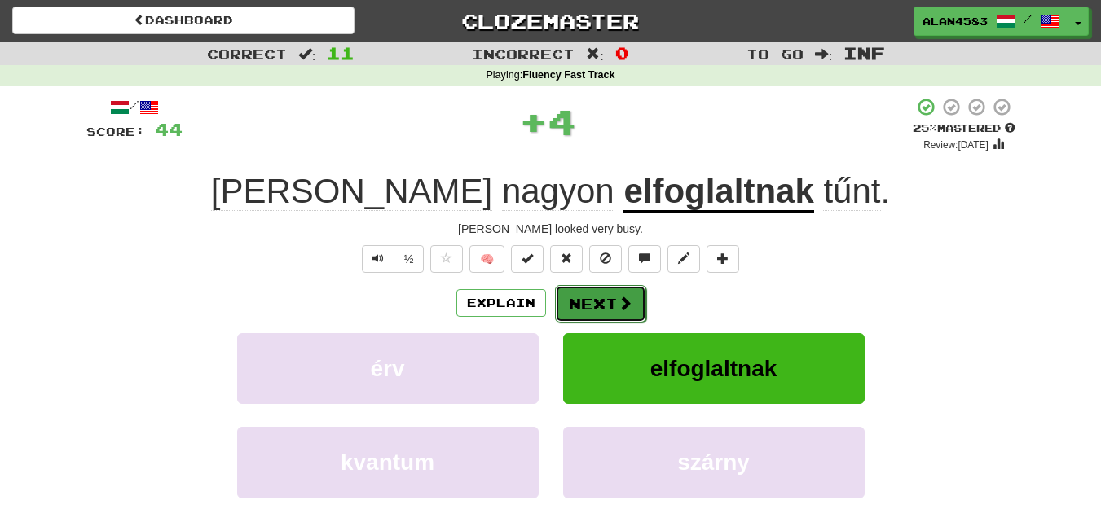
click at [596, 300] on button "Next" at bounding box center [600, 303] width 91 height 37
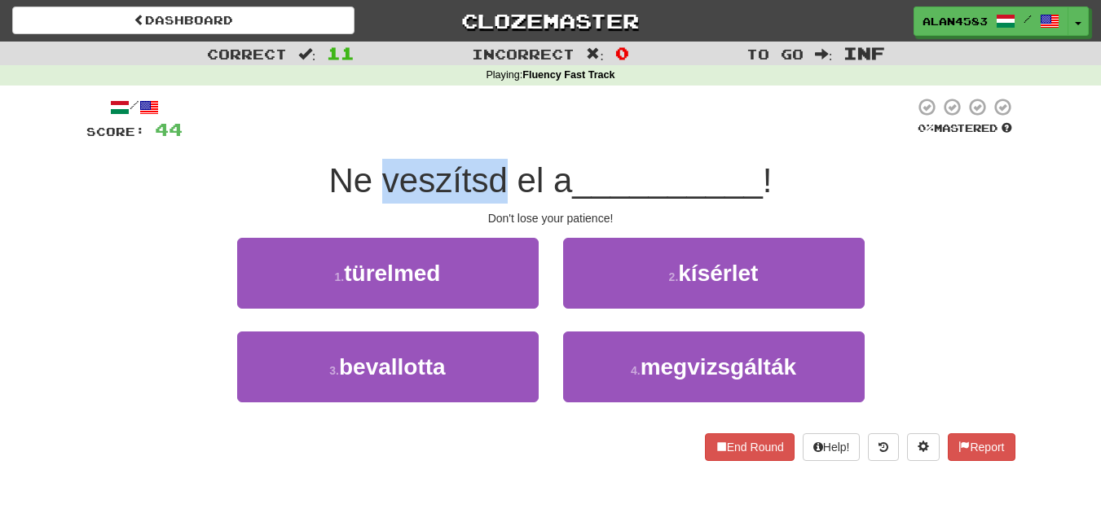
drag, startPoint x: 503, startPoint y: 175, endPoint x: 380, endPoint y: 178, distance: 123.0
click at [380, 178] on span "Ne veszítsd el a" at bounding box center [450, 180] width 244 height 38
click at [369, 138] on div at bounding box center [369, 138] width 0 height 0
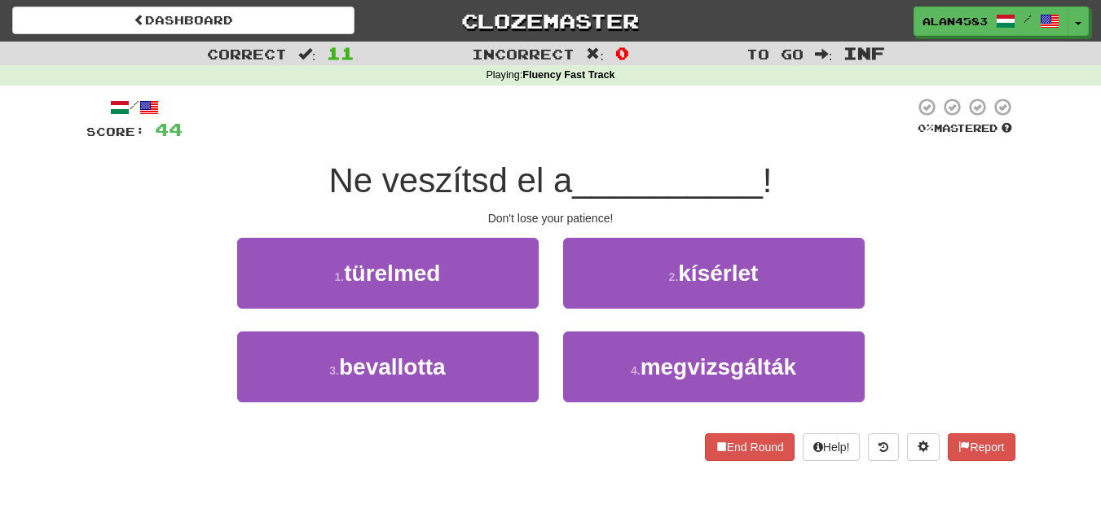
click at [587, 132] on div at bounding box center [547, 119] width 731 height 45
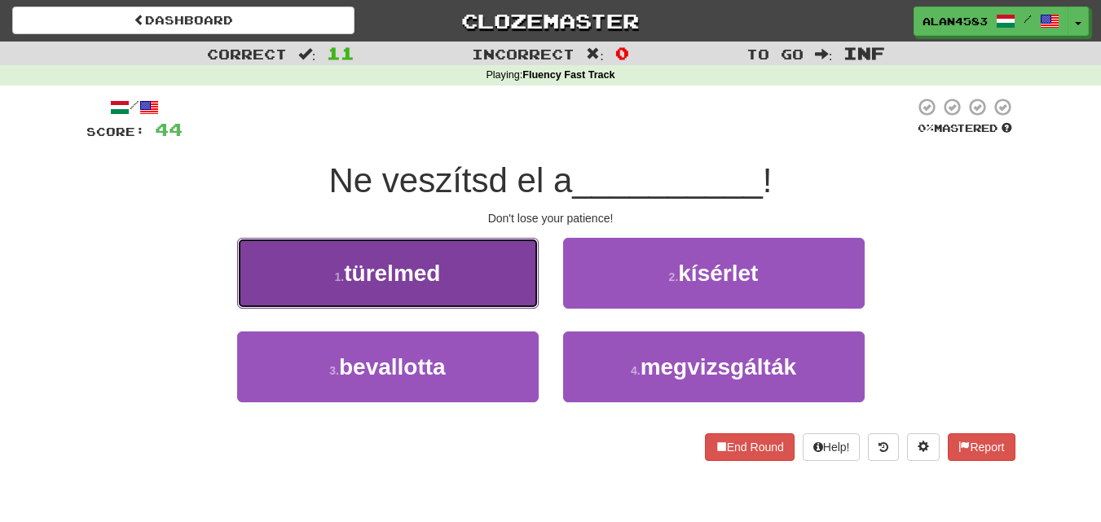
click at [435, 278] on span "türelmed" at bounding box center [392, 273] width 96 height 25
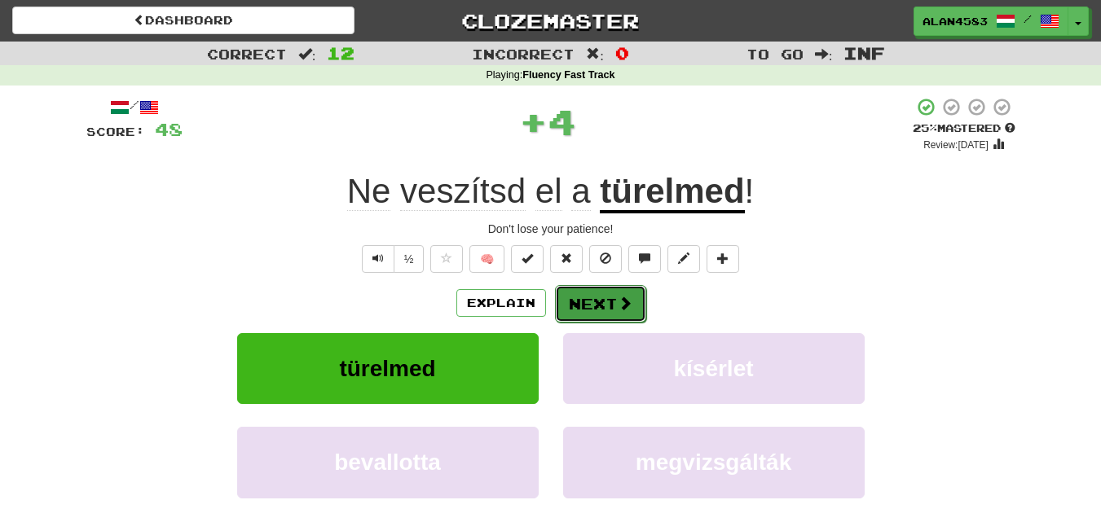
click at [580, 306] on button "Next" at bounding box center [600, 303] width 91 height 37
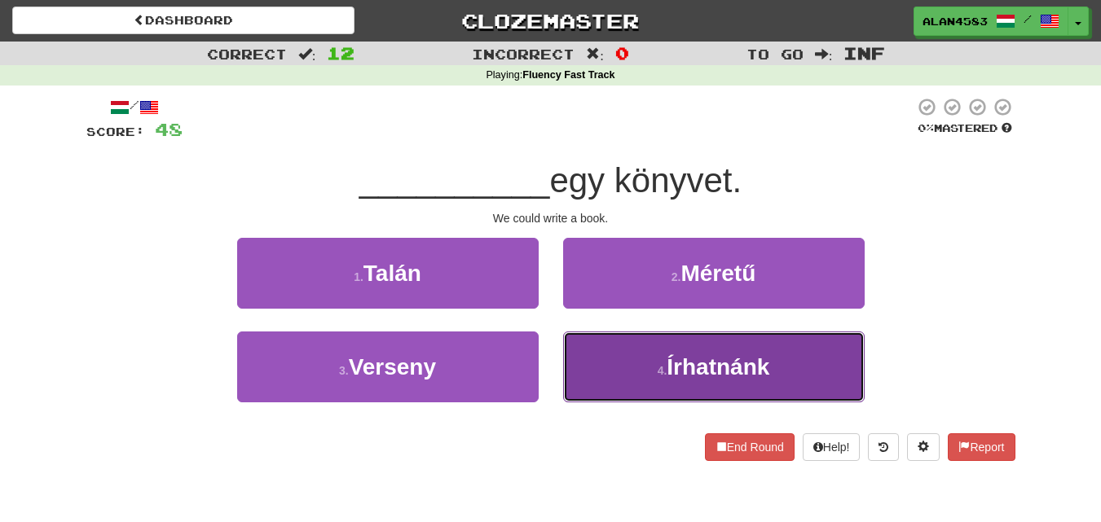
click at [759, 336] on button "4 . Írhatnánk" at bounding box center [713, 367] width 301 height 71
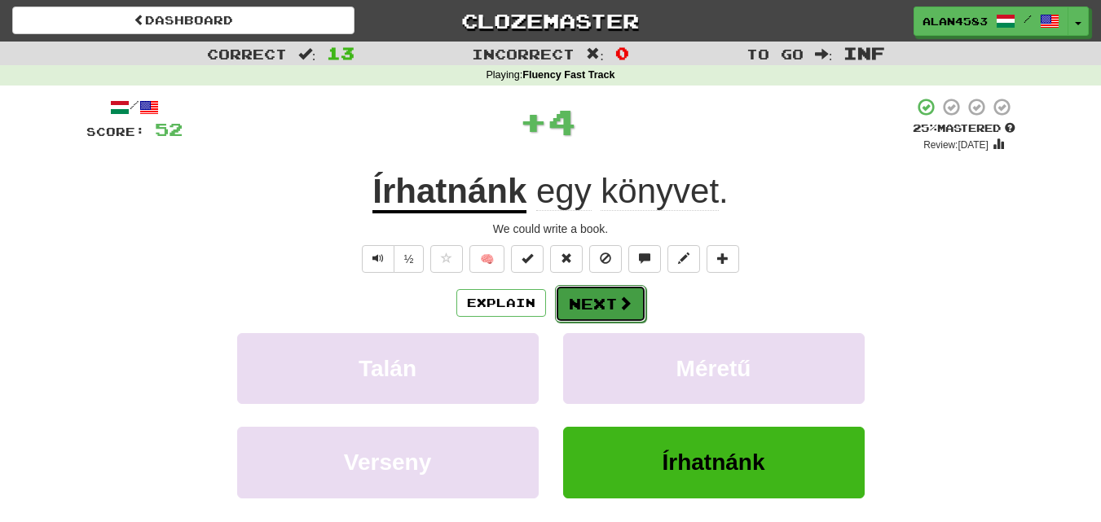
click at [602, 301] on button "Next" at bounding box center [600, 303] width 91 height 37
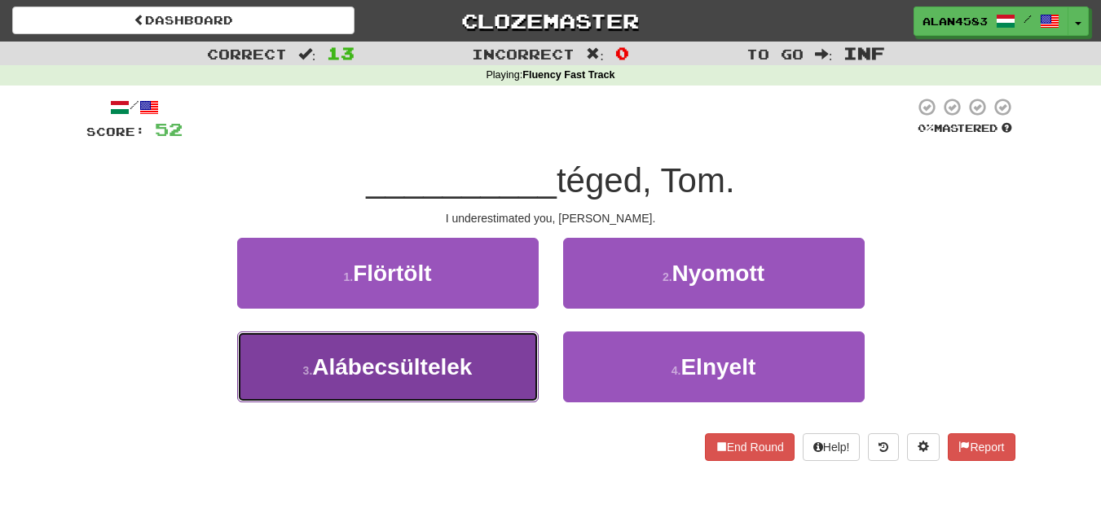
click at [377, 351] on button "3 . Alábecsültelek" at bounding box center [387, 367] width 301 height 71
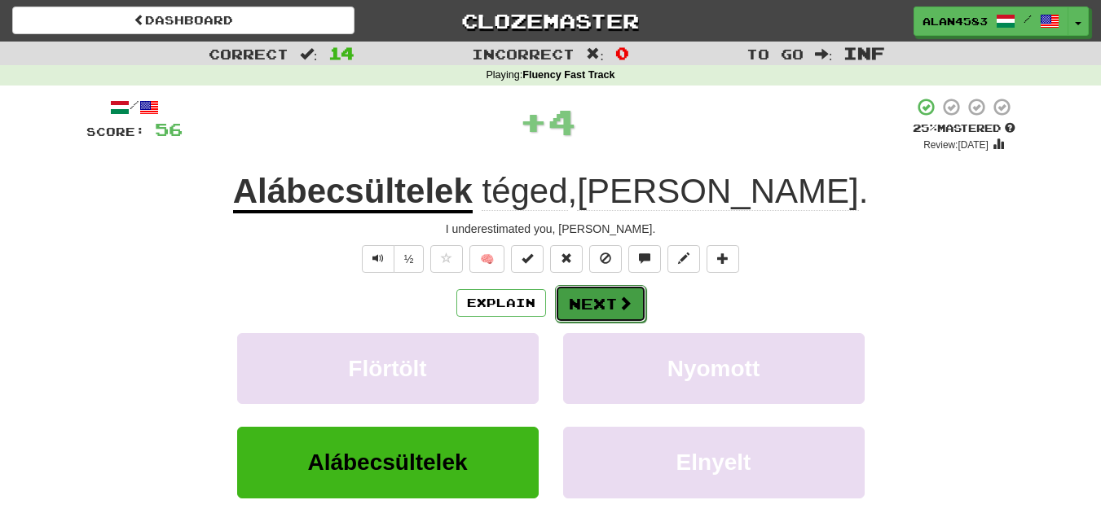
click at [587, 308] on button "Next" at bounding box center [600, 303] width 91 height 37
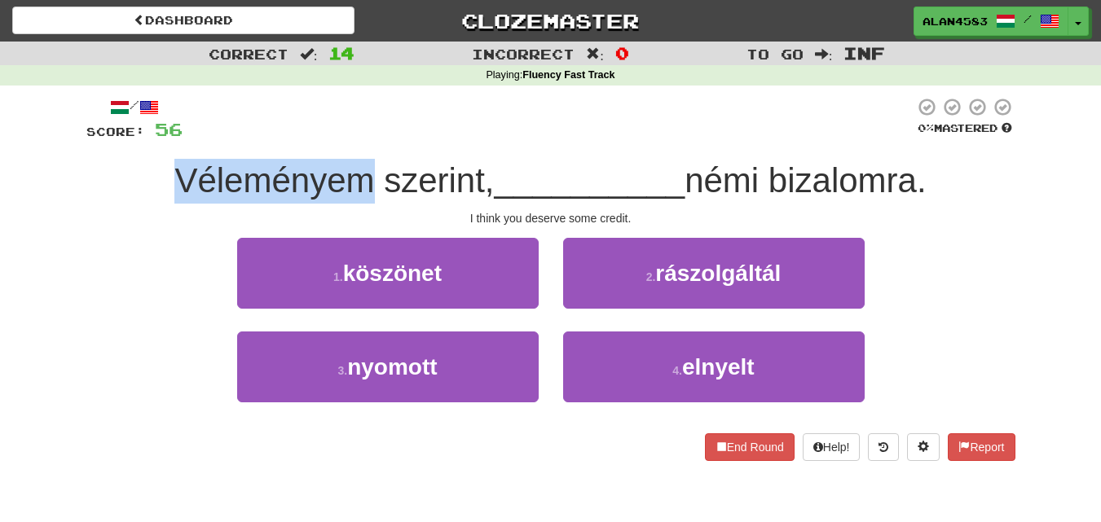
drag, startPoint x: 361, startPoint y: 168, endPoint x: 113, endPoint y: 181, distance: 248.0
click at [113, 181] on div "Véleményem szerint, __________ némi bizalomra." at bounding box center [550, 181] width 929 height 45
click at [103, 200] on div at bounding box center [103, 200] width 0 height 0
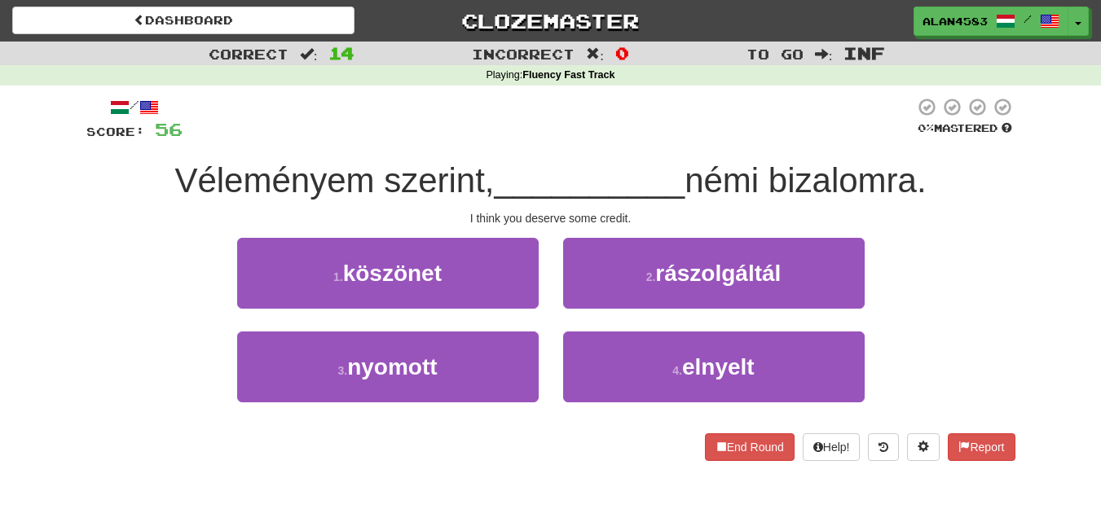
click at [99, 230] on div "/ Score: 56 0 % Mastered Véleményem szerint, __________ némi bizalomra. I think…" at bounding box center [550, 279] width 929 height 364
drag, startPoint x: 778, startPoint y: 182, endPoint x: 920, endPoint y: 182, distance: 142.6
click at [920, 182] on span "némi bizalomra." at bounding box center [804, 180] width 241 height 38
click at [910, 200] on div at bounding box center [910, 200] width 0 height 0
click at [966, 191] on div "Véleményem szerint, __________ némi bizalomra." at bounding box center [550, 181] width 929 height 45
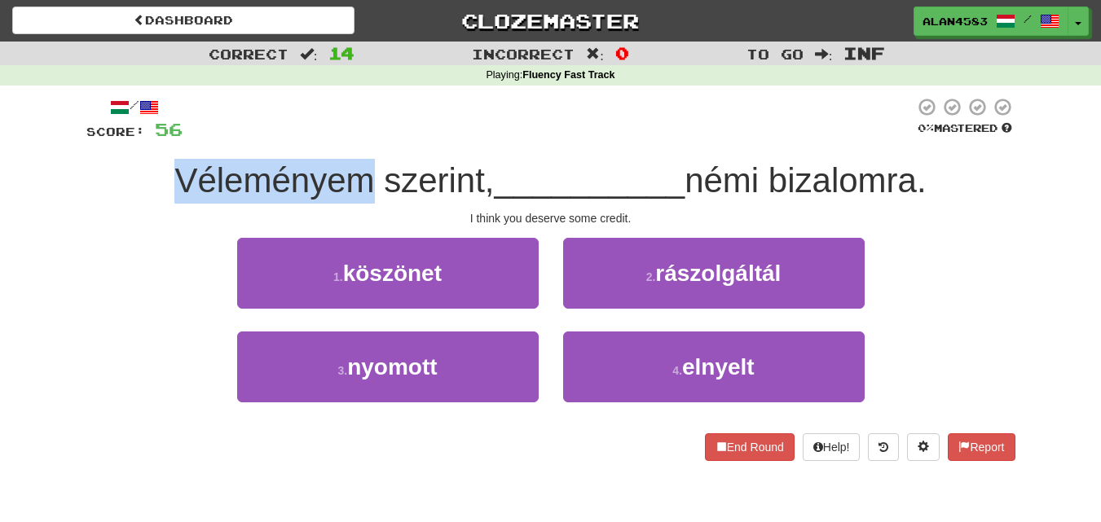
drag, startPoint x: 365, startPoint y: 183, endPoint x: 158, endPoint y: 182, distance: 206.9
click at [158, 182] on div "Véleményem szerint, __________ némi bizalomra." at bounding box center [550, 181] width 929 height 45
click at [147, 200] on div at bounding box center [147, 200] width 0 height 0
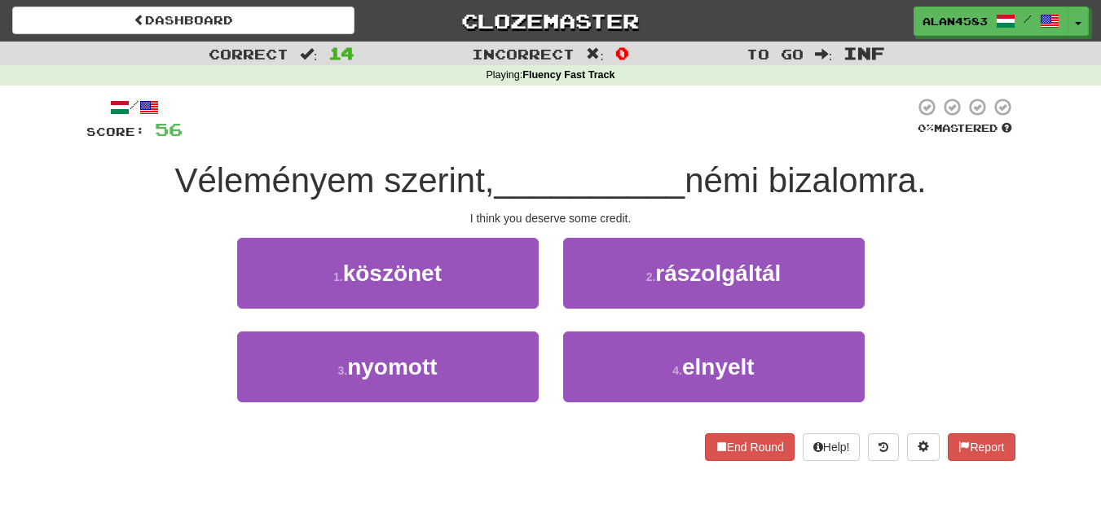
click at [119, 231] on div "/ Score: 56 0 % Mastered Véleményem szerint, __________ némi bizalomra. I think…" at bounding box center [550, 279] width 929 height 364
drag, startPoint x: 766, startPoint y: 175, endPoint x: 696, endPoint y: 182, distance: 70.4
click at [696, 182] on span "némi bizalomra." at bounding box center [804, 180] width 241 height 38
click at [685, 200] on div at bounding box center [685, 200] width 0 height 0
click at [786, 154] on div "/ Score: 56 0 % Mastered Véleményem szerint, __________ némi bizalomra. I think…" at bounding box center [550, 279] width 929 height 364
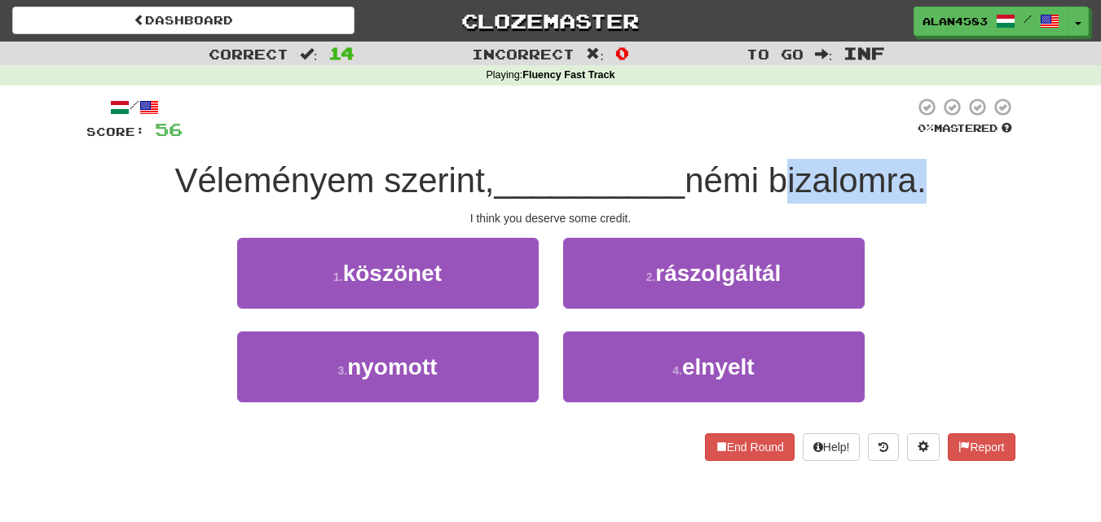
drag, startPoint x: 776, startPoint y: 181, endPoint x: 919, endPoint y: 166, distance: 143.3
click at [919, 166] on span "némi bizalomra." at bounding box center [804, 180] width 241 height 38
click at [908, 138] on div at bounding box center [908, 138] width 0 height 0
click at [958, 160] on div "Véleményem szerint, __________ némi bizalomra." at bounding box center [550, 181] width 929 height 45
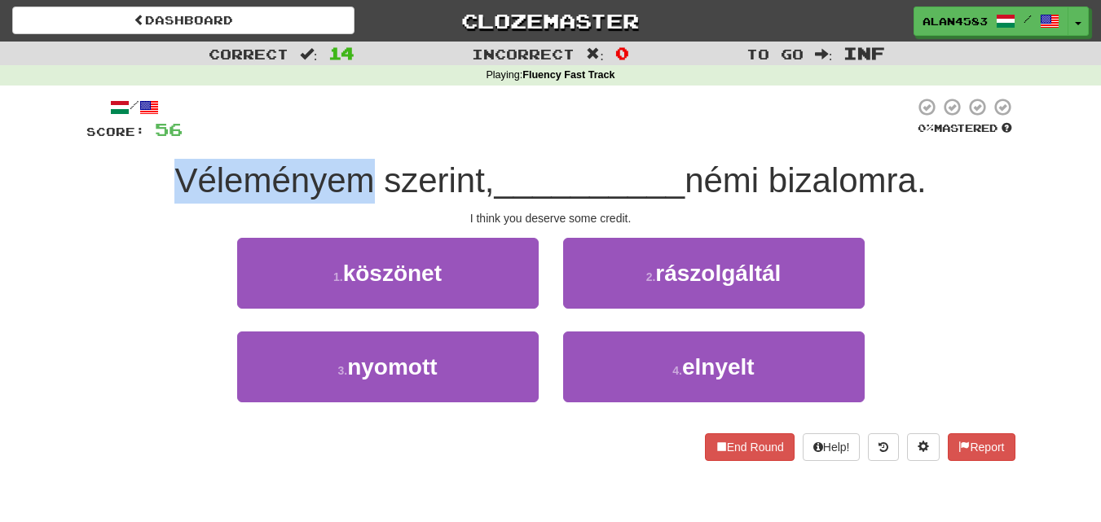
drag, startPoint x: 366, startPoint y: 173, endPoint x: 59, endPoint y: 196, distance: 307.2
click at [59, 196] on div "Correct : 14 Incorrect : 0 To go : Inf Playing : Fluency Fast Track / Score: 56…" at bounding box center [550, 263] width 1101 height 442
click at [49, 200] on div at bounding box center [49, 200] width 0 height 0
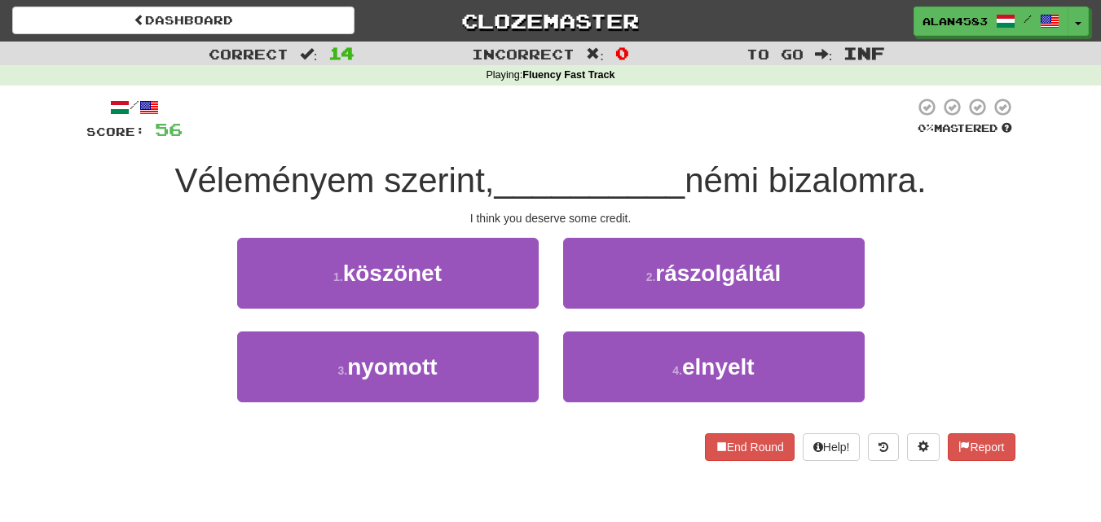
click at [384, 159] on div "Véleményem szerint, __________ némi bizalomra." at bounding box center [550, 181] width 929 height 45
drag, startPoint x: 696, startPoint y: 171, endPoint x: 770, endPoint y: 165, distance: 73.6
click at [770, 165] on span "némi bizalomra." at bounding box center [804, 180] width 241 height 38
click at [759, 138] on div at bounding box center [759, 138] width 0 height 0
click at [784, 147] on div "/ Score: 56 0 % Mastered Véleményem szerint, __________ némi bizalomra. I think…" at bounding box center [550, 279] width 929 height 364
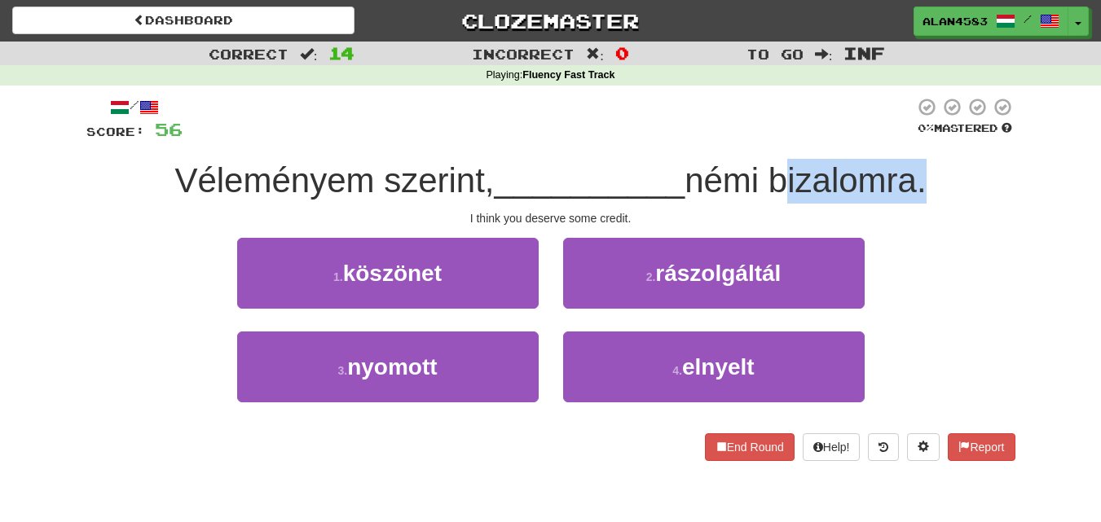
drag, startPoint x: 780, startPoint y: 173, endPoint x: 923, endPoint y: 167, distance: 142.7
click at [923, 167] on span "némi bizalomra." at bounding box center [804, 180] width 241 height 38
click at [912, 138] on div at bounding box center [912, 138] width 0 height 0
click at [951, 158] on div "/ Score: 56 0 % Mastered Véleményem szerint, __________ némi bizalomra. I think…" at bounding box center [550, 279] width 929 height 364
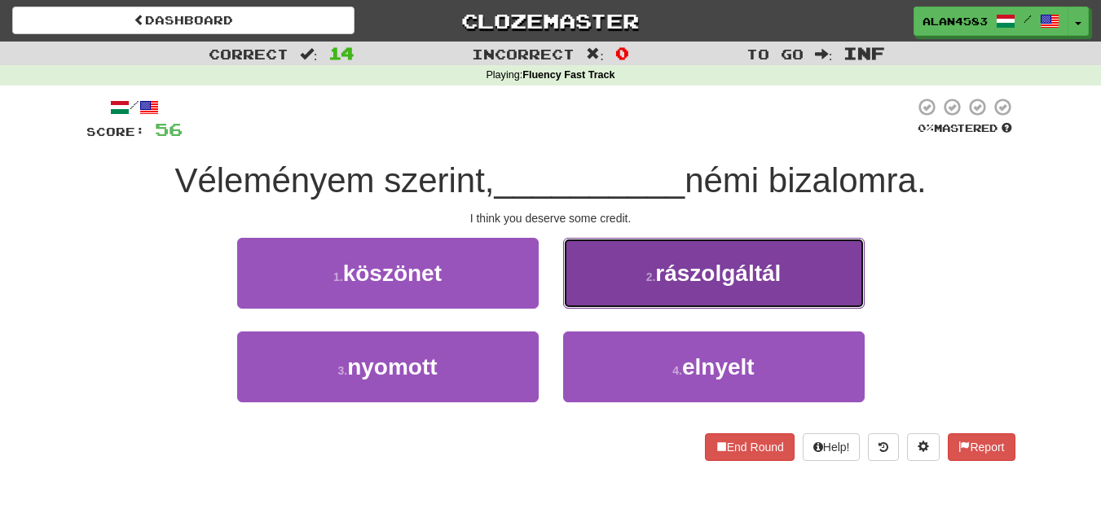
click at [766, 295] on button "2 . rászolgáltál" at bounding box center [713, 273] width 301 height 71
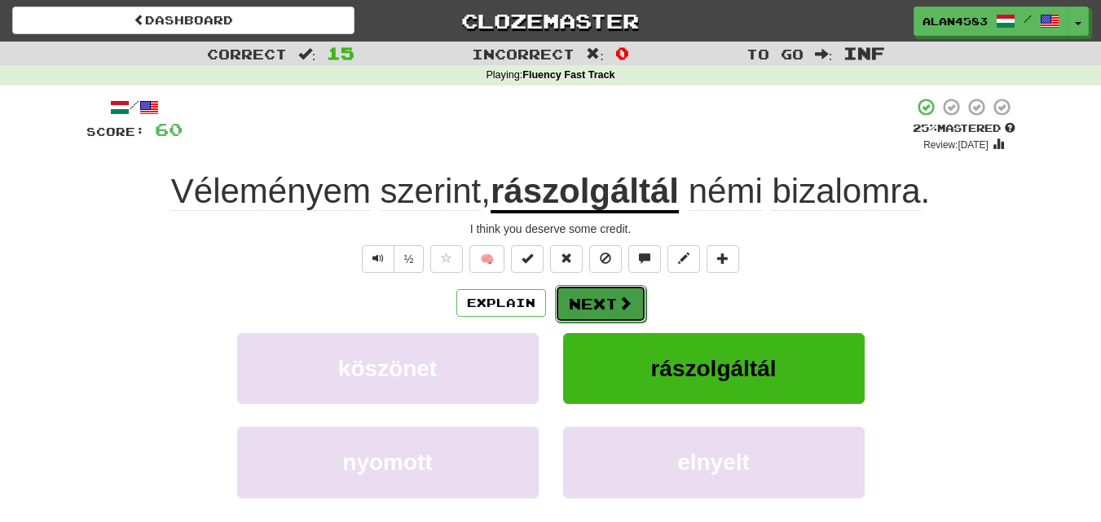
click at [603, 305] on button "Next" at bounding box center [600, 303] width 91 height 37
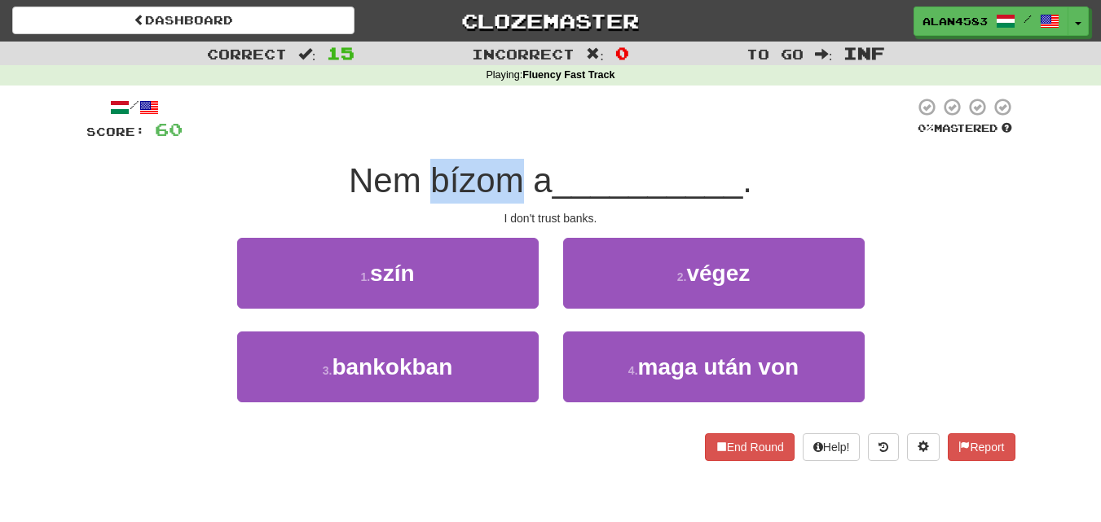
drag, startPoint x: 519, startPoint y: 178, endPoint x: 428, endPoint y: 180, distance: 91.3
click at [428, 180] on span "Nem bízom a" at bounding box center [451, 180] width 204 height 38
click at [417, 138] on div at bounding box center [417, 138] width 0 height 0
click at [578, 143] on div "/ Score: 60 0 % Mastered Nem bízom a __________ . I don't trust banks. 1 . szín…" at bounding box center [550, 279] width 929 height 364
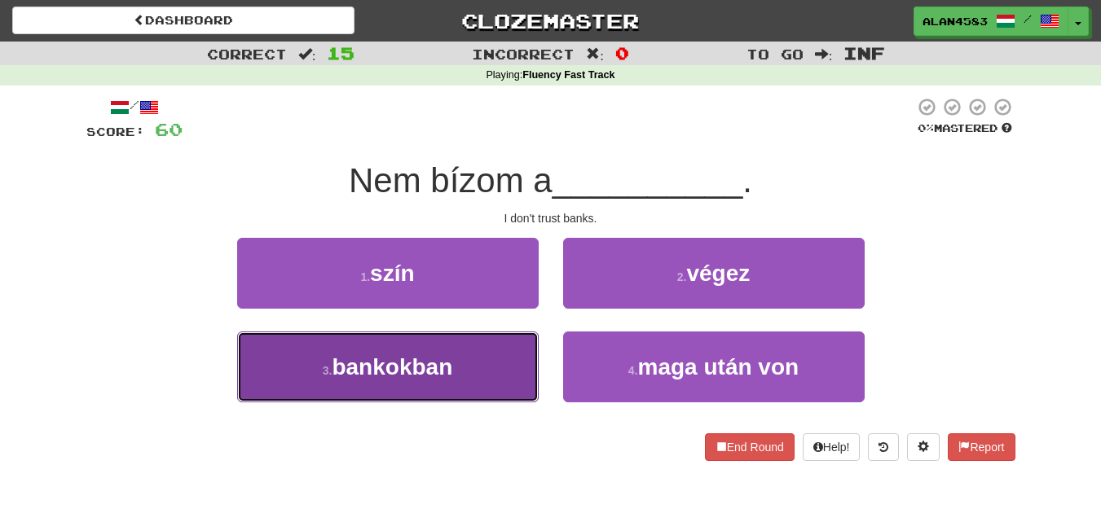
click at [459, 349] on button "3 . bankokban" at bounding box center [387, 367] width 301 height 71
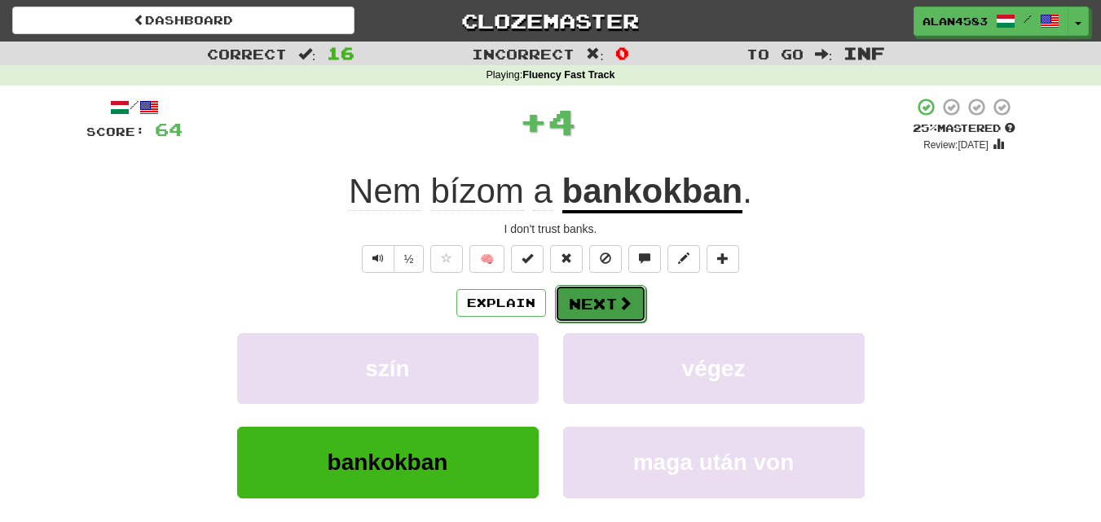
click at [575, 307] on button "Next" at bounding box center [600, 303] width 91 height 37
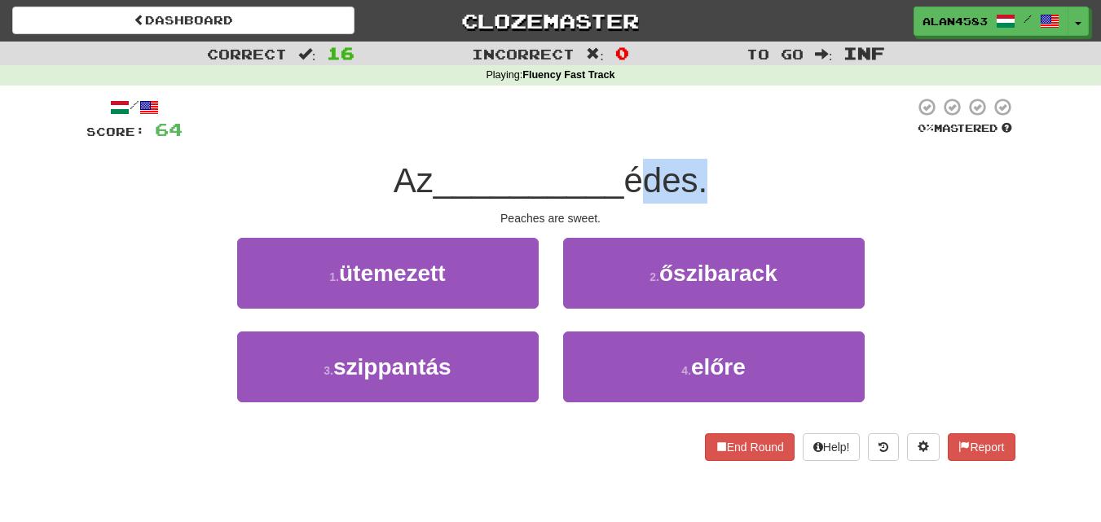
drag, startPoint x: 631, startPoint y: 177, endPoint x: 705, endPoint y: 172, distance: 74.3
click at [705, 172] on span "édes." at bounding box center [665, 180] width 84 height 38
click at [695, 138] on div at bounding box center [695, 138] width 0 height 0
click at [731, 141] on div at bounding box center [547, 119] width 731 height 45
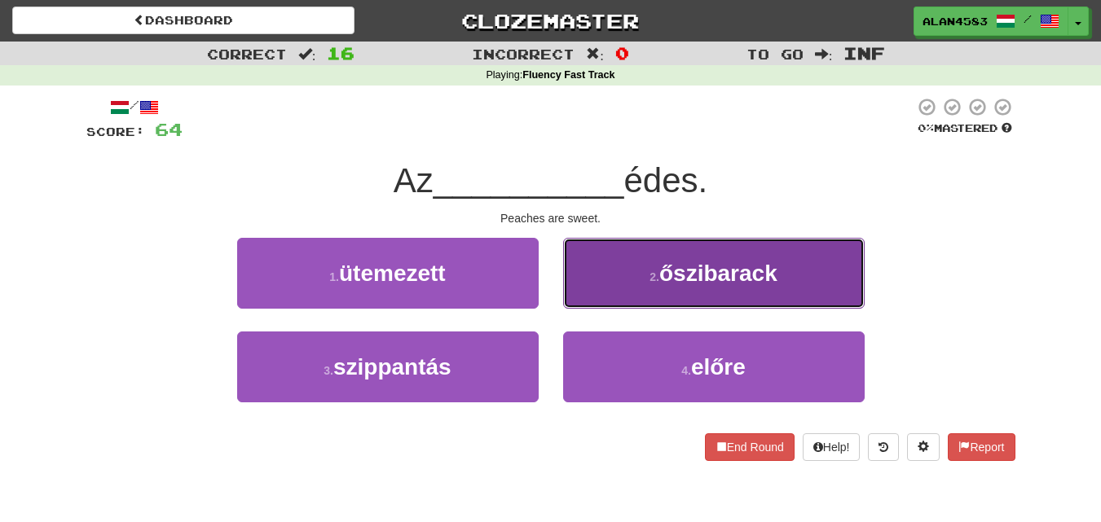
click at [679, 288] on button "2 . őszibarack" at bounding box center [713, 273] width 301 height 71
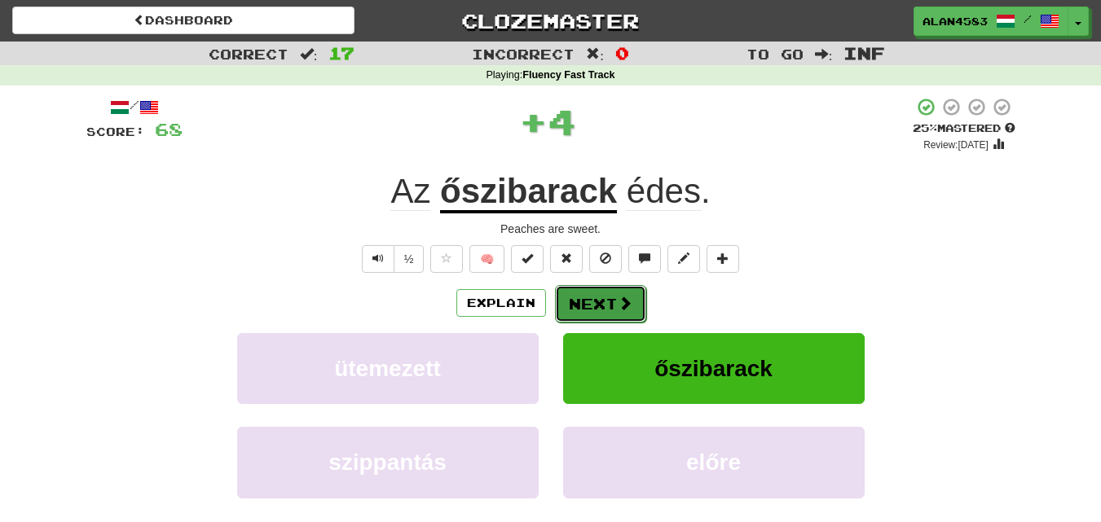
click at [599, 302] on button "Next" at bounding box center [600, 303] width 91 height 37
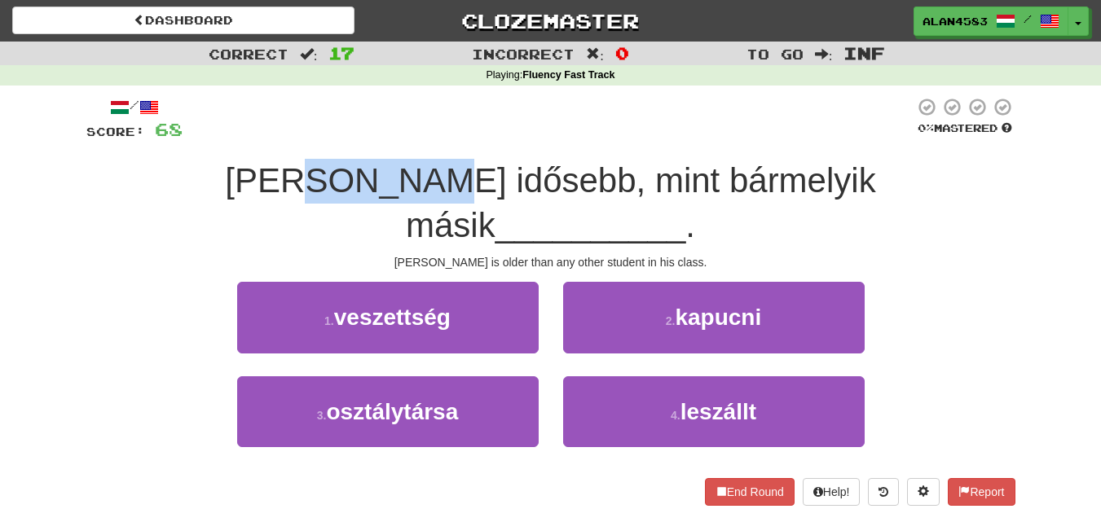
drag, startPoint x: 370, startPoint y: 172, endPoint x: 250, endPoint y: 171, distance: 119.7
click at [250, 171] on span "Tom idősebb, mint bármelyik másik" at bounding box center [550, 202] width 650 height 83
click at [239, 138] on div at bounding box center [239, 138] width 0 height 0
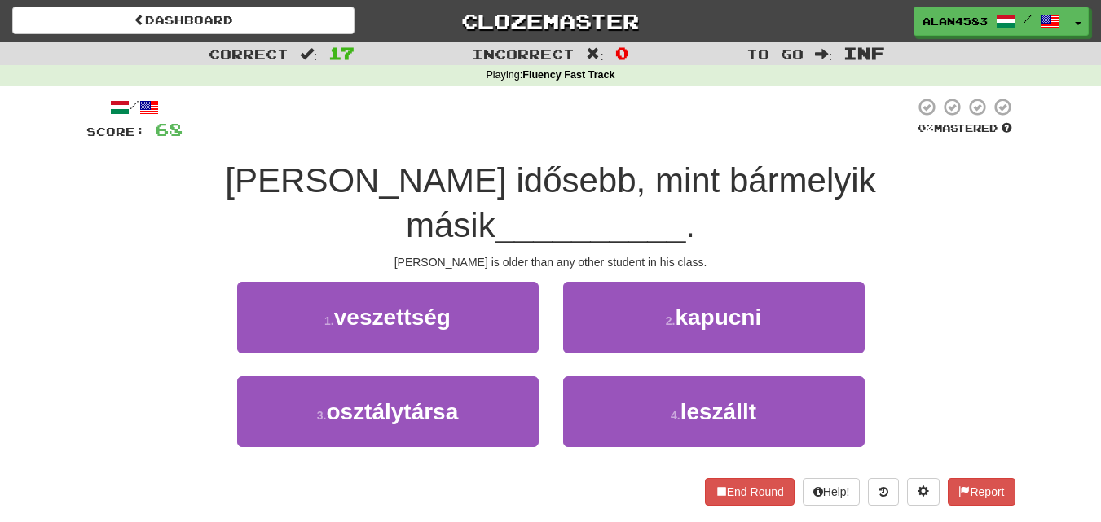
click at [288, 138] on div at bounding box center [547, 119] width 731 height 45
drag, startPoint x: 467, startPoint y: 166, endPoint x: 608, endPoint y: 159, distance: 141.9
click at [608, 159] on div "Tom idősebb, mint bármelyik másik __________ ." at bounding box center [550, 203] width 929 height 89
click at [598, 138] on div at bounding box center [598, 138] width 0 height 0
click at [625, 145] on div "/ Score: 68 0 % Mastered Tom idősebb, mint bármelyik másik __________ . Tom is …" at bounding box center [550, 301] width 929 height 408
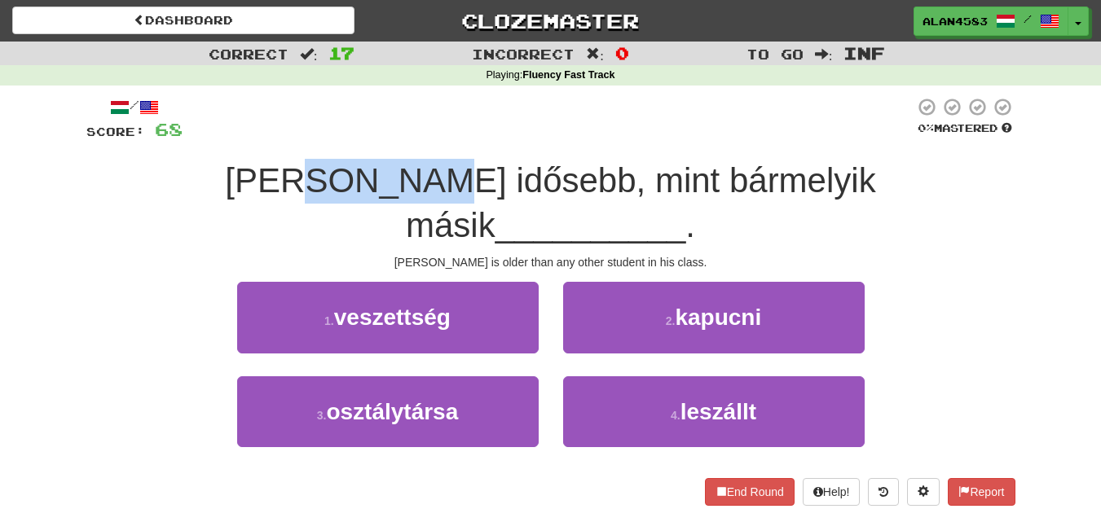
drag, startPoint x: 370, startPoint y: 170, endPoint x: 252, endPoint y: 167, distance: 118.2
click at [252, 167] on span "Tom idősebb, mint bármelyik másik" at bounding box center [550, 202] width 650 height 83
click at [241, 138] on div at bounding box center [241, 138] width 0 height 0
click at [358, 147] on div "/ Score: 68 0 % Mastered Tom idősebb, mint bármelyik másik __________ . Tom is …" at bounding box center [550, 301] width 929 height 408
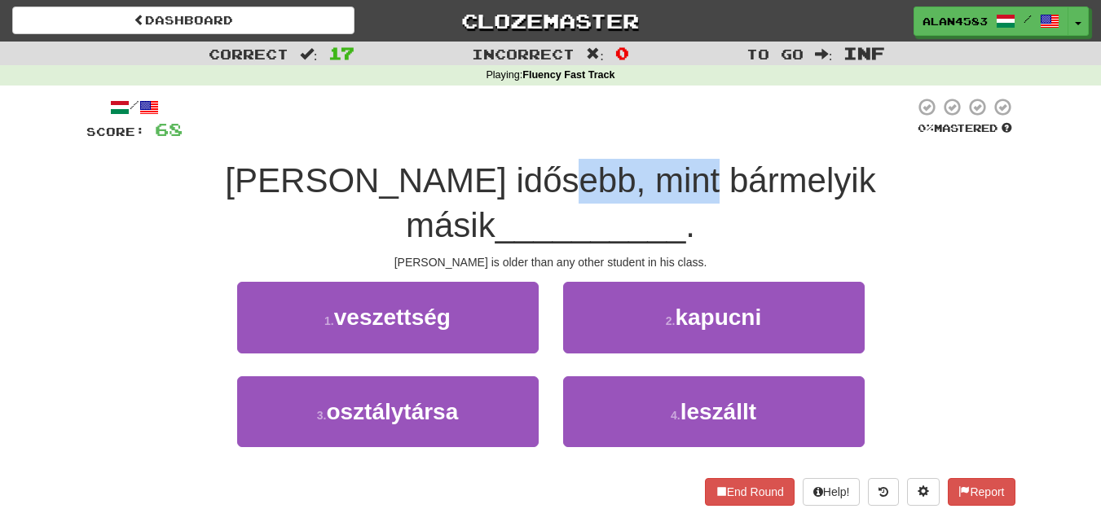
drag, startPoint x: 469, startPoint y: 170, endPoint x: 616, endPoint y: 160, distance: 147.0
click at [616, 160] on div "Tom idősebb, mint bármelyik másik __________ ." at bounding box center [550, 203] width 929 height 89
click at [605, 138] on div at bounding box center [605, 138] width 0 height 0
click at [635, 149] on div "/ Score: 68 0 % Mastered Tom idősebb, mint bármelyik másik __________ . Tom is …" at bounding box center [550, 301] width 929 height 408
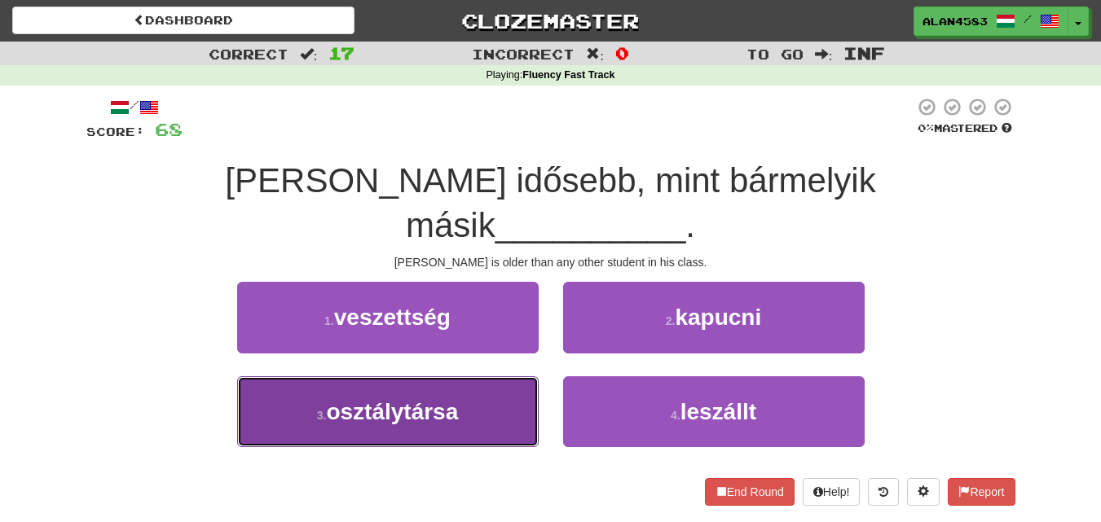
click at [444, 376] on button "3 . osztálytársa" at bounding box center [387, 411] width 301 height 71
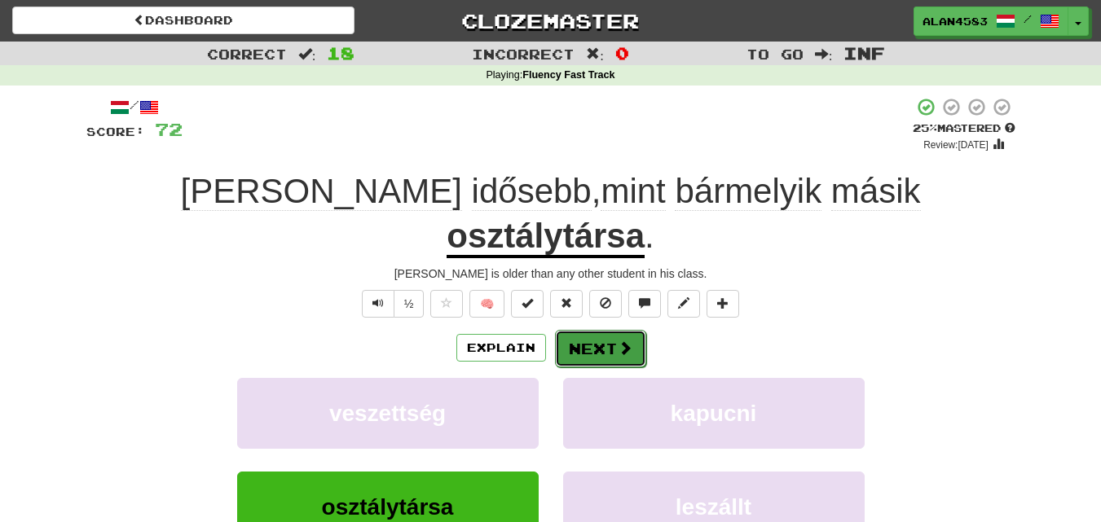
click at [577, 330] on button "Next" at bounding box center [600, 348] width 91 height 37
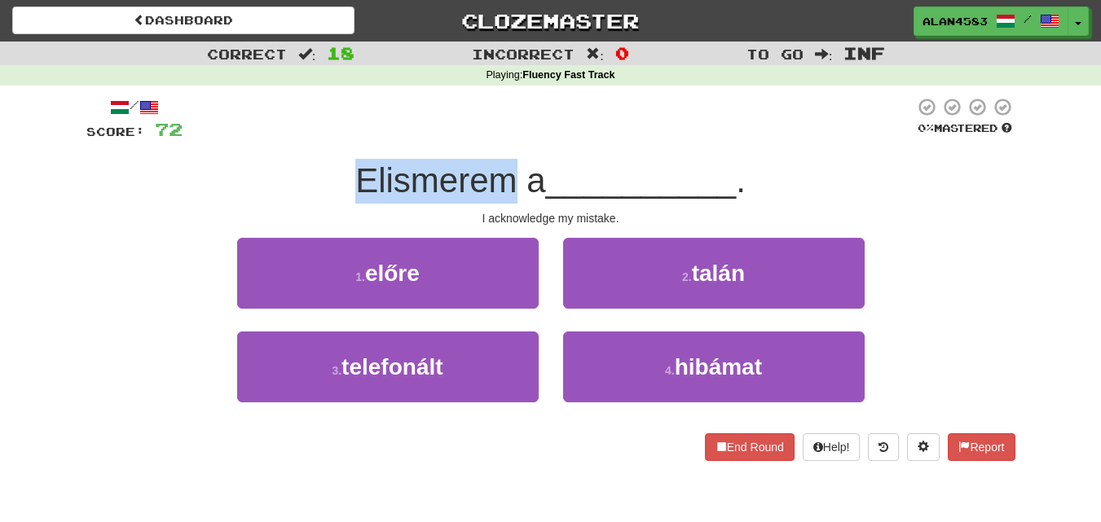
drag, startPoint x: 507, startPoint y: 178, endPoint x: 320, endPoint y: 184, distance: 186.6
click at [320, 184] on div "Elismerem a __________ ." at bounding box center [550, 181] width 929 height 45
click at [310, 200] on div at bounding box center [310, 200] width 0 height 0
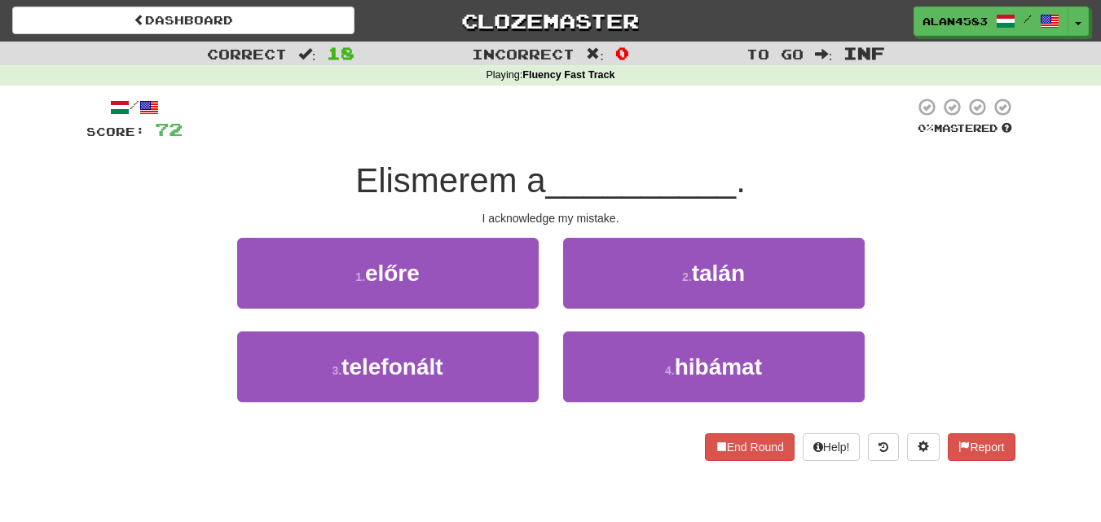
click at [274, 210] on div "I acknowledge my mistake." at bounding box center [550, 218] width 929 height 16
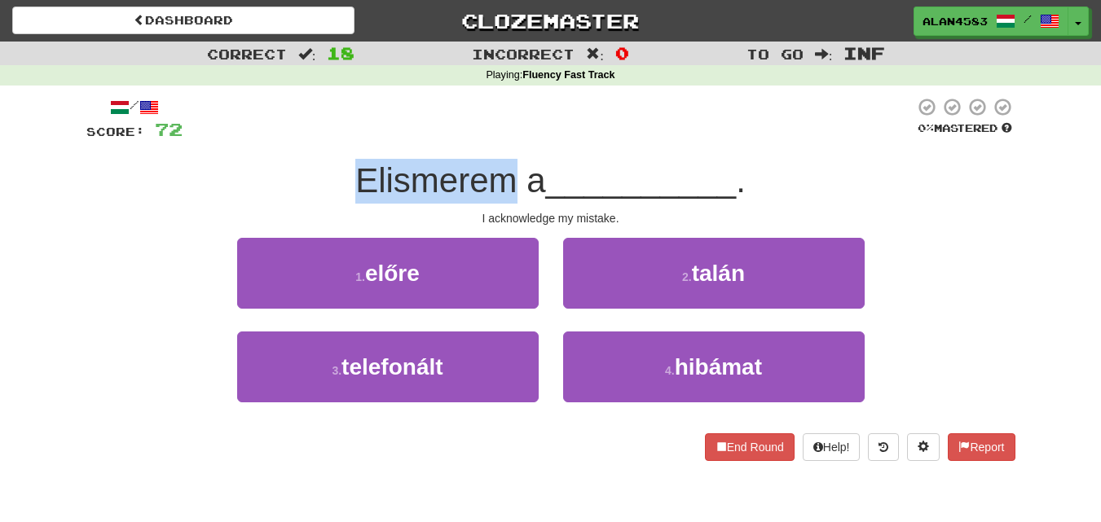
drag, startPoint x: 351, startPoint y: 176, endPoint x: 513, endPoint y: 172, distance: 162.2
click at [513, 172] on span "Elismerem a" at bounding box center [450, 180] width 190 height 38
click at [503, 138] on div at bounding box center [503, 138] width 0 height 0
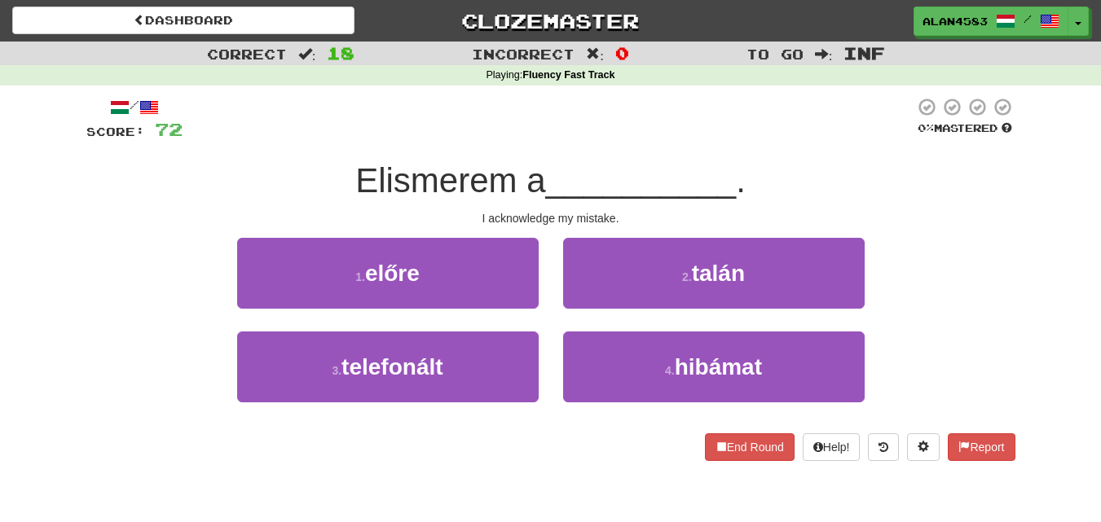
click at [553, 169] on span "__________" at bounding box center [641, 180] width 191 height 38
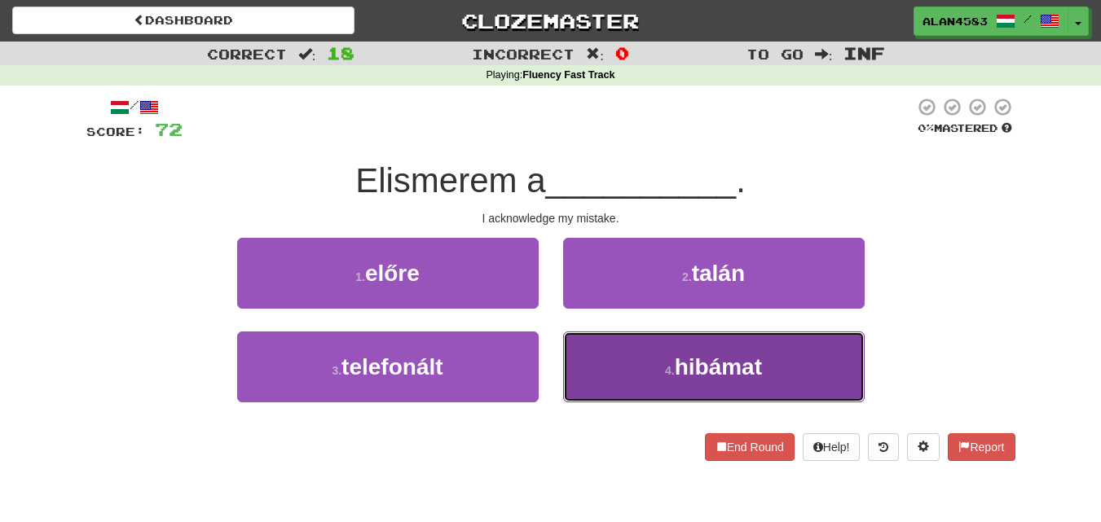
click at [718, 366] on span "hibámat" at bounding box center [717, 366] width 87 height 25
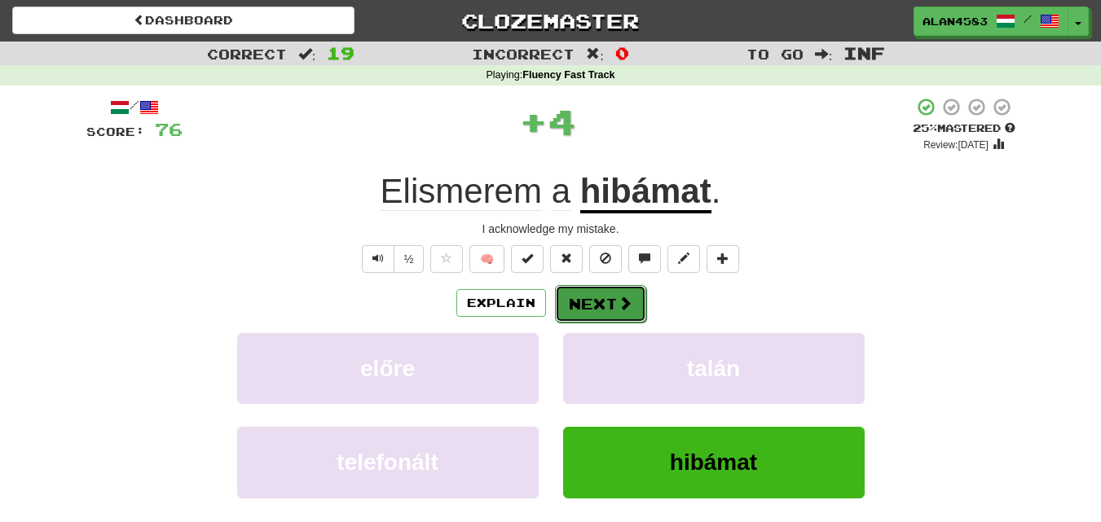
click at [601, 301] on button "Next" at bounding box center [600, 303] width 91 height 37
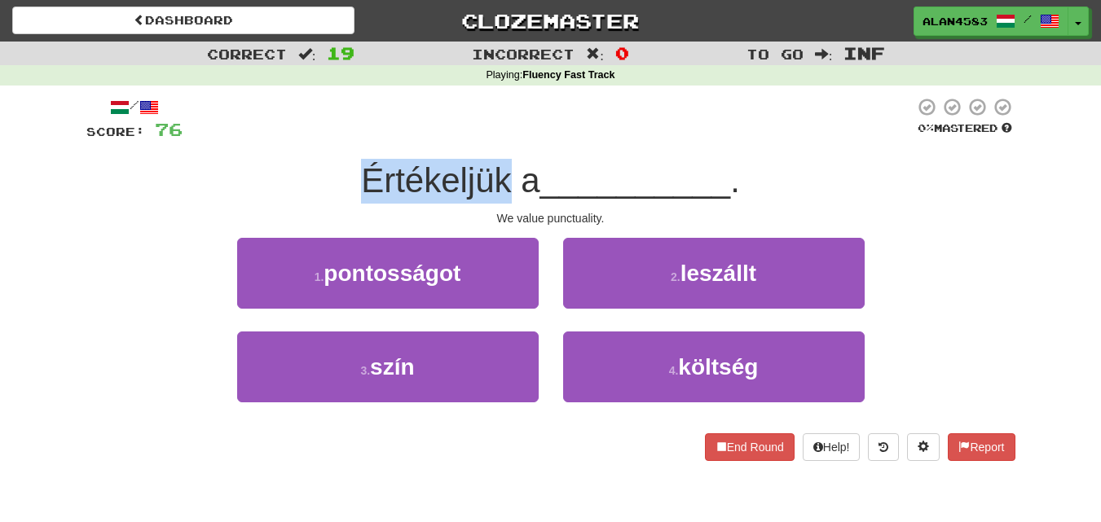
drag, startPoint x: 507, startPoint y: 176, endPoint x: 286, endPoint y: 187, distance: 221.8
click at [286, 187] on div "Értékeljük a __________ ." at bounding box center [550, 181] width 929 height 45
click at [275, 200] on div at bounding box center [275, 200] width 0 height 0
click at [292, 191] on div "Értékeljük a __________ ." at bounding box center [550, 181] width 929 height 45
drag, startPoint x: 509, startPoint y: 172, endPoint x: 291, endPoint y: 178, distance: 218.4
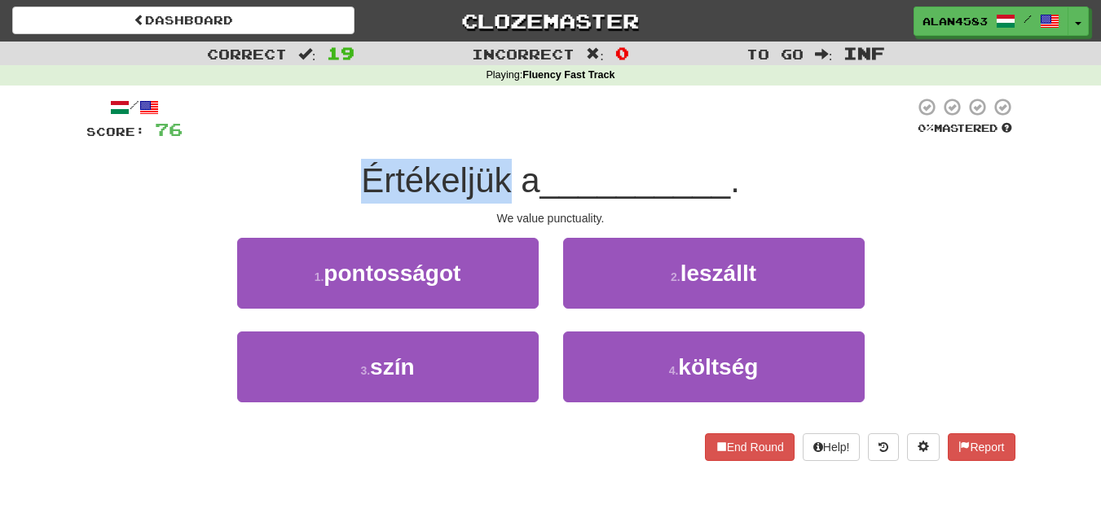
click at [291, 178] on div "Értékeljük a __________ ." at bounding box center [550, 181] width 929 height 45
click at [280, 138] on div at bounding box center [280, 138] width 0 height 0
click at [304, 147] on div "/ Score: 76 0 % Mastered Értékeljük a __________ . We value punctuality. 1 . po…" at bounding box center [550, 279] width 929 height 364
drag, startPoint x: 507, startPoint y: 165, endPoint x: 327, endPoint y: 177, distance: 179.6
click at [327, 177] on div "Értékeljük a __________ ." at bounding box center [550, 181] width 929 height 45
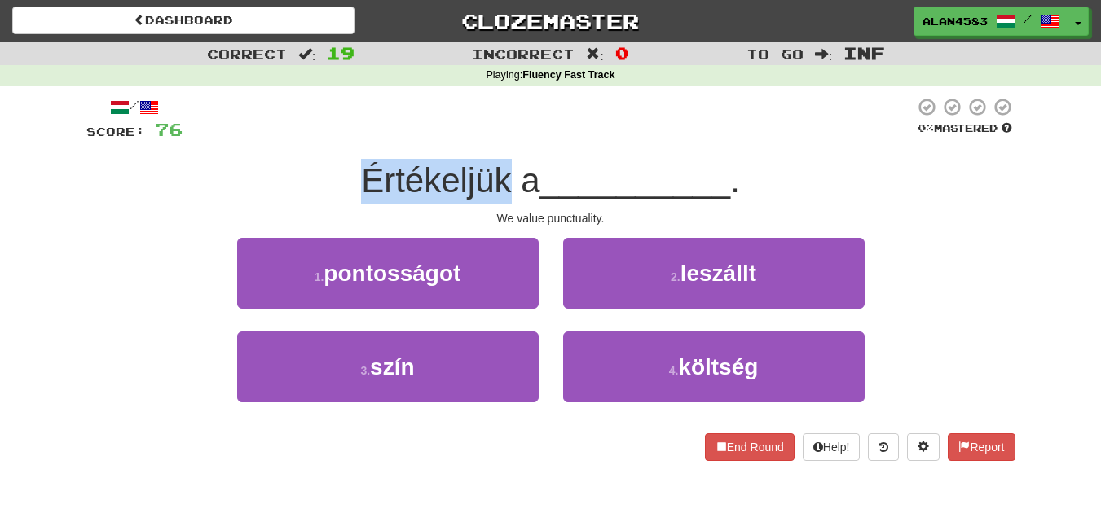
click at [317, 138] on div at bounding box center [317, 138] width 0 height 0
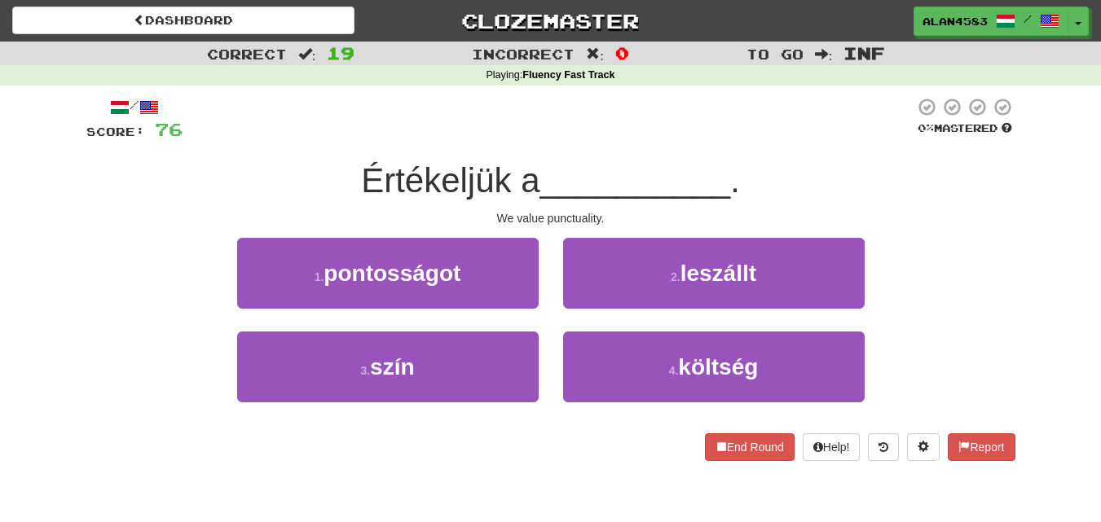
click at [379, 138] on div at bounding box center [547, 119] width 731 height 45
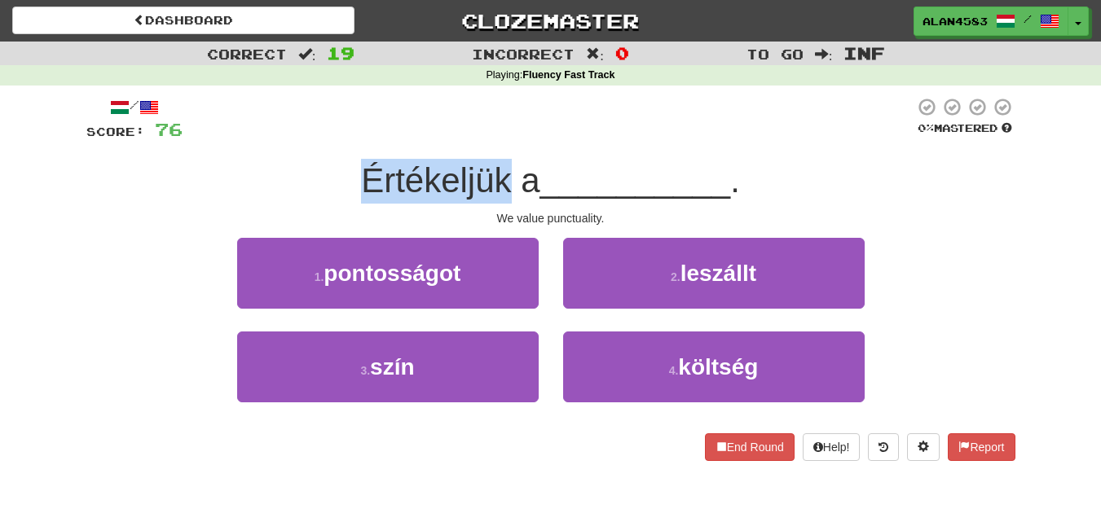
drag, startPoint x: 500, startPoint y: 169, endPoint x: 301, endPoint y: 169, distance: 199.6
click at [301, 169] on div "Értékeljük a __________ ." at bounding box center [550, 181] width 929 height 45
click at [290, 138] on div at bounding box center [290, 138] width 0 height 0
click at [257, 165] on div "Értékeljük a __________ ." at bounding box center [550, 181] width 929 height 45
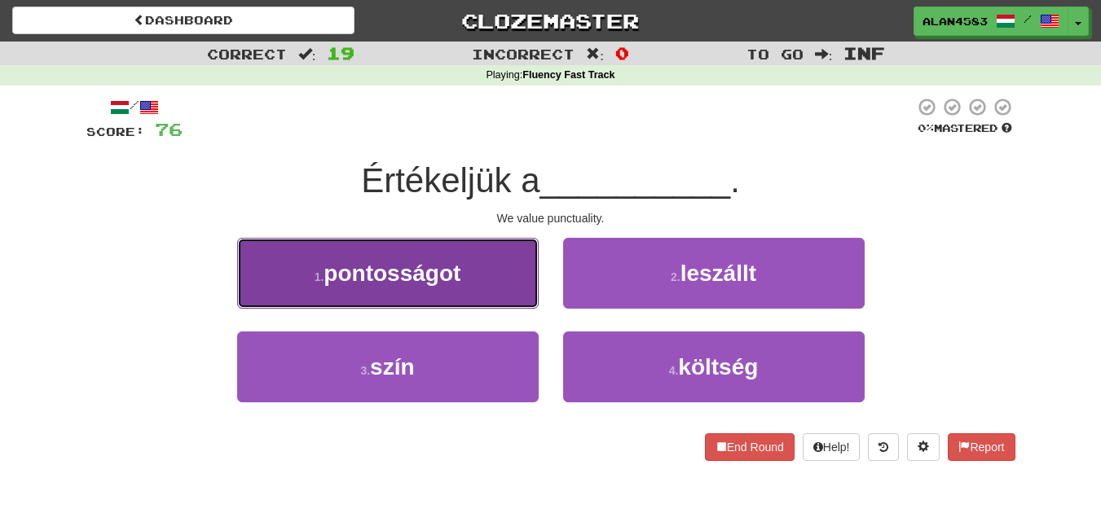
click at [365, 268] on span "pontosságot" at bounding box center [391, 273] width 137 height 25
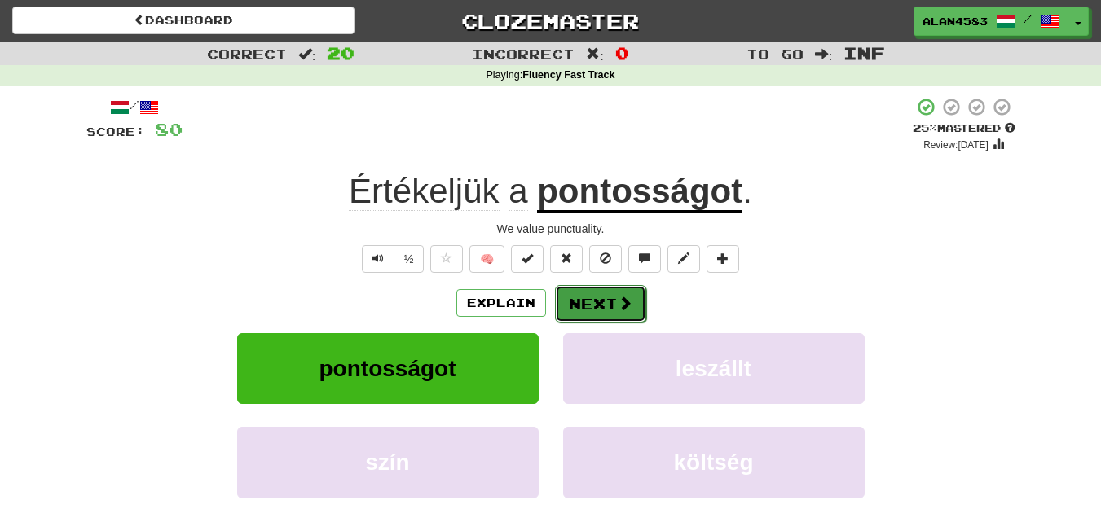
click at [608, 301] on button "Next" at bounding box center [600, 303] width 91 height 37
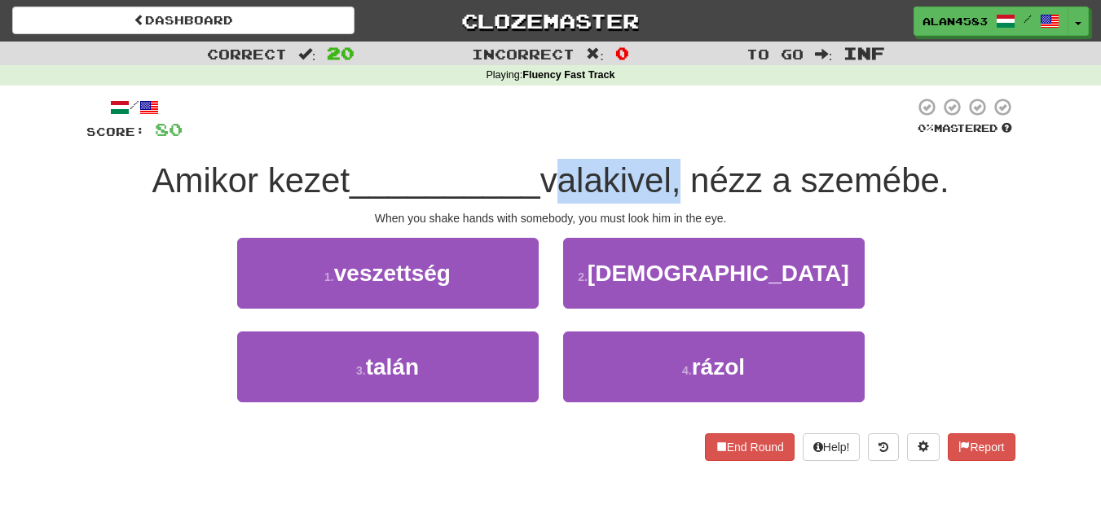
drag, startPoint x: 681, startPoint y: 174, endPoint x: 553, endPoint y: 160, distance: 128.6
click at [553, 160] on div "Amikor kezet __________ valakivel, nézz a szemébe." at bounding box center [550, 181] width 929 height 45
click at [543, 138] on div at bounding box center [543, 138] width 0 height 0
click at [617, 136] on div at bounding box center [547, 119] width 731 height 45
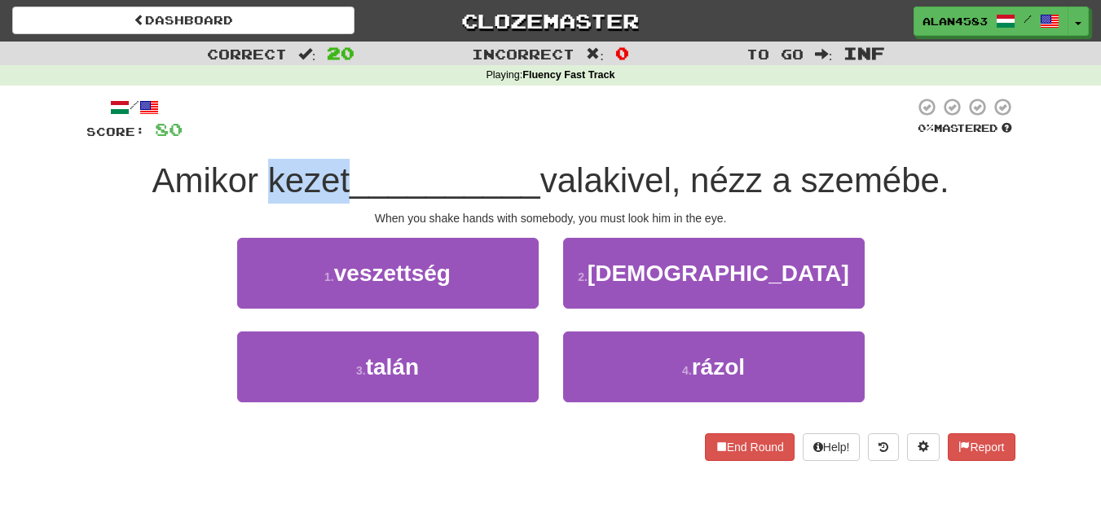
drag, startPoint x: 345, startPoint y: 174, endPoint x: 266, endPoint y: 174, distance: 79.0
click at [266, 174] on span "Amikor kezet" at bounding box center [251, 180] width 198 height 38
click at [255, 138] on div at bounding box center [255, 138] width 0 height 0
click at [369, 127] on div at bounding box center [547, 119] width 731 height 45
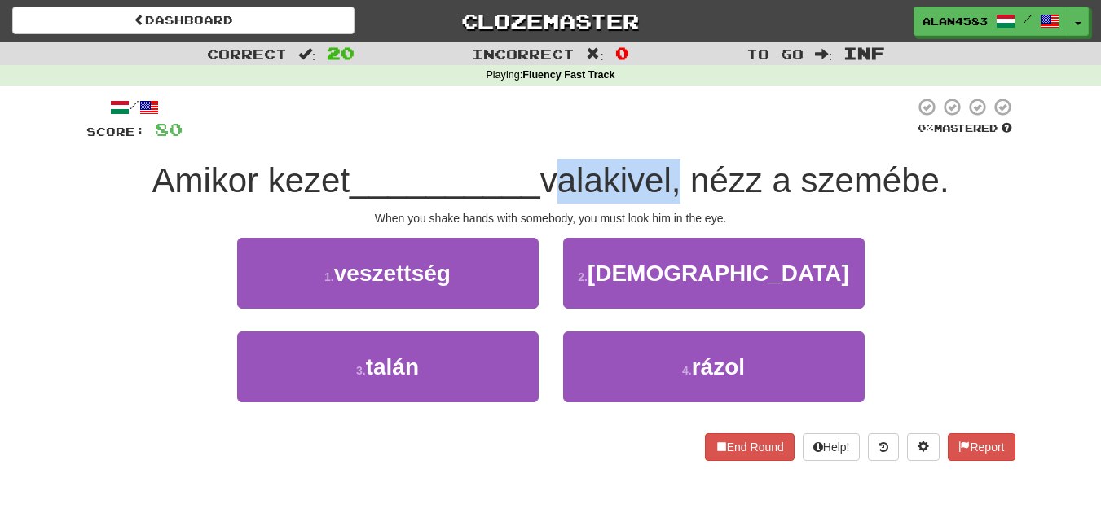
drag, startPoint x: 551, startPoint y: 175, endPoint x: 680, endPoint y: 169, distance: 129.7
click at [680, 169] on span "valakivel, nézz a szemébe." at bounding box center [744, 180] width 409 height 38
click at [670, 138] on div at bounding box center [670, 138] width 0 height 0
click at [712, 143] on div "/ Score: 80 0 % Mastered Amikor kezet __________ valakivel, nézz a szemébe. Whe…" at bounding box center [550, 279] width 929 height 364
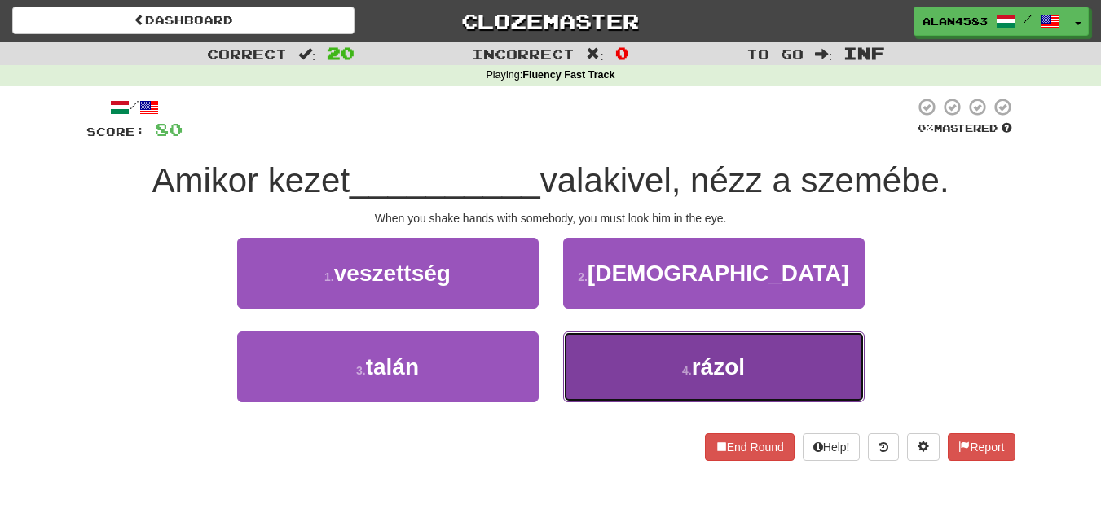
click at [712, 396] on button "4 . rázol" at bounding box center [713, 367] width 301 height 71
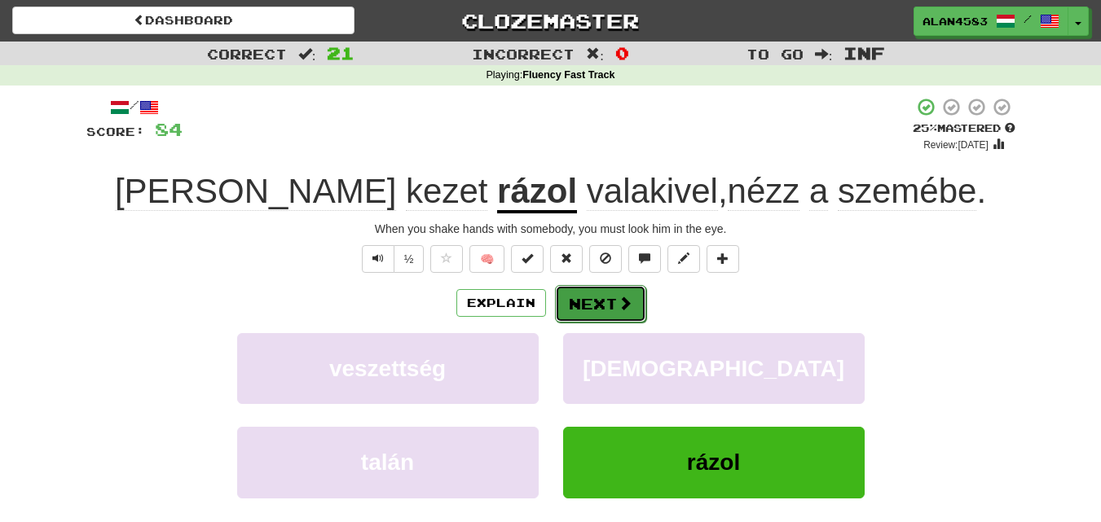
click at [587, 302] on button "Next" at bounding box center [600, 303] width 91 height 37
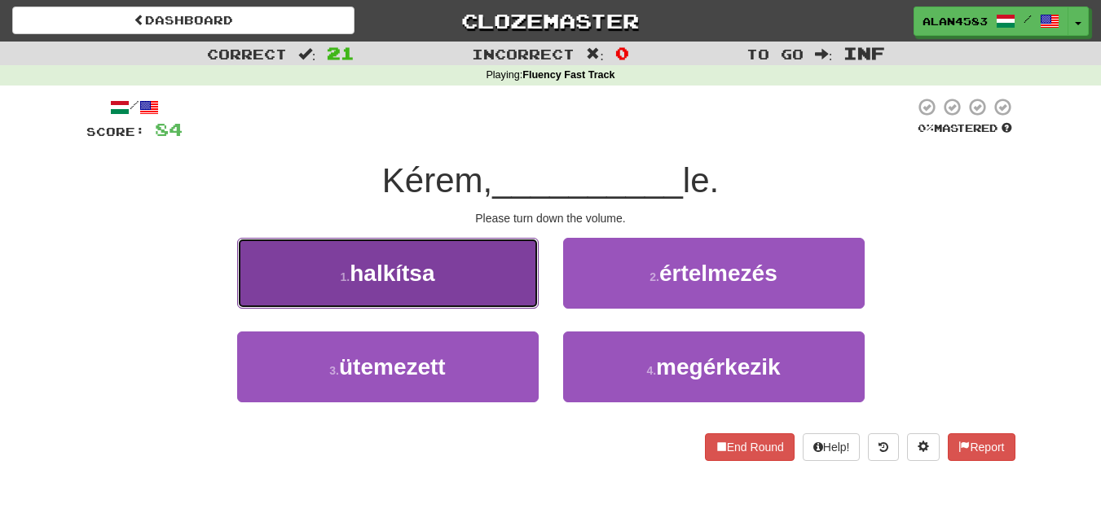
click at [502, 296] on button "1 . halkítsa" at bounding box center [387, 273] width 301 height 71
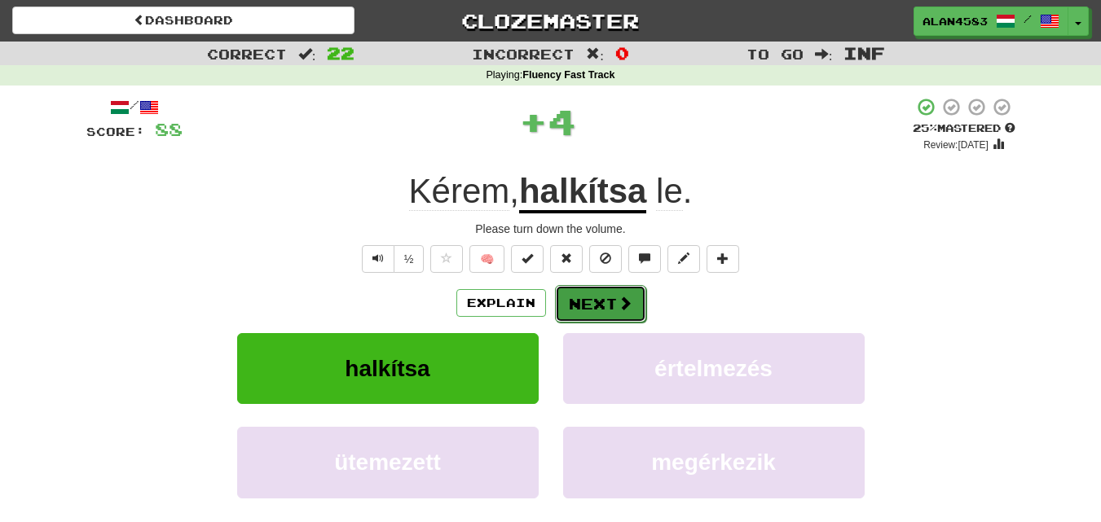
click at [600, 304] on button "Next" at bounding box center [600, 303] width 91 height 37
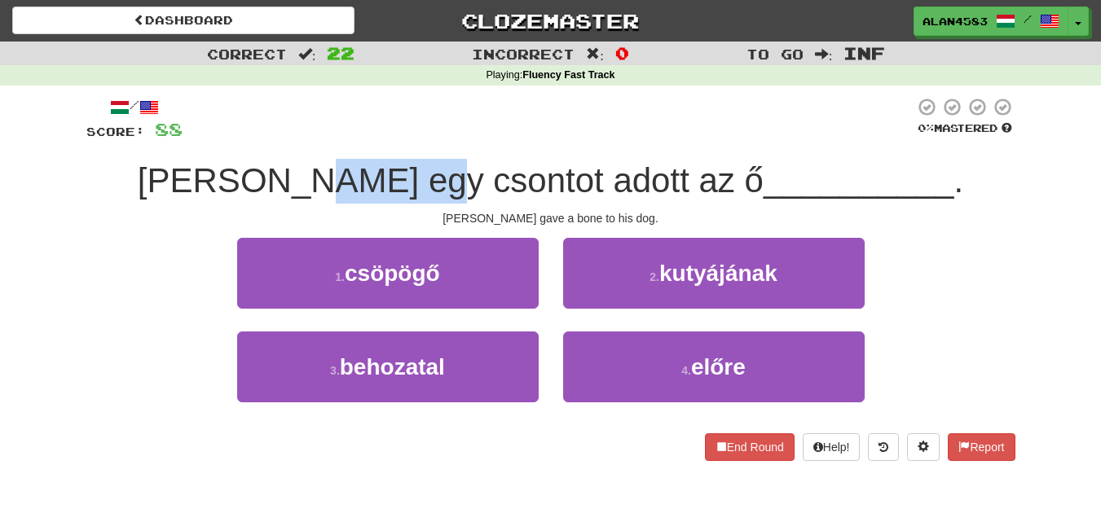
drag, startPoint x: 495, startPoint y: 178, endPoint x: 390, endPoint y: 172, distance: 105.2
click at [390, 172] on span "Tomi egy csontot adott az ő" at bounding box center [451, 180] width 626 height 38
click at [380, 138] on div at bounding box center [380, 138] width 0 height 0
click at [434, 143] on div "/ Score: 88 0 % Mastered Tomi egy csontot adott az ő __________ . Tom gave a bo…" at bounding box center [550, 279] width 929 height 364
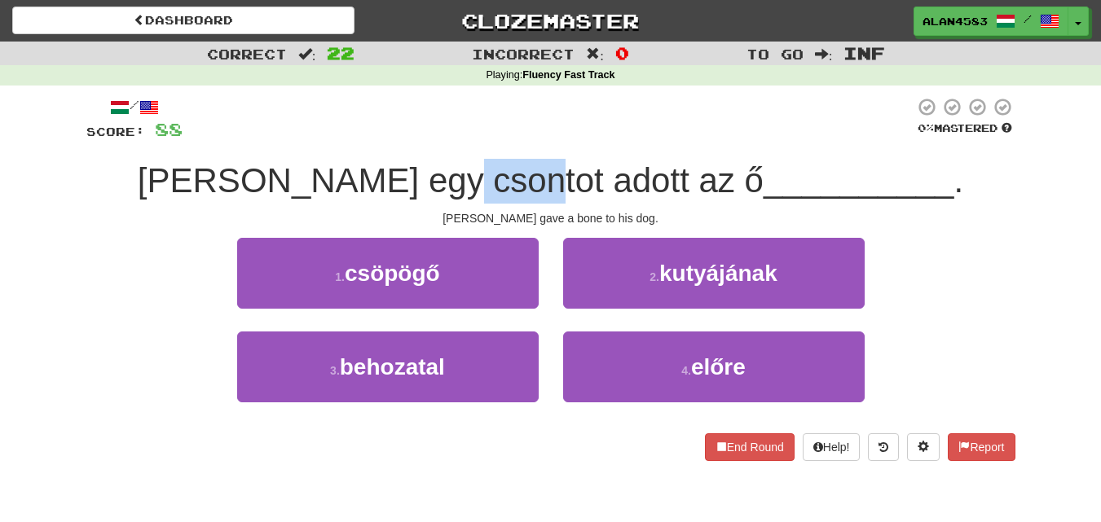
drag, startPoint x: 507, startPoint y: 173, endPoint x: 578, endPoint y: 166, distance: 71.2
click at [578, 166] on span "Tomi egy csontot adott az ő" at bounding box center [451, 180] width 626 height 38
click at [567, 138] on div at bounding box center [567, 138] width 0 height 0
click at [604, 144] on div "/ Score: 88 0 % Mastered Tomi egy csontot adott az ő __________ . Tom gave a bo…" at bounding box center [550, 279] width 929 height 364
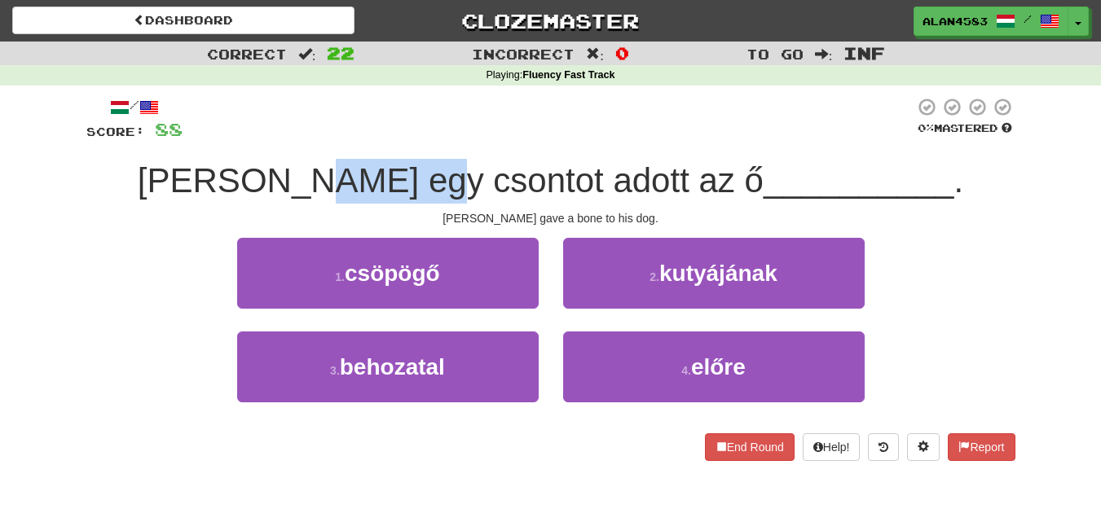
drag, startPoint x: 494, startPoint y: 168, endPoint x: 381, endPoint y: 168, distance: 112.4
click at [381, 168] on span "Tomi egy csontot adott az ő" at bounding box center [451, 180] width 626 height 38
click at [371, 138] on div at bounding box center [371, 138] width 0 height 0
click at [420, 133] on div at bounding box center [547, 119] width 731 height 45
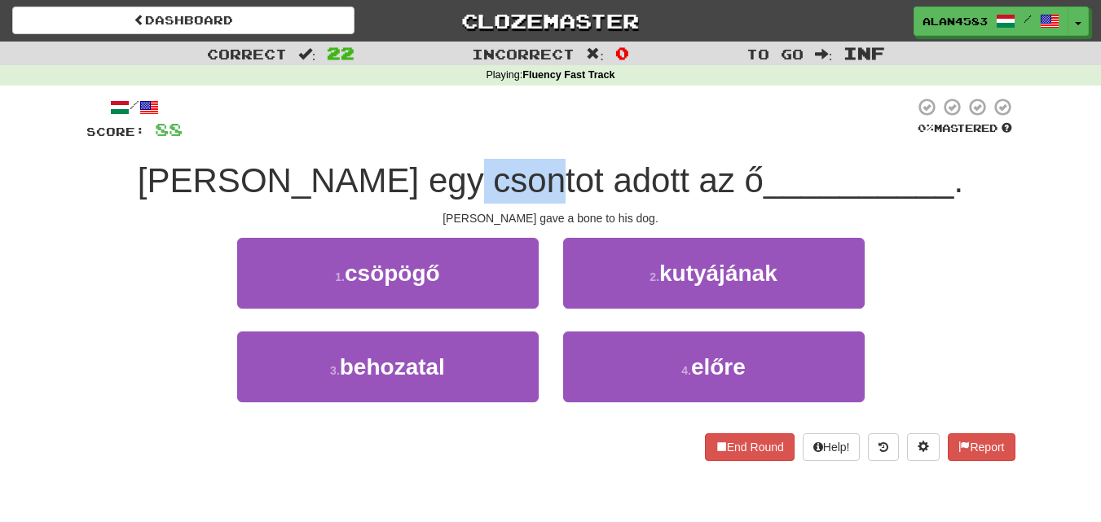
drag, startPoint x: 501, startPoint y: 176, endPoint x: 582, endPoint y: 174, distance: 80.7
click at [582, 174] on span "Tomi egy csontot adott az ő" at bounding box center [451, 180] width 626 height 38
click at [571, 138] on div at bounding box center [571, 138] width 0 height 0
click at [608, 137] on div at bounding box center [547, 119] width 731 height 45
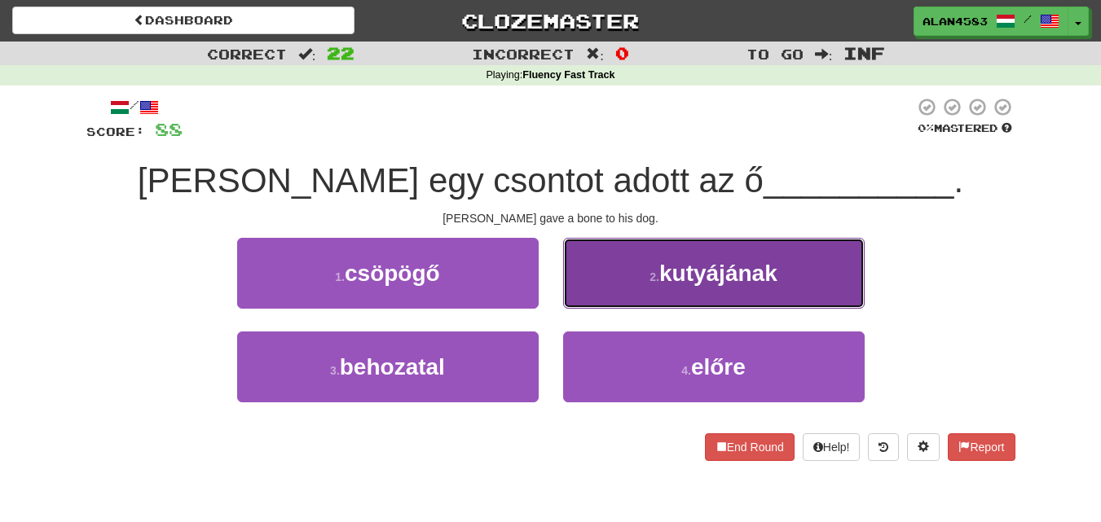
click at [720, 266] on span "kutyájának" at bounding box center [718, 273] width 118 height 25
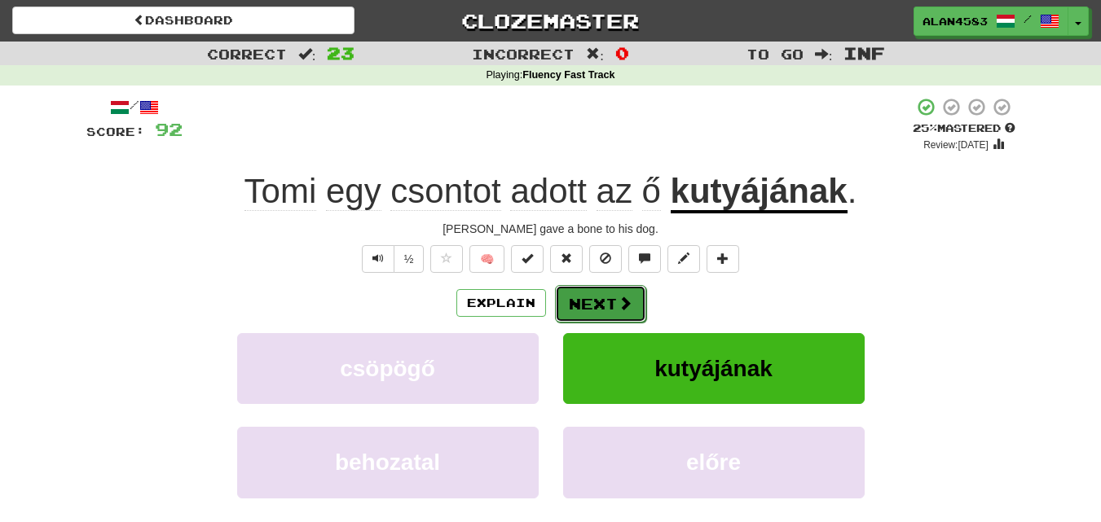
click at [608, 301] on button "Next" at bounding box center [600, 303] width 91 height 37
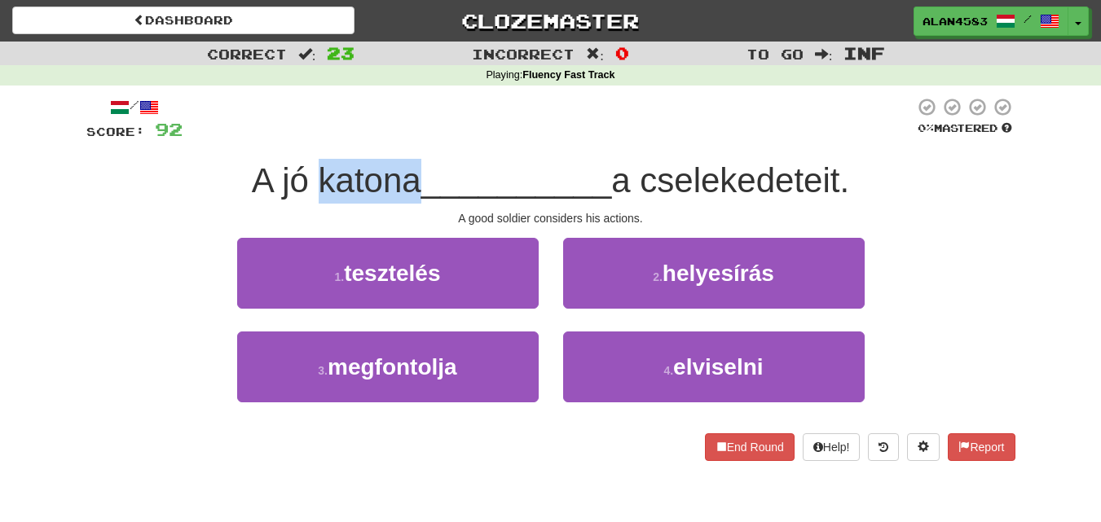
drag, startPoint x: 410, startPoint y: 174, endPoint x: 307, endPoint y: 178, distance: 102.7
click at [307, 178] on span "A jó katona" at bounding box center [336, 180] width 169 height 38
click at [297, 138] on div at bounding box center [297, 138] width 0 height 0
click at [406, 141] on div at bounding box center [547, 119] width 731 height 45
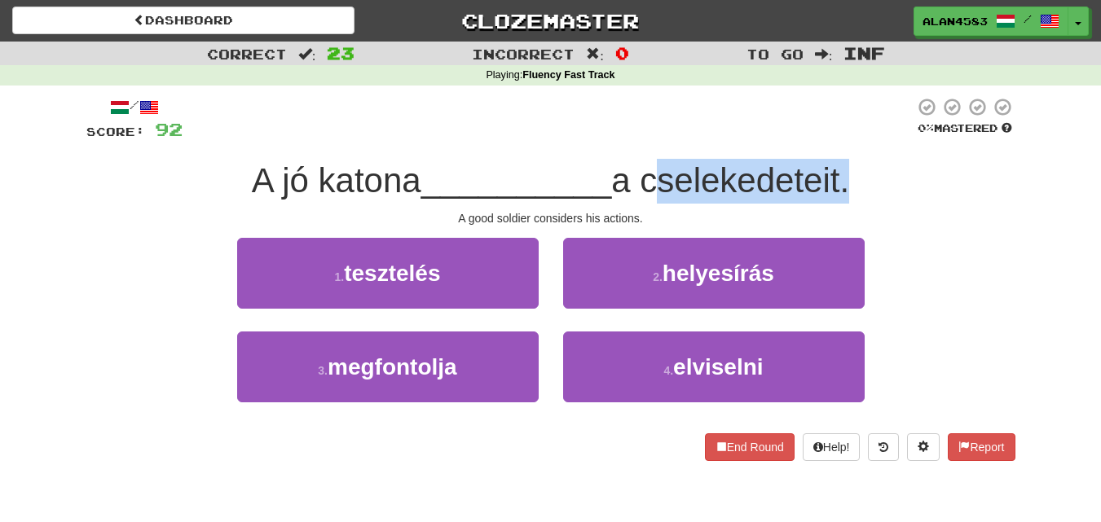
drag, startPoint x: 652, startPoint y: 178, endPoint x: 849, endPoint y: 170, distance: 197.3
click at [849, 170] on span "a cselekedeteit." at bounding box center [730, 180] width 238 height 38
click at [838, 138] on div at bounding box center [838, 138] width 0 height 0
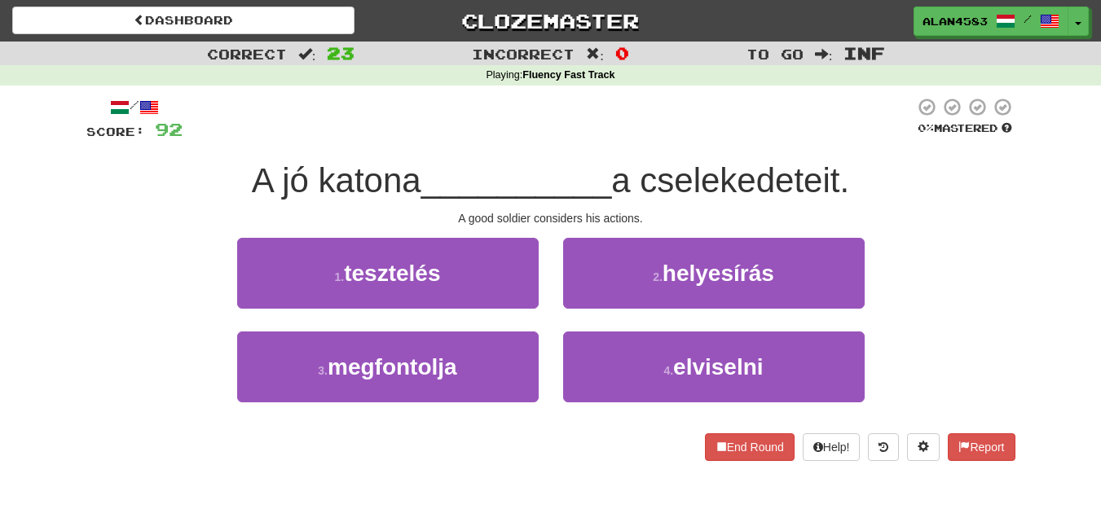
click at [882, 161] on div "A jó katona __________ a cselekedeteit." at bounding box center [550, 181] width 929 height 45
drag, startPoint x: 411, startPoint y: 177, endPoint x: 313, endPoint y: 174, distance: 98.6
click at [313, 174] on span "A jó katona" at bounding box center [336, 180] width 169 height 38
click at [302, 138] on div at bounding box center [302, 138] width 0 height 0
click at [463, 147] on div "/ Score: 92 0 % Mastered A jó katona __________ a cselekedeteit. A good soldier…" at bounding box center [550, 279] width 929 height 364
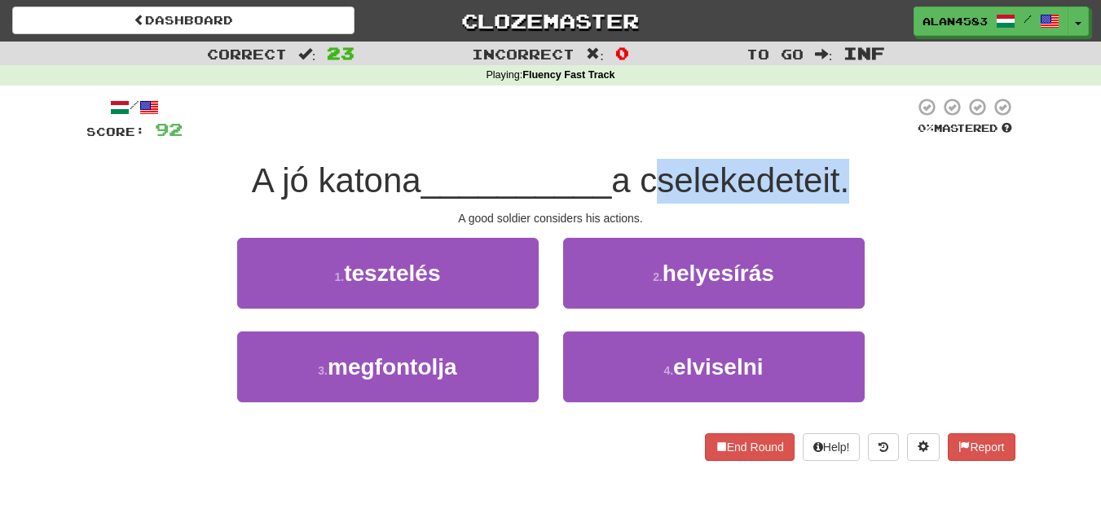
drag, startPoint x: 648, startPoint y: 172, endPoint x: 850, endPoint y: 165, distance: 202.9
click at [849, 165] on span "a cselekedeteit." at bounding box center [730, 180] width 238 height 38
click at [840, 138] on div at bounding box center [840, 138] width 0 height 0
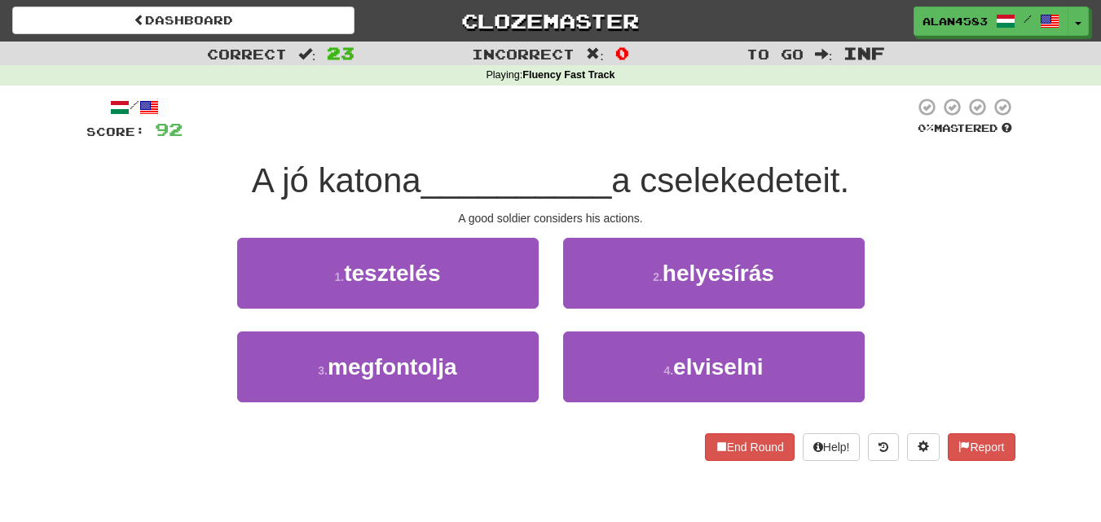
click at [870, 167] on div "A jó katona __________ a cselekedeteit." at bounding box center [550, 181] width 929 height 45
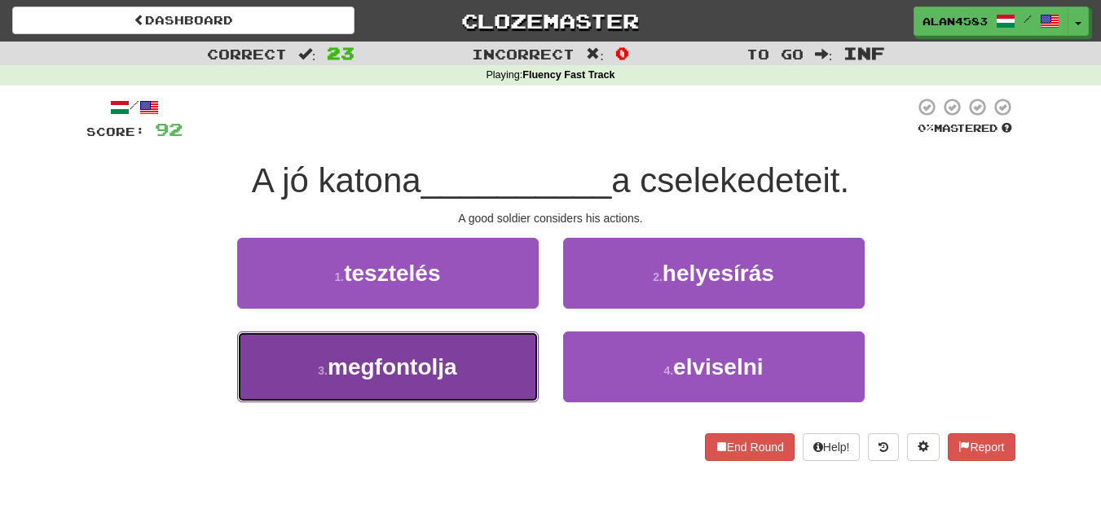
click at [438, 343] on button "3 . megfontolja" at bounding box center [387, 367] width 301 height 71
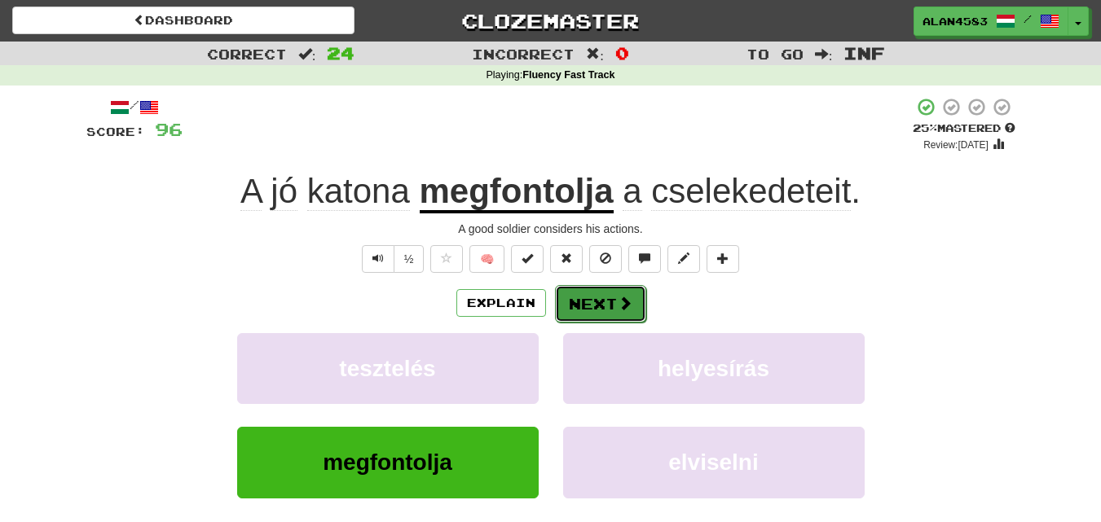
click at [582, 303] on button "Next" at bounding box center [600, 303] width 91 height 37
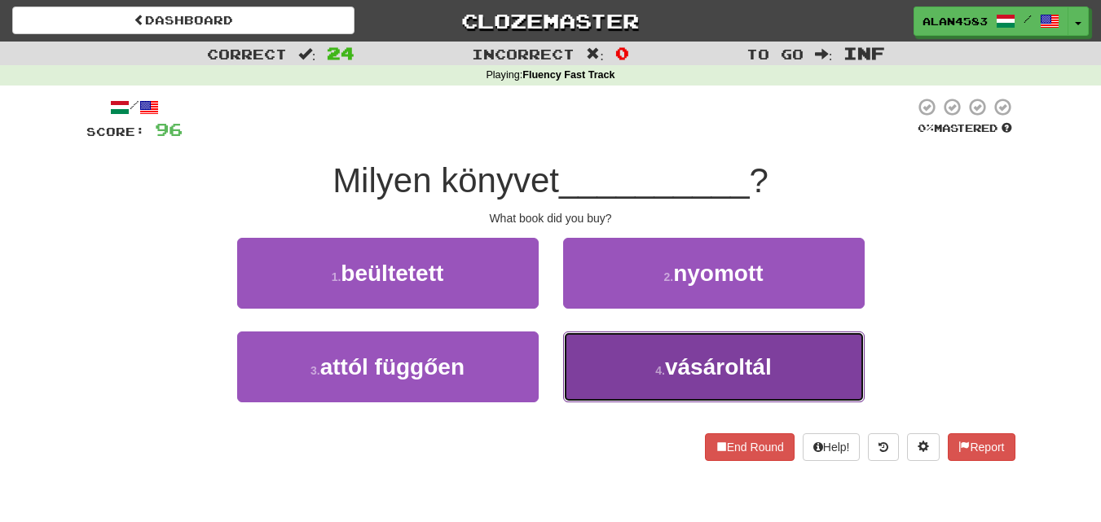
click at [751, 367] on span "vásároltál" at bounding box center [718, 366] width 107 height 25
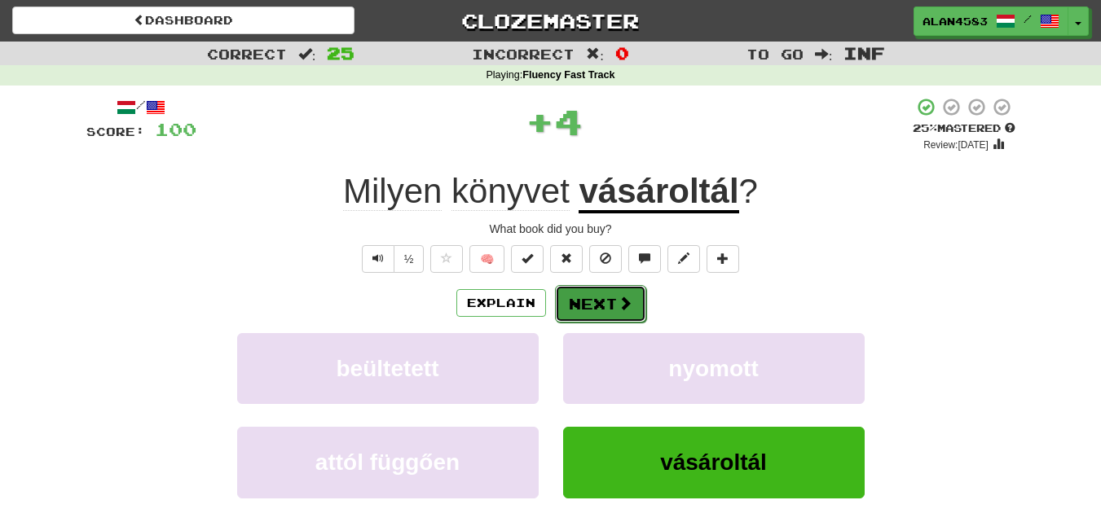
click at [603, 306] on button "Next" at bounding box center [600, 303] width 91 height 37
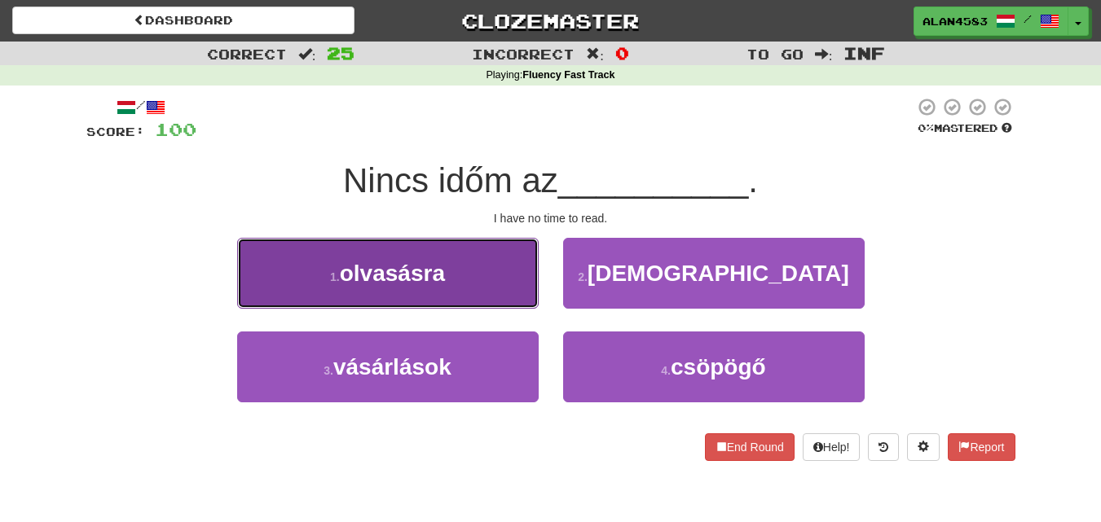
click at [491, 284] on button "1 . olvasásra" at bounding box center [387, 273] width 301 height 71
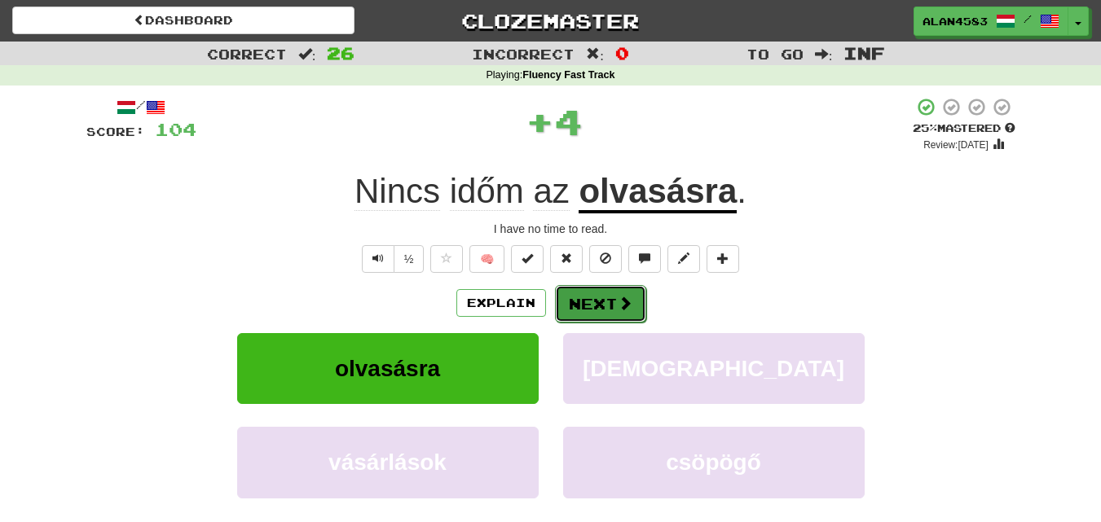
click at [582, 313] on button "Next" at bounding box center [600, 303] width 91 height 37
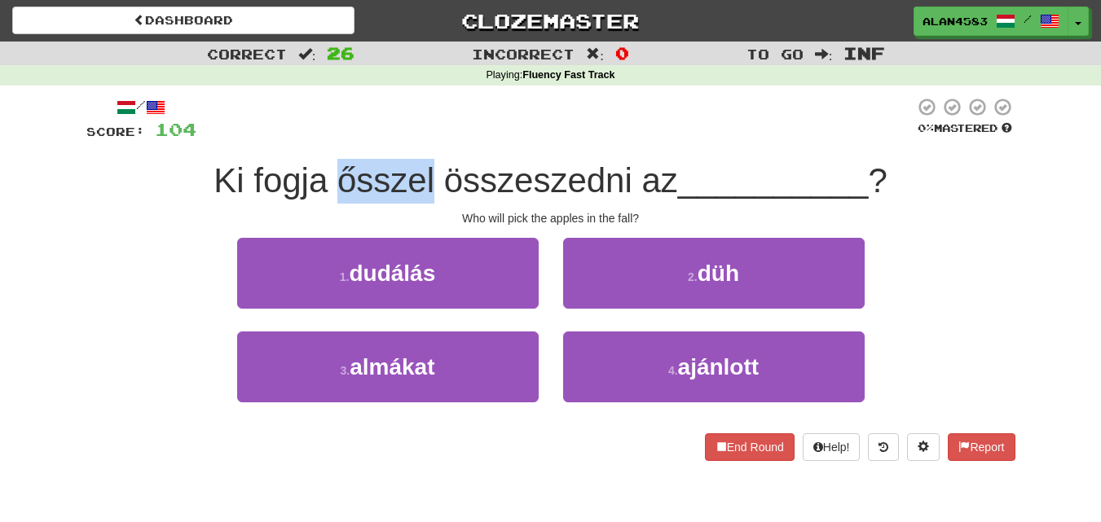
drag, startPoint x: 334, startPoint y: 185, endPoint x: 427, endPoint y: 178, distance: 93.1
click at [427, 178] on span "Ki fogja ősszel összeszedni az" at bounding box center [445, 180] width 464 height 38
click at [416, 138] on div at bounding box center [416, 138] width 0 height 0
click at [458, 152] on div "/ Score: 104 0 % Mastered Ki fogja ősszel összeszedni az __________ ? Who will …" at bounding box center [550, 279] width 929 height 364
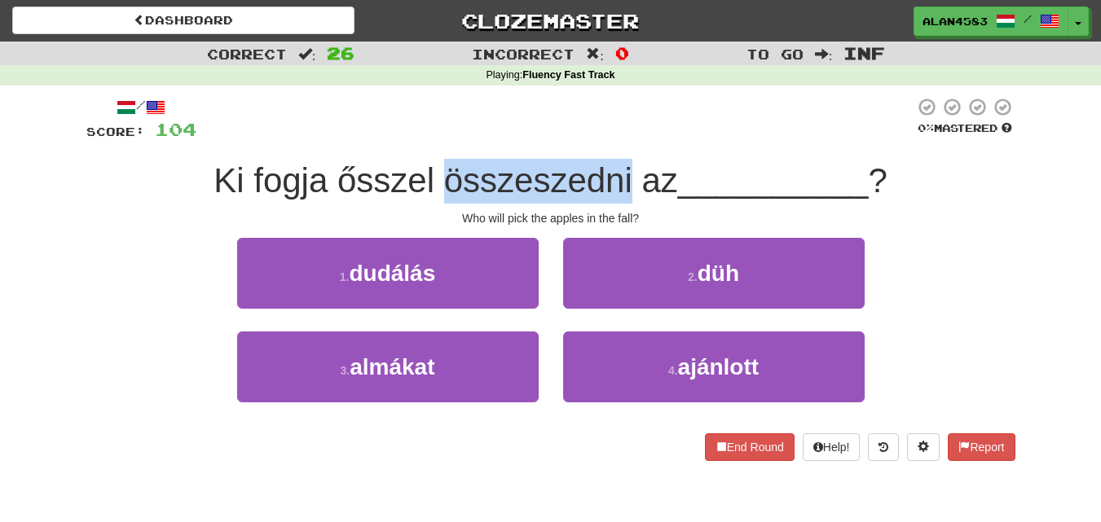
drag, startPoint x: 437, startPoint y: 180, endPoint x: 626, endPoint y: 169, distance: 189.3
click at [626, 169] on span "Ki fogja ősszel összeszedni az" at bounding box center [445, 180] width 464 height 38
click at [616, 138] on div at bounding box center [616, 138] width 0 height 0
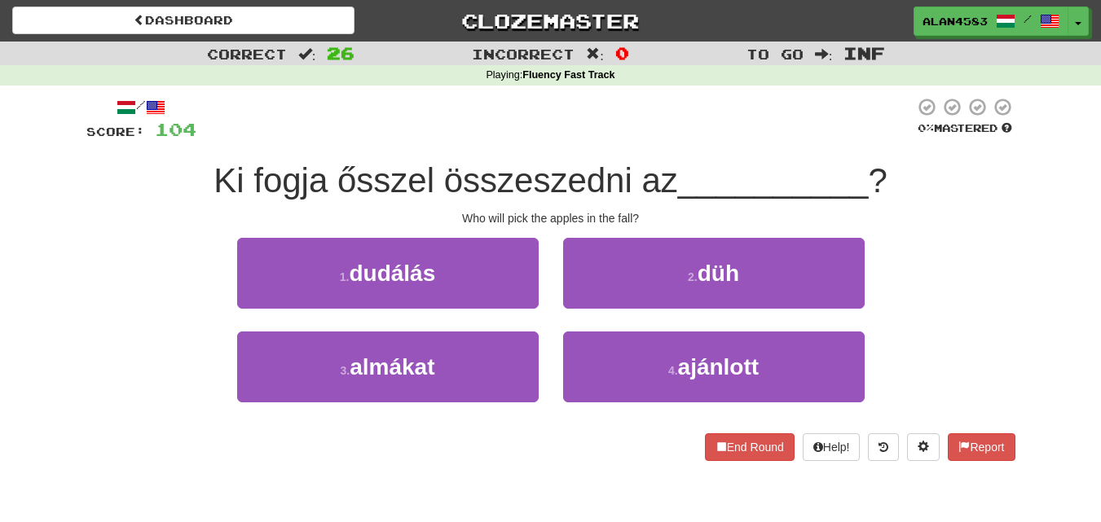
click at [644, 152] on div "/ Score: 104 0 % Mastered Ki fogja ősszel összeszedni az __________ ? Who will …" at bounding box center [550, 279] width 929 height 364
drag, startPoint x: 433, startPoint y: 165, endPoint x: 324, endPoint y: 166, distance: 108.4
click at [324, 166] on span "Ki fogja ősszel összeszedni az" at bounding box center [445, 180] width 464 height 38
click at [314, 138] on div at bounding box center [314, 138] width 0 height 0
click at [382, 134] on div at bounding box center [555, 119] width 718 height 45
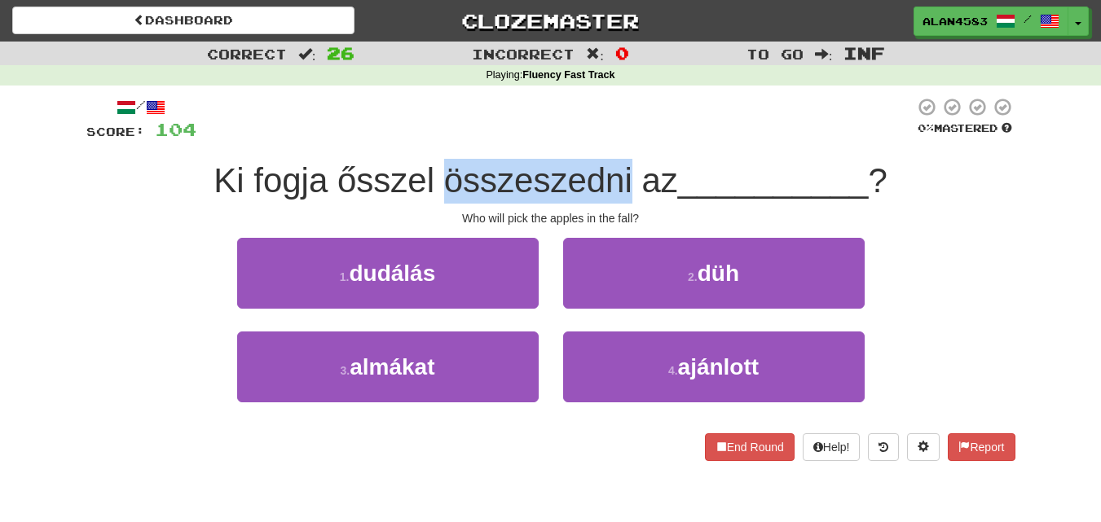
drag, startPoint x: 438, startPoint y: 174, endPoint x: 627, endPoint y: 167, distance: 189.1
click at [627, 167] on span "Ki fogja ősszel összeszedni az" at bounding box center [445, 180] width 464 height 38
click at [617, 138] on div at bounding box center [617, 138] width 0 height 0
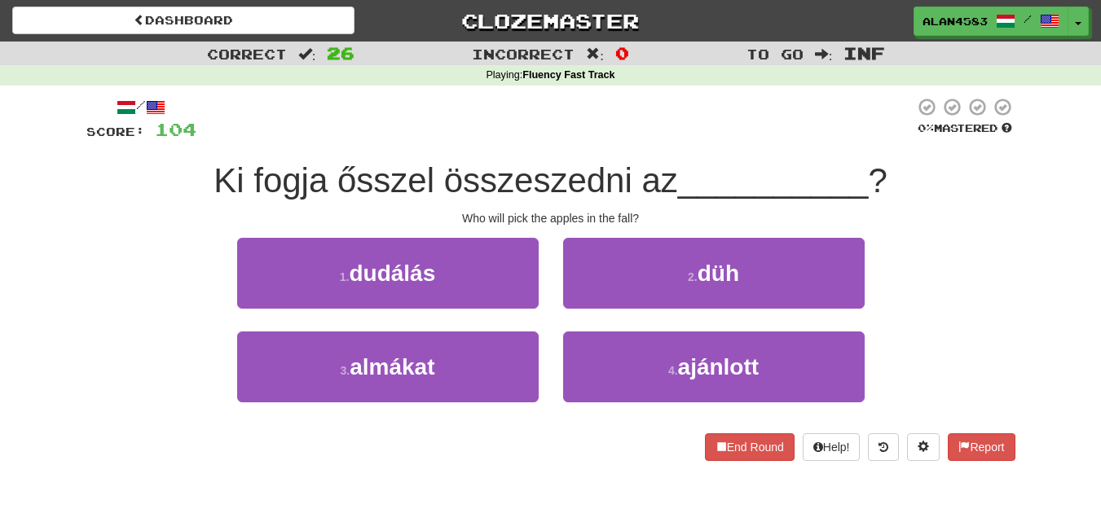
click at [652, 151] on div "/ Score: 104 0 % Mastered Ki fogja ősszel összeszedni az __________ ? Who will …" at bounding box center [550, 279] width 929 height 364
drag, startPoint x: 428, startPoint y: 167, endPoint x: 334, endPoint y: 169, distance: 94.5
click at [334, 169] on span "Ki fogja ősszel összeszedni az" at bounding box center [445, 180] width 464 height 38
click at [323, 138] on div at bounding box center [323, 138] width 0 height 0
click at [371, 143] on div "/ Score: 104 0 % Mastered Ki fogja ősszel összeszedni az __________ ? Who will …" at bounding box center [550, 279] width 929 height 364
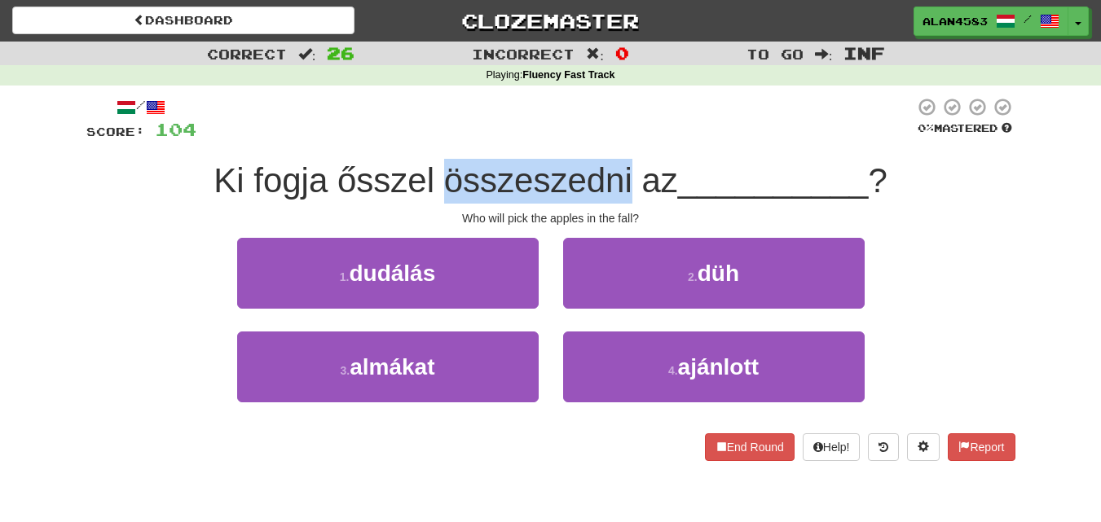
drag, startPoint x: 438, startPoint y: 174, endPoint x: 626, endPoint y: 158, distance: 188.8
click at [626, 158] on div "/ Score: 104 0 % Mastered Ki fogja ősszel összeszedni az __________ ? Who will …" at bounding box center [550, 279] width 929 height 364
click at [616, 138] on div at bounding box center [616, 138] width 0 height 0
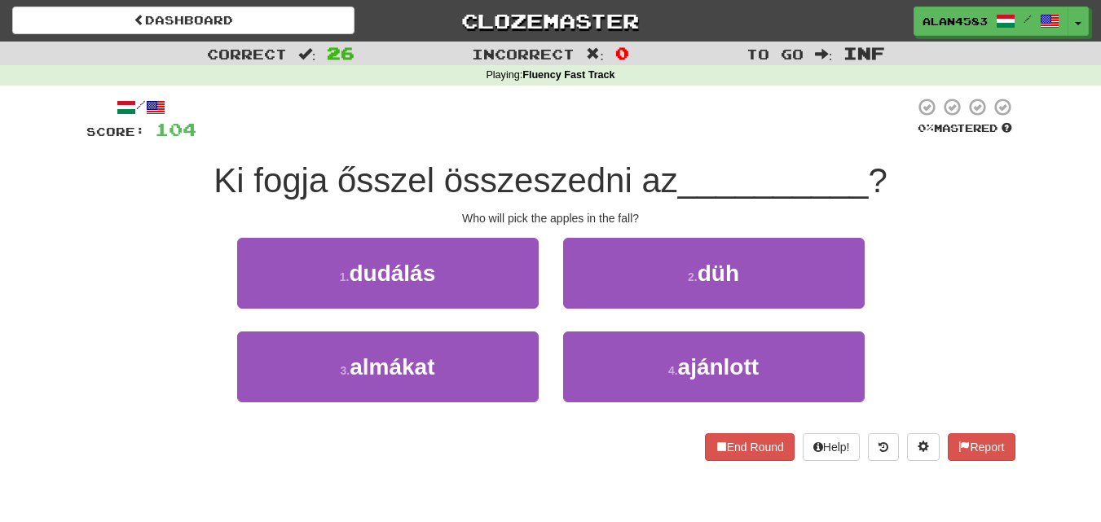
click at [646, 156] on div "/ Score: 104 0 % Mastered Ki fogja ősszel összeszedni az __________ ? Who will …" at bounding box center [550, 279] width 929 height 364
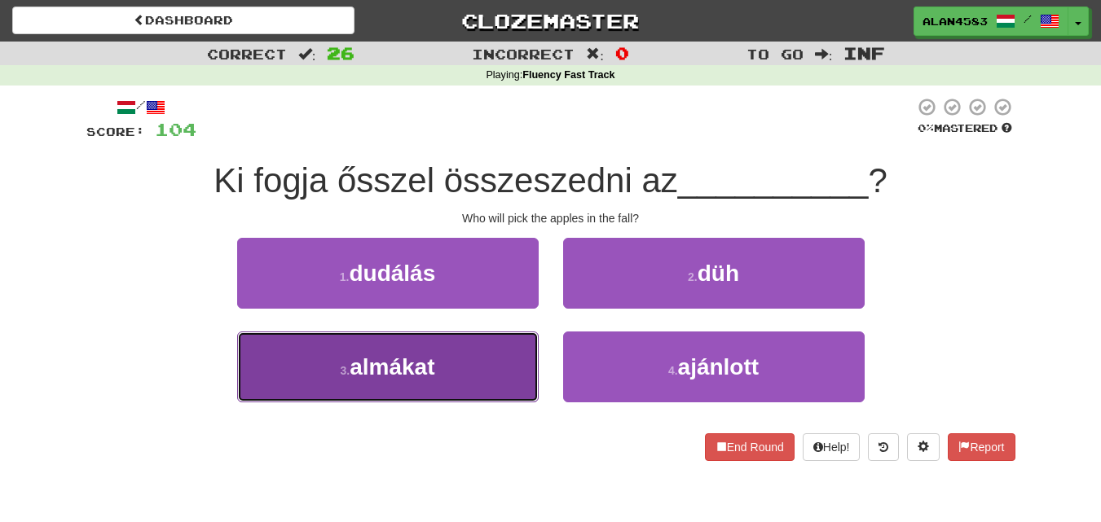
click at [434, 362] on span "almákat" at bounding box center [391, 366] width 85 height 25
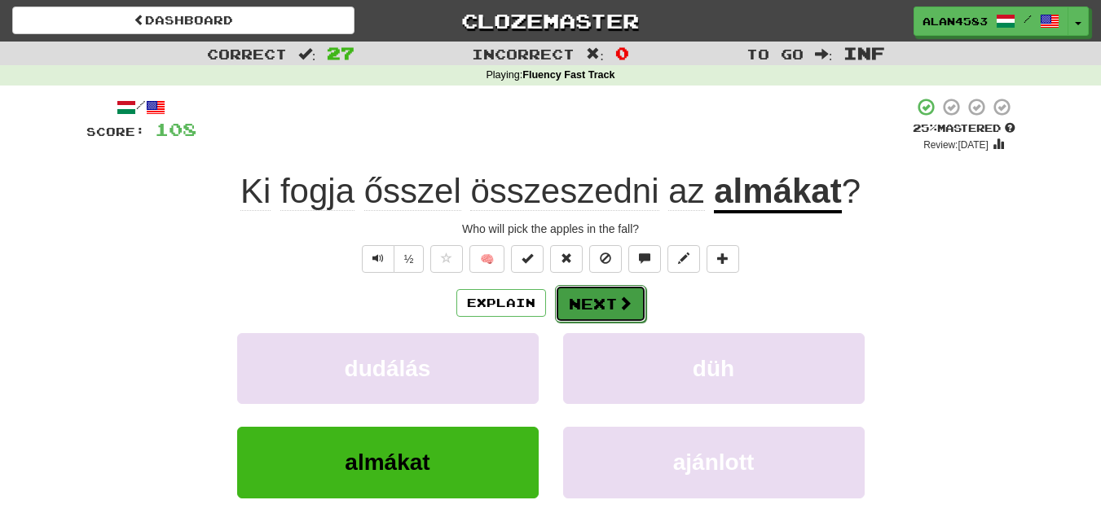
click at [603, 306] on button "Next" at bounding box center [600, 303] width 91 height 37
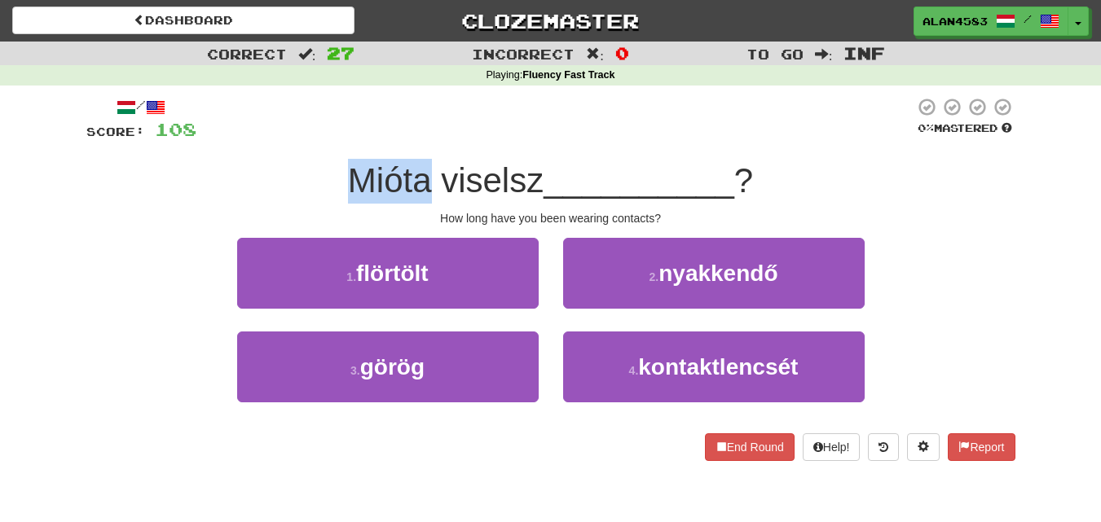
drag, startPoint x: 423, startPoint y: 177, endPoint x: 327, endPoint y: 177, distance: 96.1
click at [327, 177] on div "Mióta viselsz __________ ?" at bounding box center [550, 181] width 929 height 45
click at [316, 138] on div at bounding box center [316, 138] width 0 height 0
click at [256, 179] on div "Mióta viselsz __________ ?" at bounding box center [550, 181] width 929 height 45
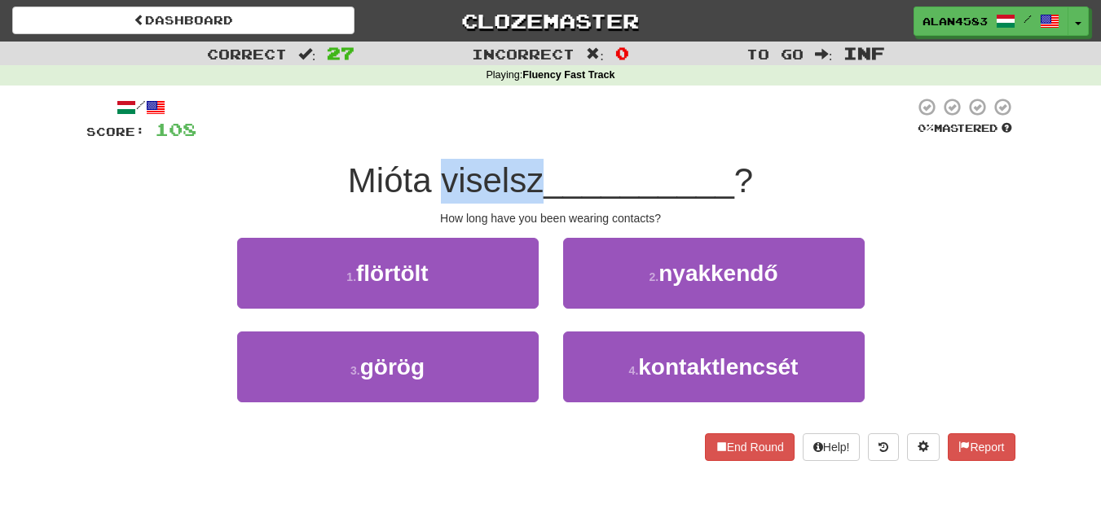
drag, startPoint x: 432, startPoint y: 176, endPoint x: 536, endPoint y: 168, distance: 104.6
click at [536, 168] on span "Mióta viselsz" at bounding box center [446, 180] width 196 height 38
click at [525, 138] on div at bounding box center [525, 138] width 0 height 0
click at [566, 143] on div "/ Score: 108 0 % Mastered Mióta viselsz __________ ? How long have you been wea…" at bounding box center [550, 279] width 929 height 364
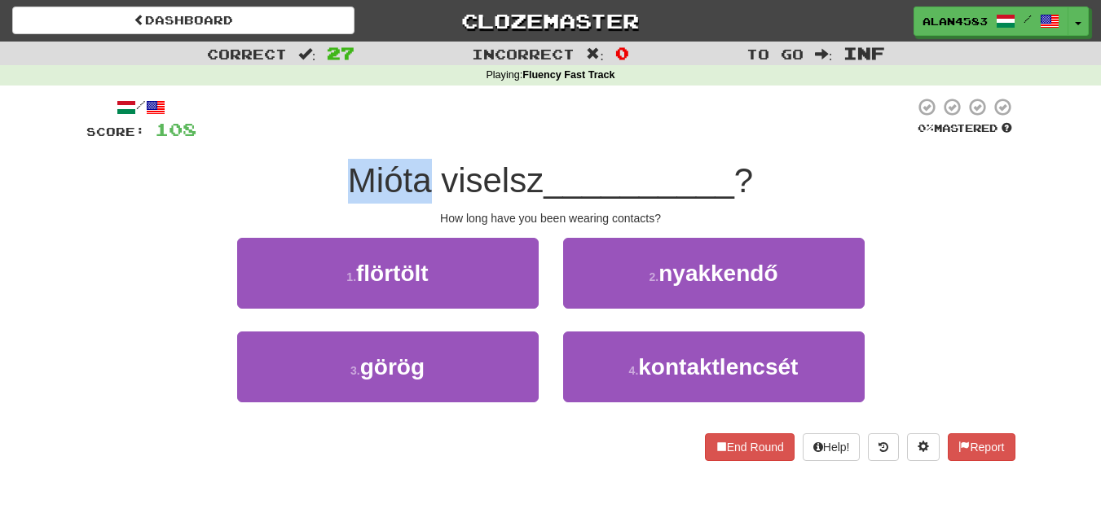
drag, startPoint x: 426, startPoint y: 176, endPoint x: 318, endPoint y: 178, distance: 108.4
click at [318, 178] on div "Mióta viselsz __________ ?" at bounding box center [550, 181] width 929 height 45
click at [307, 138] on div at bounding box center [307, 138] width 0 height 0
click at [450, 143] on div "/ Score: 108 0 % Mastered Mióta viselsz __________ ? How long have you been wea…" at bounding box center [550, 279] width 929 height 364
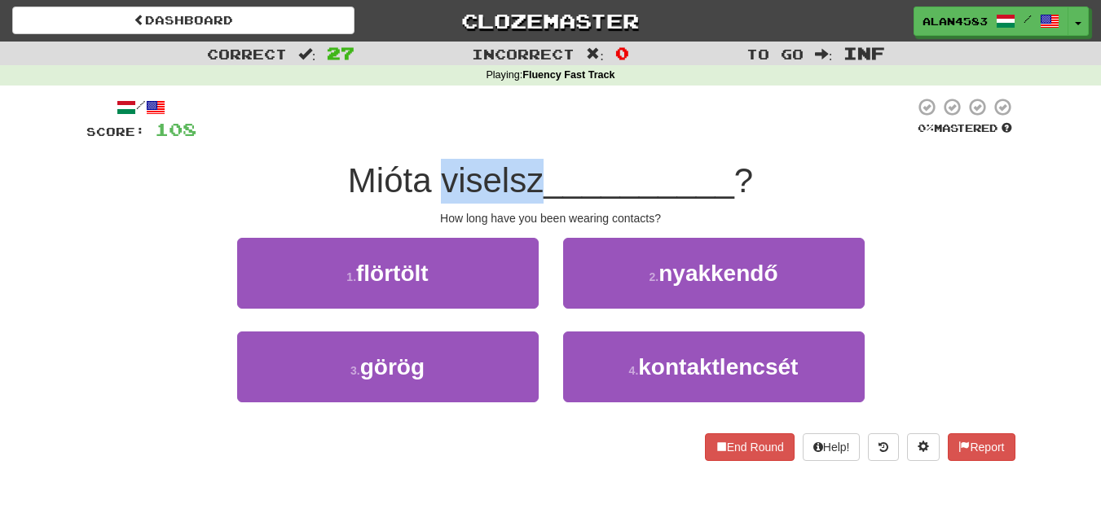
drag, startPoint x: 434, startPoint y: 170, endPoint x: 534, endPoint y: 163, distance: 100.5
click at [534, 163] on span "Mióta viselsz" at bounding box center [446, 180] width 196 height 38
click at [524, 138] on div at bounding box center [524, 138] width 0 height 0
click at [553, 147] on div "/ Score: 108 0 % Mastered Mióta viselsz __________ ? How long have you been wea…" at bounding box center [550, 279] width 929 height 364
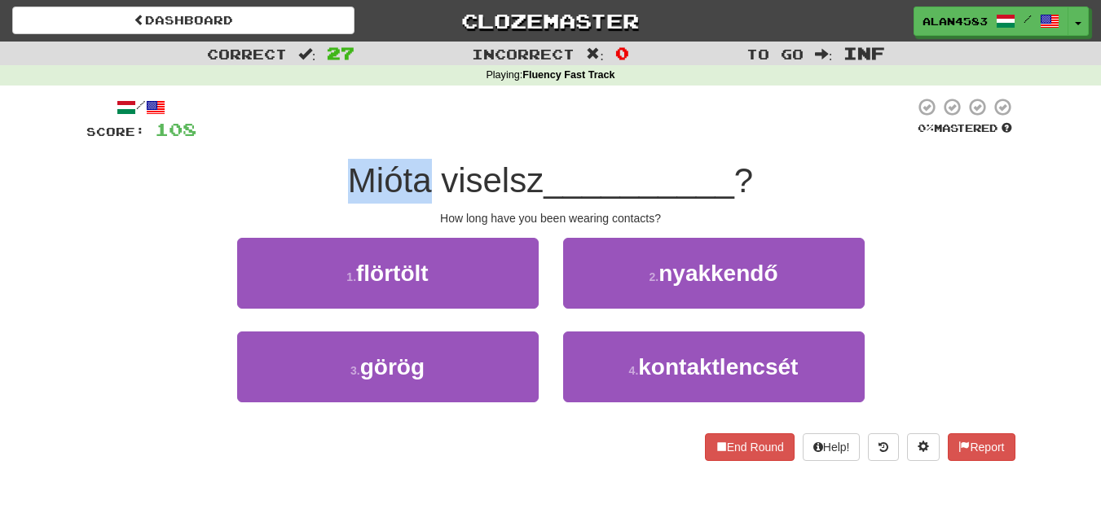
drag, startPoint x: 426, startPoint y: 174, endPoint x: 338, endPoint y: 172, distance: 88.0
click at [338, 172] on div "Mióta viselsz __________ ?" at bounding box center [550, 181] width 929 height 45
click at [327, 138] on div at bounding box center [327, 138] width 0 height 0
click at [429, 144] on div "/ Score: 108 0 % Mastered Mióta viselsz __________ ? How long have you been wea…" at bounding box center [550, 279] width 929 height 364
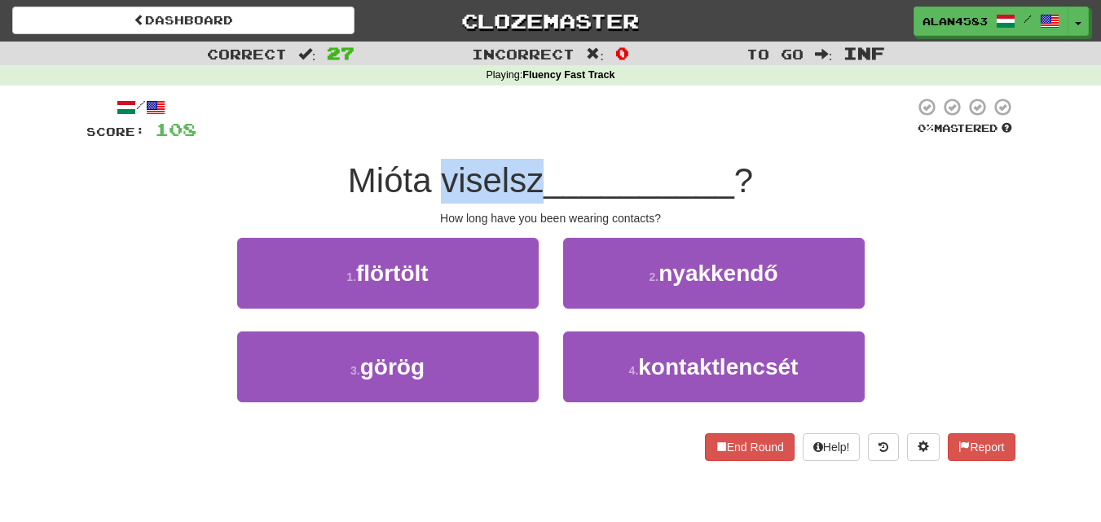
drag, startPoint x: 435, startPoint y: 179, endPoint x: 538, endPoint y: 174, distance: 102.8
click at [538, 174] on span "Mióta viselsz" at bounding box center [446, 180] width 196 height 38
click at [527, 138] on div at bounding box center [527, 138] width 0 height 0
click at [558, 155] on div "/ Score: 108 0 % Mastered Mióta viselsz __________ ? How long have you been wea…" at bounding box center [550, 279] width 929 height 364
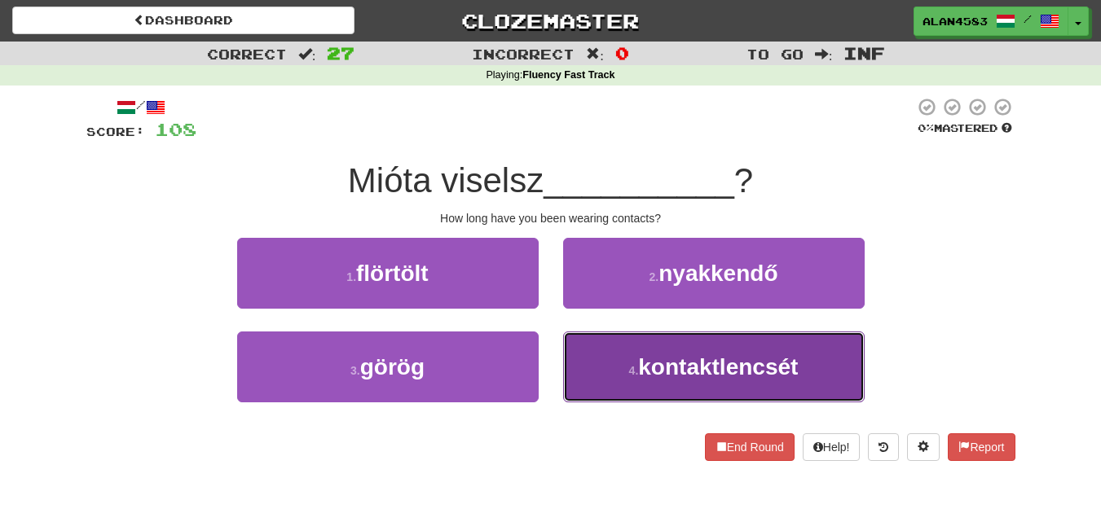
click at [771, 385] on button "4 . kontaktlencsét" at bounding box center [713, 367] width 301 height 71
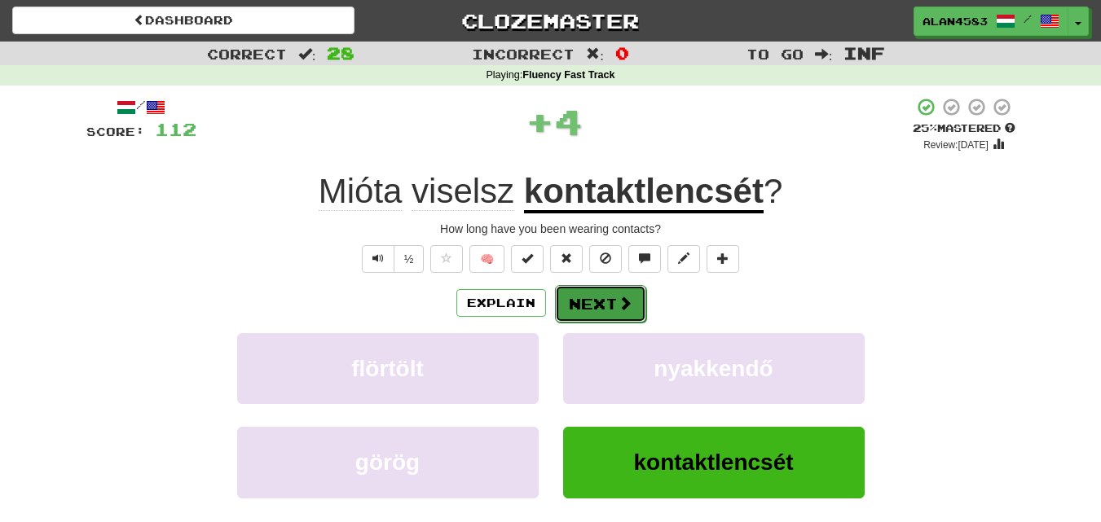
click at [595, 306] on button "Next" at bounding box center [600, 303] width 91 height 37
